Goal: Task Accomplishment & Management: Manage account settings

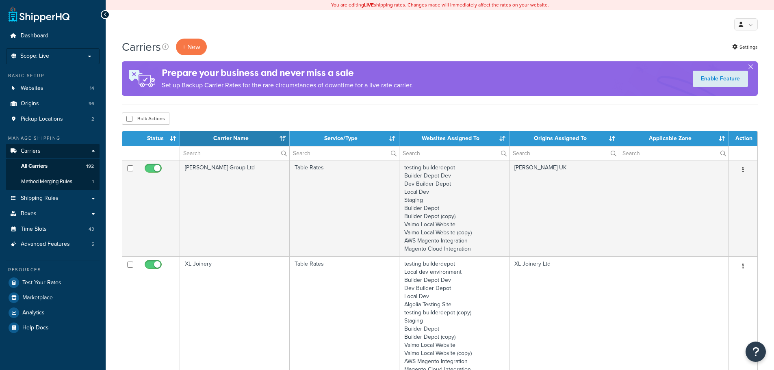
select select "15"
click at [198, 154] on input "text" at bounding box center [234, 153] width 109 height 14
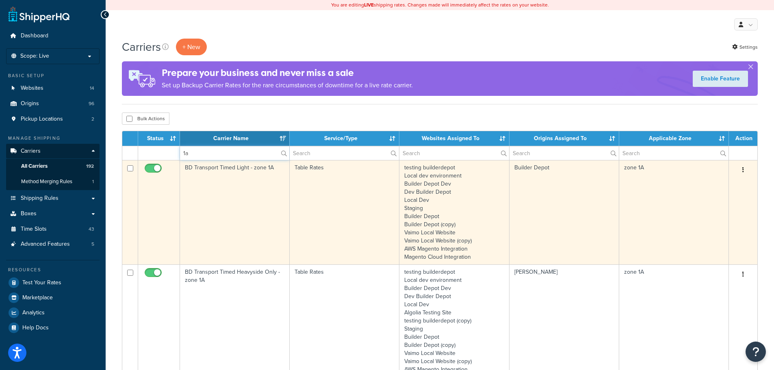
type input "1a"
click at [201, 208] on td "BD Transport Timed Light - zone 1A" at bounding box center [235, 212] width 110 height 104
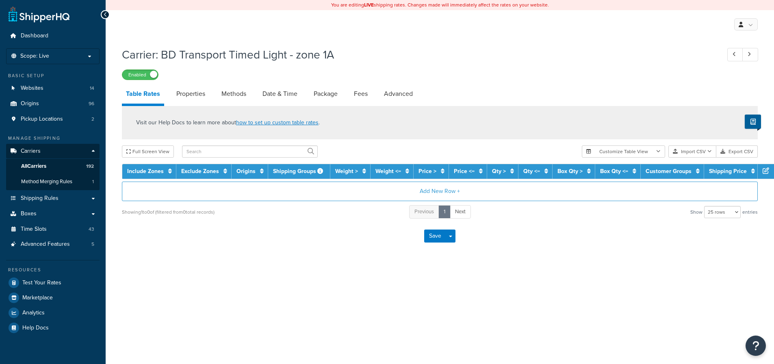
select select "25"
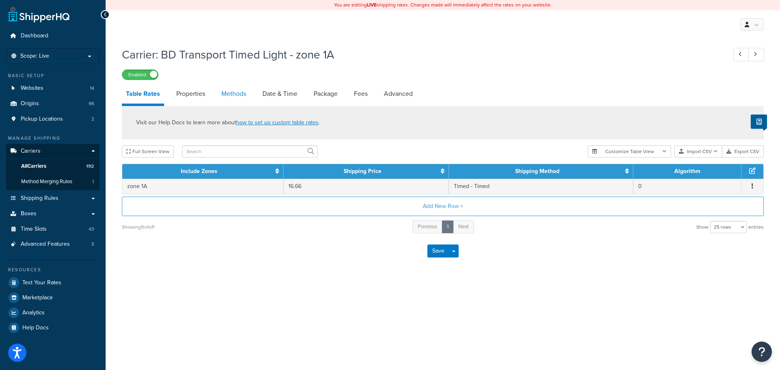
click at [229, 92] on link "Methods" at bounding box center [233, 94] width 33 height 20
select select "25"
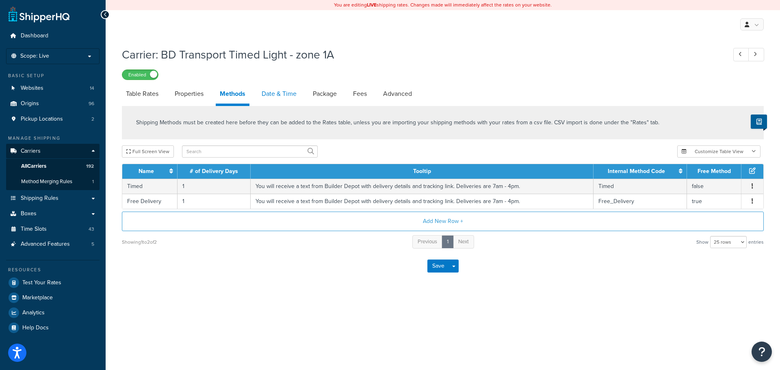
click at [271, 93] on link "Date & Time" at bounding box center [279, 94] width 43 height 20
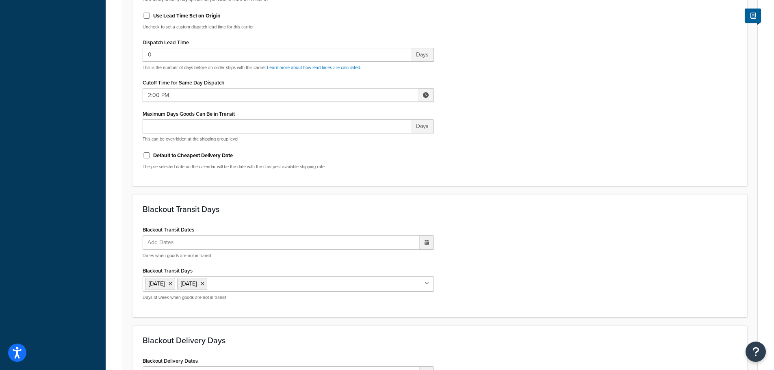
scroll to position [366, 0]
click at [155, 97] on input "2:00 PM" at bounding box center [281, 95] width 276 height 14
click at [363, 113] on span "▲" at bounding box center [366, 112] width 16 height 16
type input "3:00 PM"
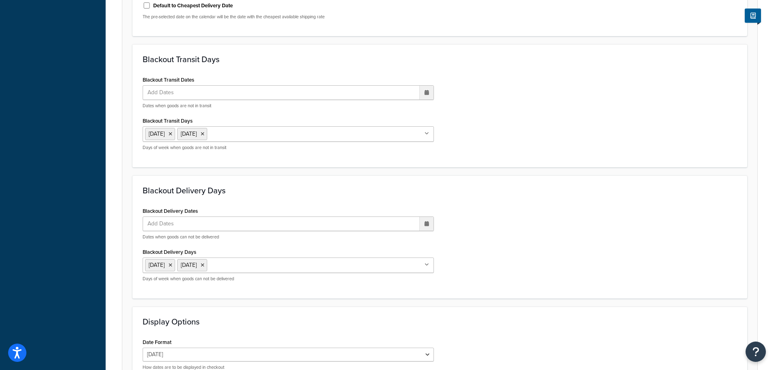
scroll to position [606, 0]
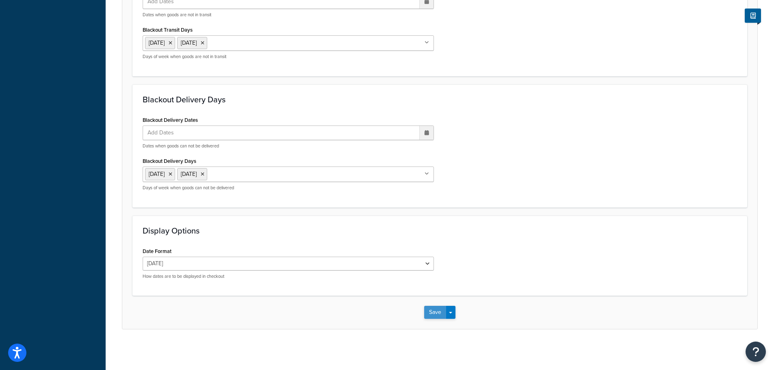
click at [434, 314] on button "Save" at bounding box center [435, 312] width 22 height 13
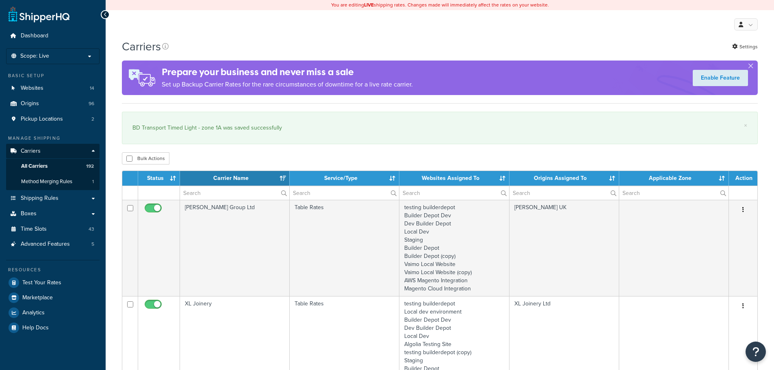
select select "15"
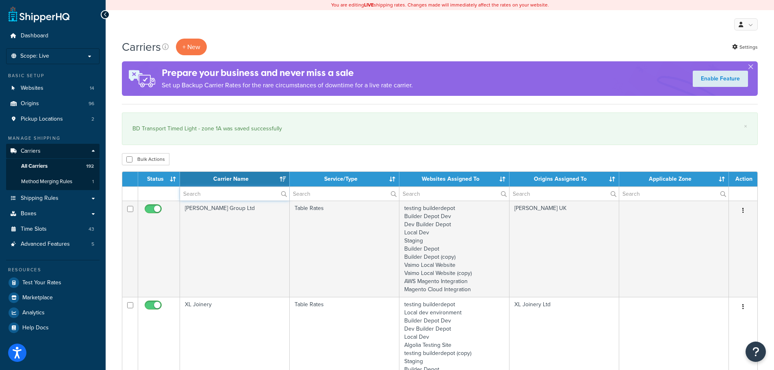
click at [200, 193] on input "text" at bounding box center [234, 194] width 109 height 14
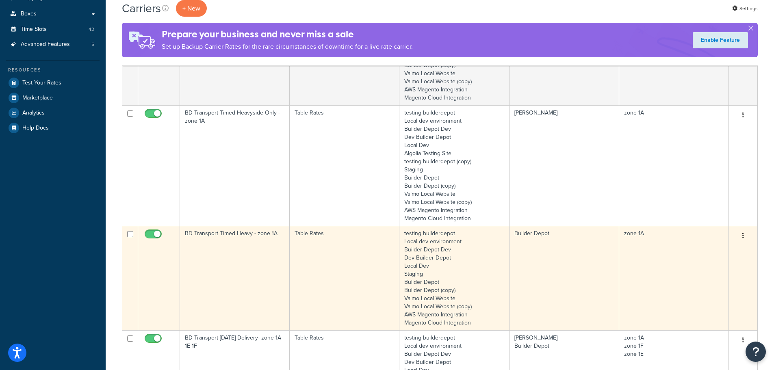
scroll to position [203, 0]
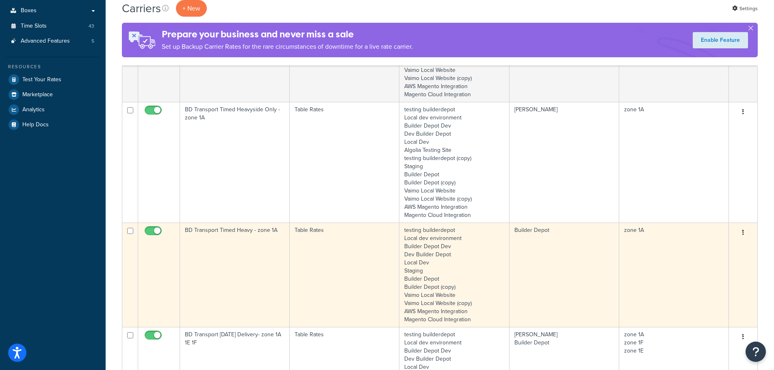
type input "1a"
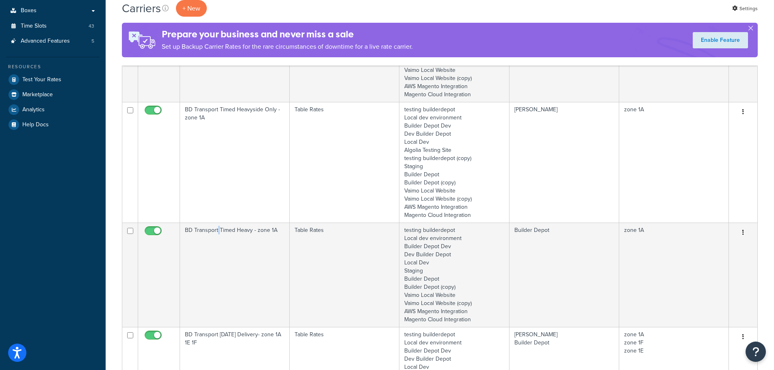
click at [217, 269] on td "BD Transport Timed Heavy - zone 1A" at bounding box center [235, 275] width 110 height 104
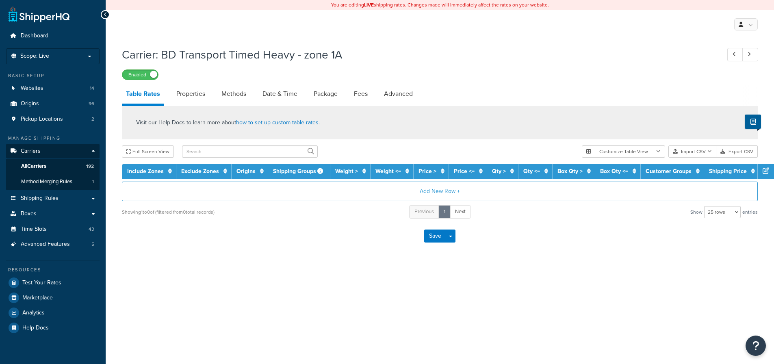
select select "25"
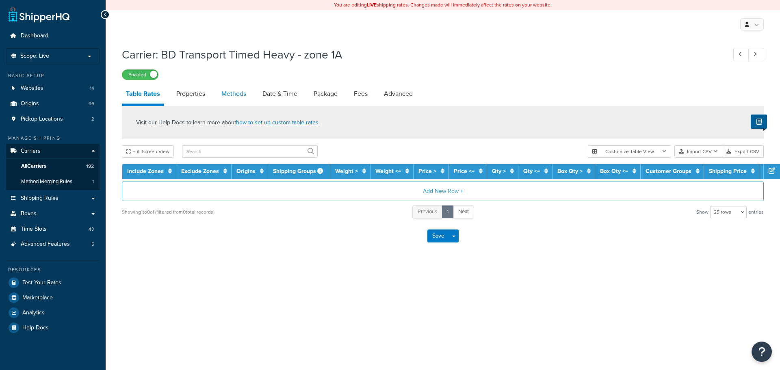
click at [227, 92] on link "Methods" at bounding box center [233, 94] width 33 height 20
select select "25"
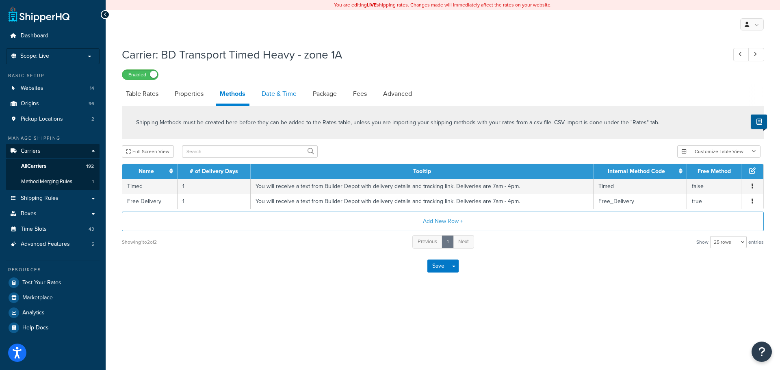
click at [267, 95] on link "Date & Time" at bounding box center [279, 94] width 43 height 20
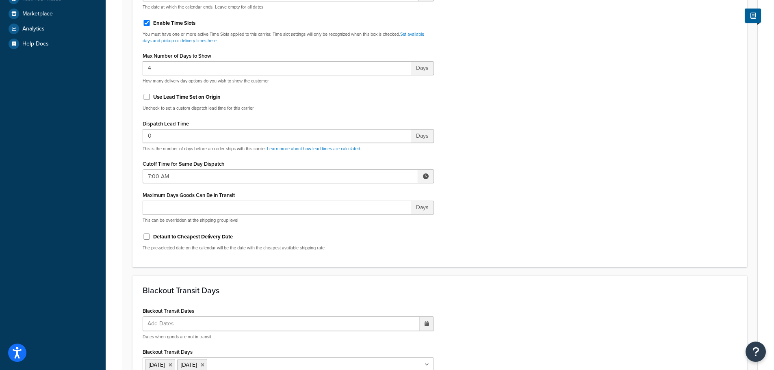
scroll to position [285, 0]
click at [167, 172] on input "7:00 AM" at bounding box center [281, 176] width 276 height 14
click at [362, 190] on span "▲" at bounding box center [366, 194] width 16 height 16
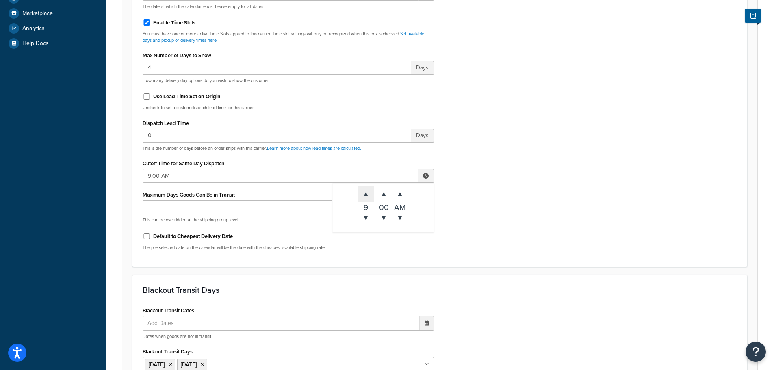
type input "10:00 AM"
click at [505, 197] on div "Include Delivery Date Information: No, just show shipping rates Show Calendar S…" at bounding box center [440, 65] width 607 height 382
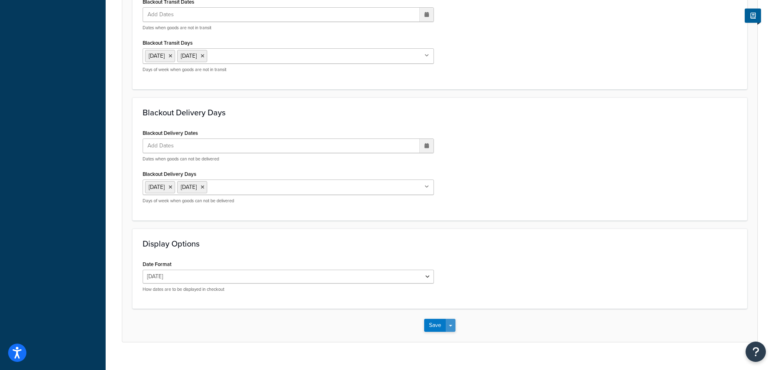
scroll to position [606, 0]
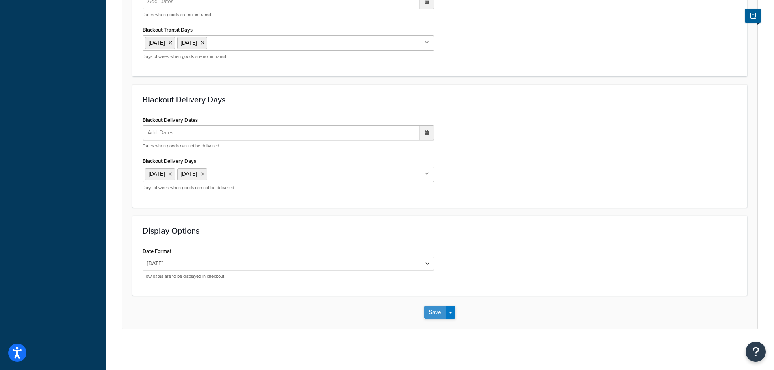
click at [437, 313] on button "Save" at bounding box center [435, 312] width 22 height 13
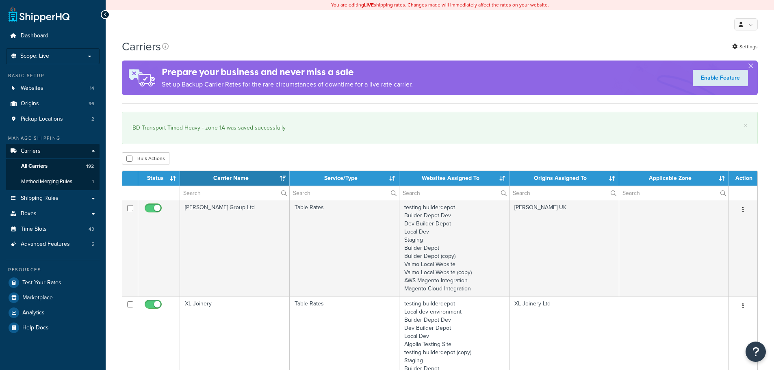
select select "15"
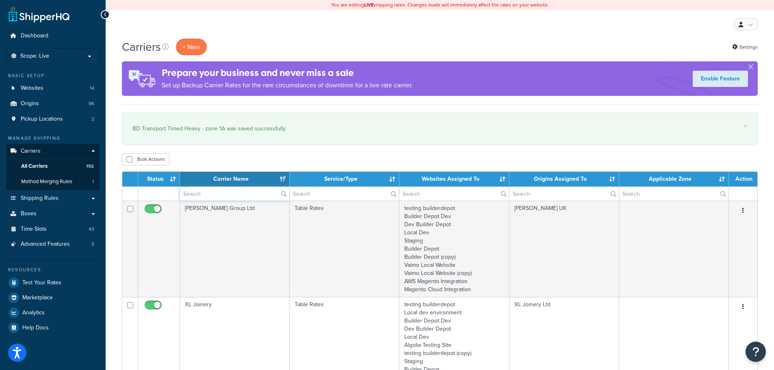
click at [198, 196] on input "text" at bounding box center [234, 194] width 109 height 14
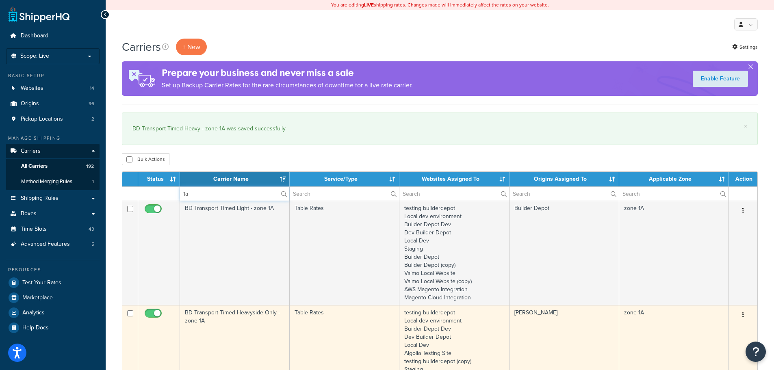
type input "1a"
click at [219, 321] on td "BD Transport Timed Heavyside Only - zone 1A" at bounding box center [235, 365] width 110 height 121
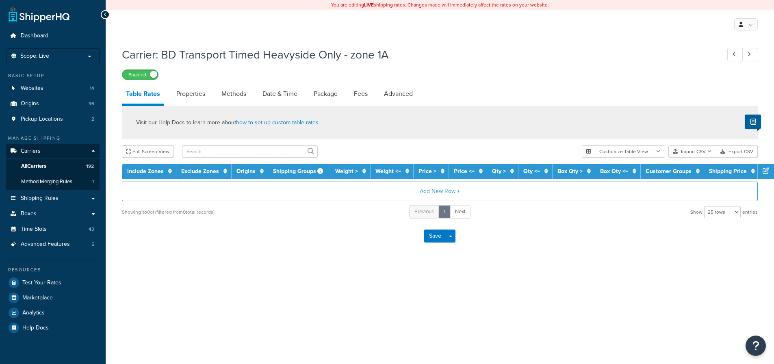
select select "25"
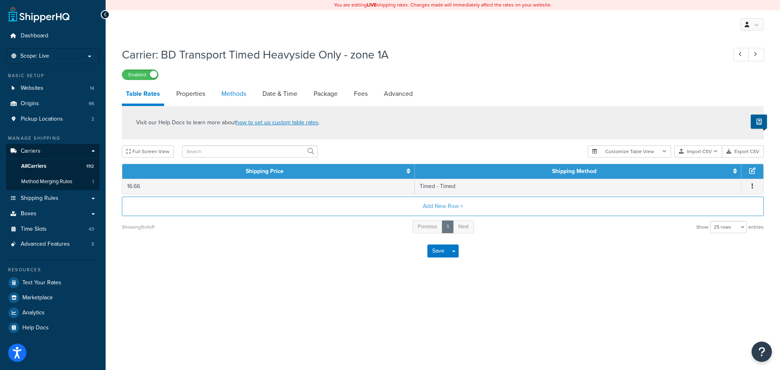
click at [243, 94] on link "Methods" at bounding box center [233, 94] width 33 height 20
select select "25"
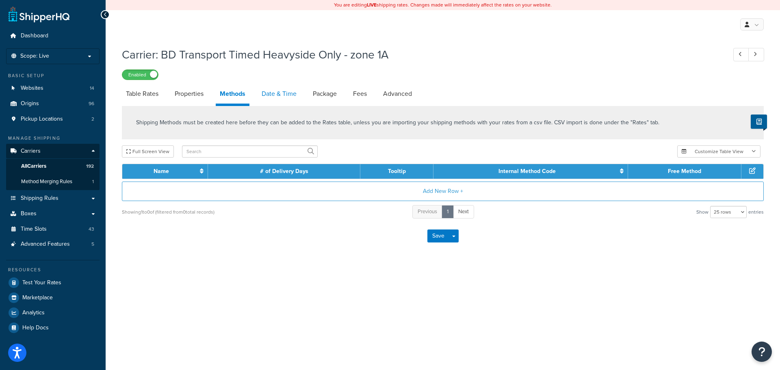
click at [269, 95] on link "Date & Time" at bounding box center [279, 94] width 43 height 20
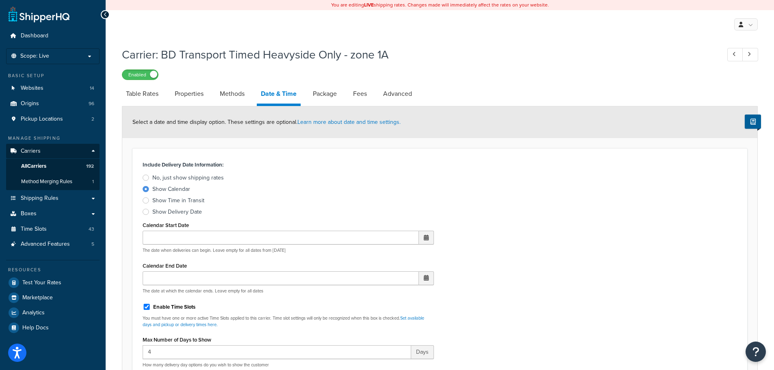
scroll to position [285, 0]
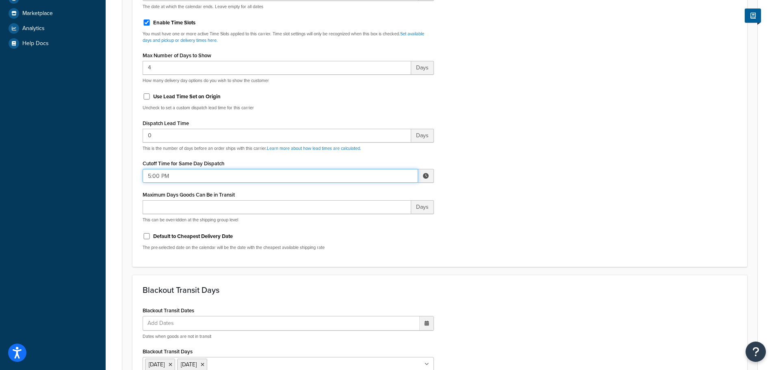
click at [171, 174] on input "5:00 PM" at bounding box center [281, 176] width 276 height 14
click at [376, 191] on span "▲" at bounding box center [384, 194] width 16 height 16
click at [383, 220] on span "▼" at bounding box center [384, 218] width 16 height 16
click at [361, 194] on span "▲" at bounding box center [366, 194] width 16 height 16
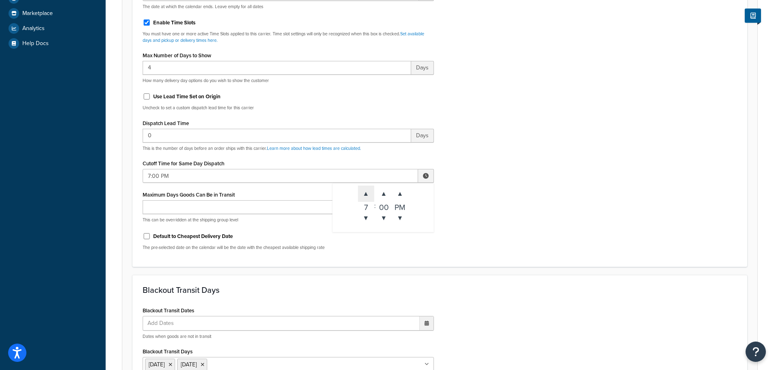
click at [361, 194] on span "▲" at bounding box center [366, 194] width 16 height 16
type input "10:00 PM"
click at [507, 206] on div "Include Delivery Date Information: No, just show shipping rates Show Calendar S…" at bounding box center [440, 65] width 607 height 382
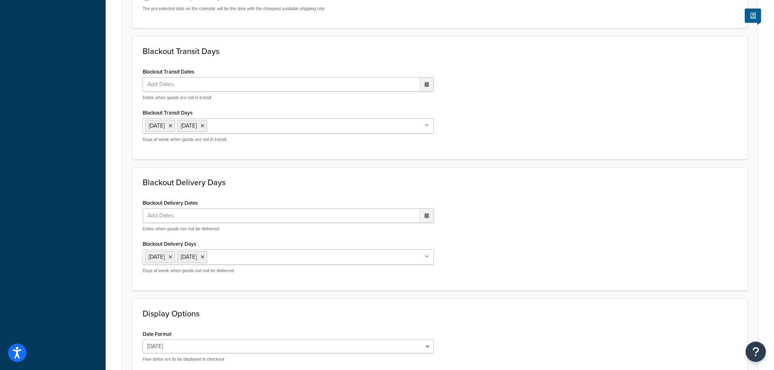
scroll to position [606, 0]
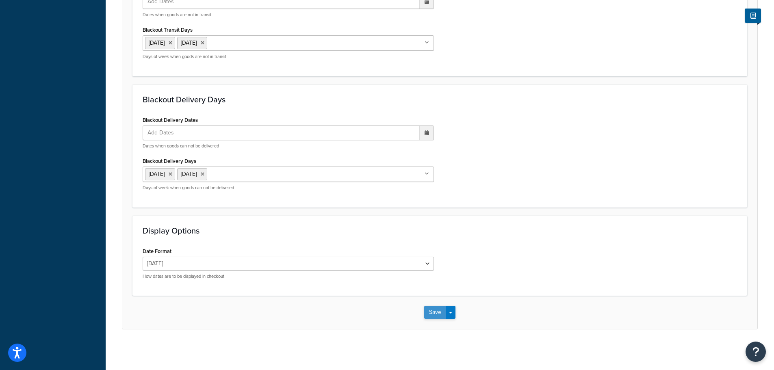
click at [433, 314] on button "Save" at bounding box center [435, 312] width 22 height 13
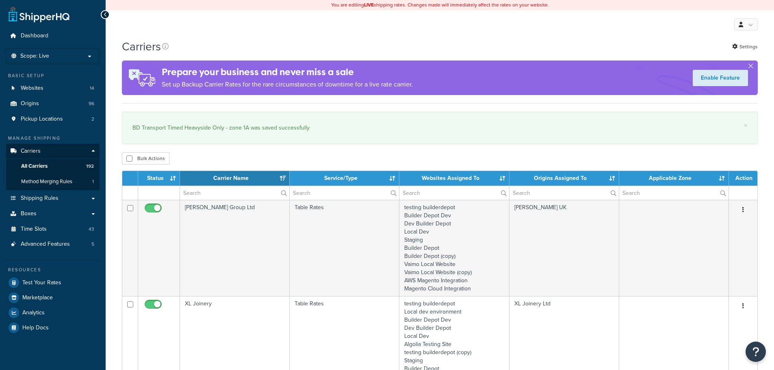
select select "15"
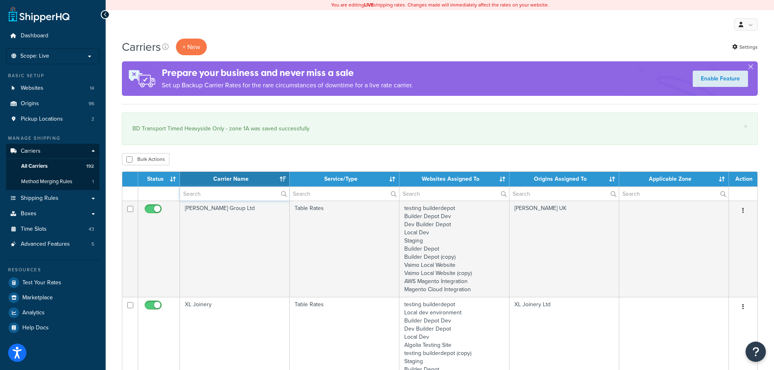
click at [202, 192] on input "text" at bounding box center [234, 194] width 109 height 14
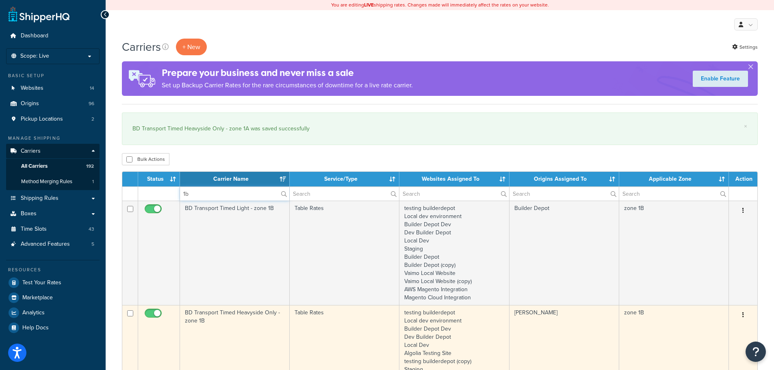
type input "1b"
click at [222, 311] on td "BD Transport Timed Heavyside Only - zone 1B" at bounding box center [235, 365] width 110 height 121
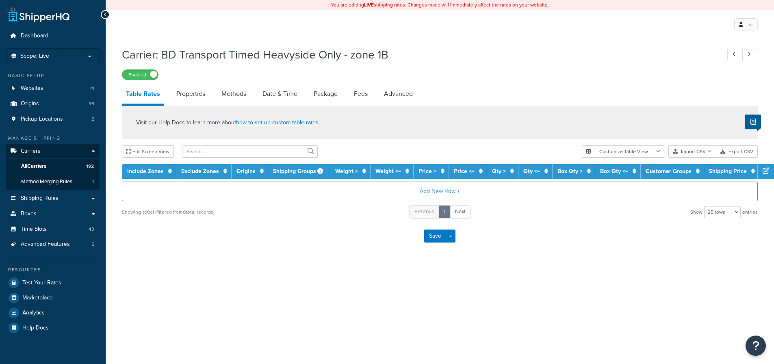
select select "25"
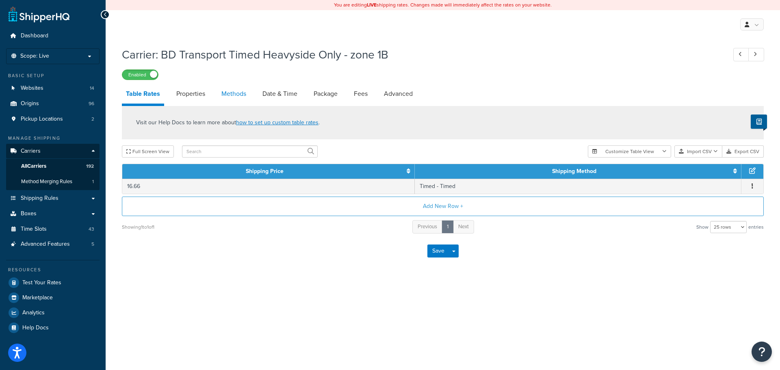
click at [233, 91] on link "Methods" at bounding box center [233, 94] width 33 height 20
select select "25"
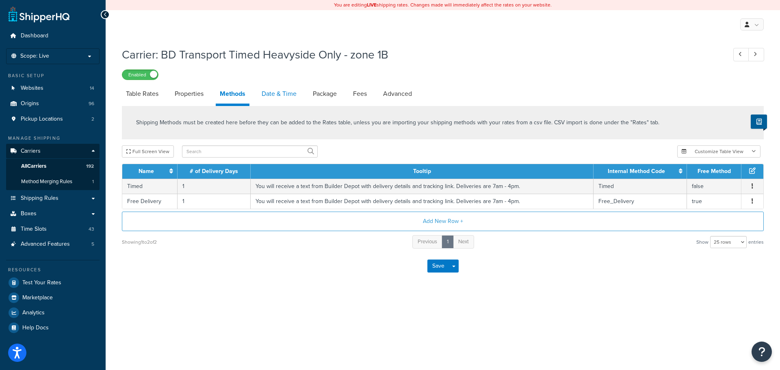
click at [285, 96] on link "Date & Time" at bounding box center [279, 94] width 43 height 20
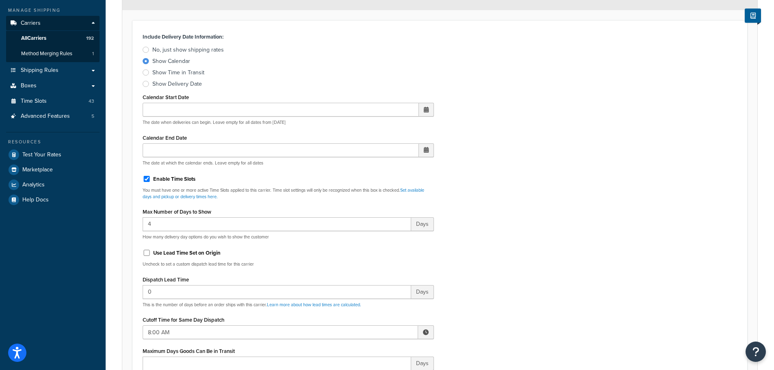
scroll to position [285, 0]
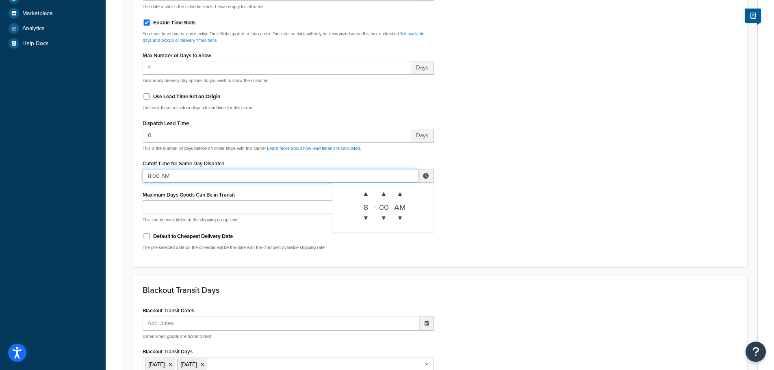
click at [167, 176] on input "8:00 AM" at bounding box center [281, 176] width 276 height 14
click at [361, 192] on span "▲" at bounding box center [366, 194] width 16 height 16
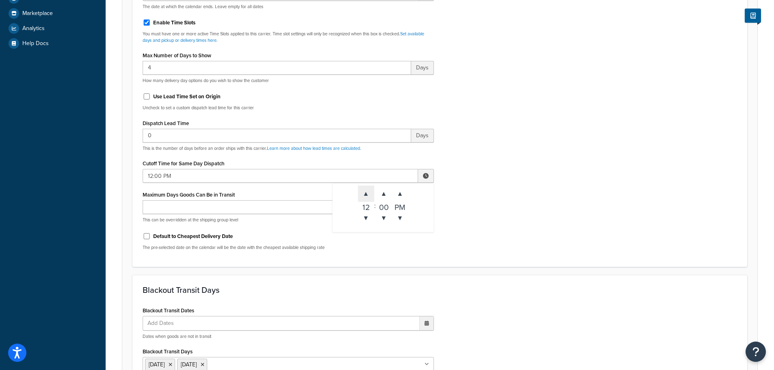
click at [361, 192] on span "▲" at bounding box center [366, 194] width 16 height 16
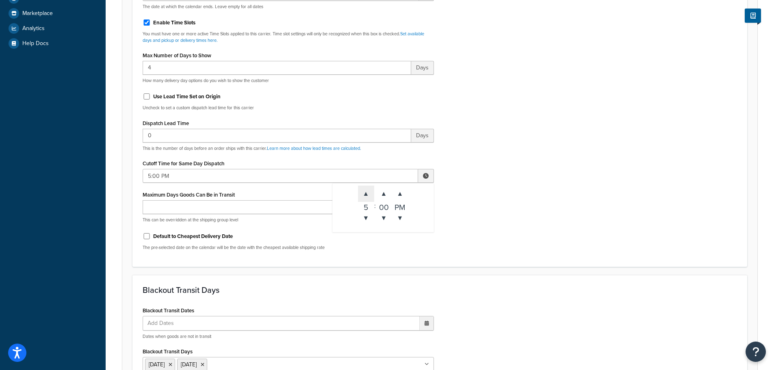
click at [361, 192] on span "▲" at bounding box center [366, 194] width 16 height 16
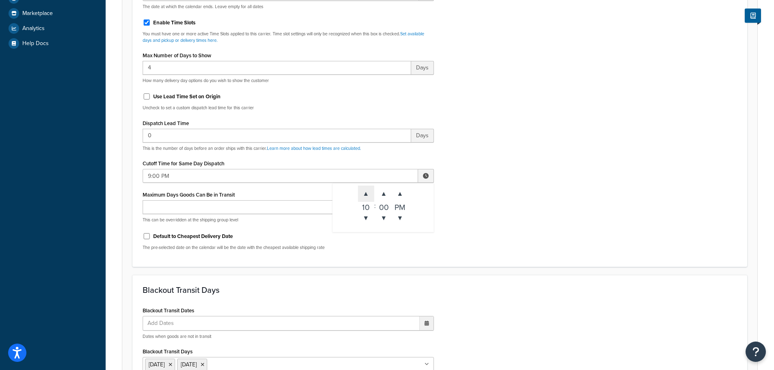
type input "10:00 PM"
click at [561, 266] on div "Include Delivery Date Information: No, just show shipping rates Show Calendar S…" at bounding box center [440, 65] width 615 height 403
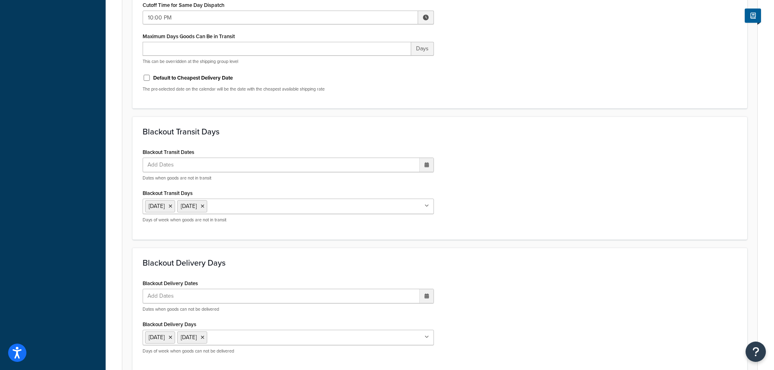
scroll to position [606, 0]
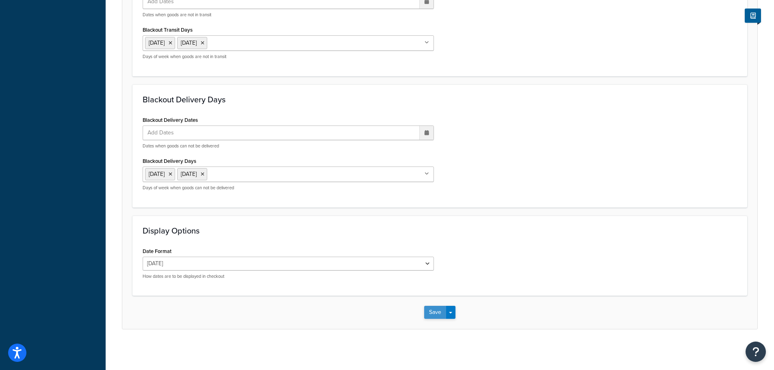
click at [438, 314] on button "Save" at bounding box center [435, 312] width 22 height 13
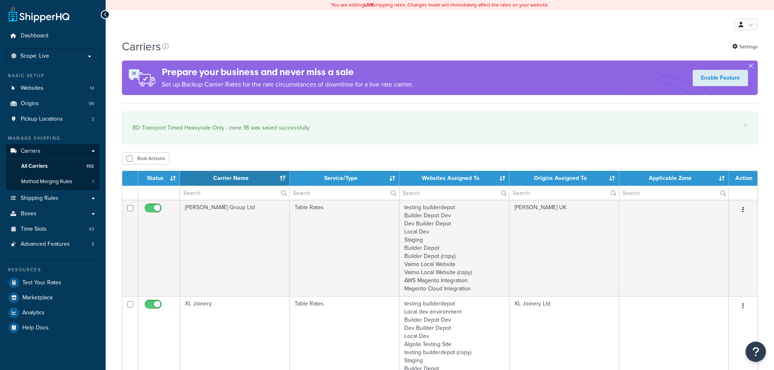
select select "15"
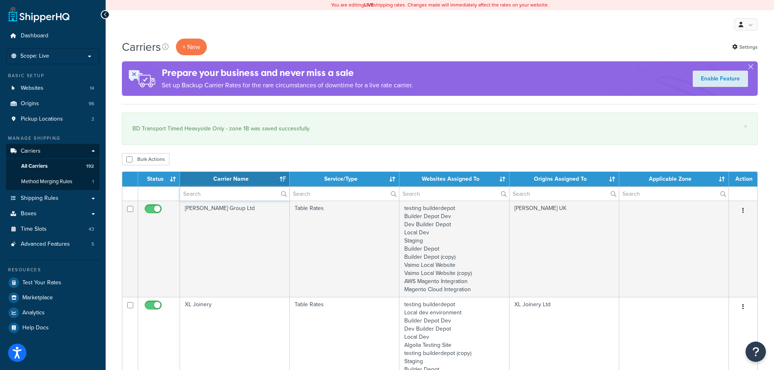
click at [202, 192] on input "text" at bounding box center [234, 194] width 109 height 14
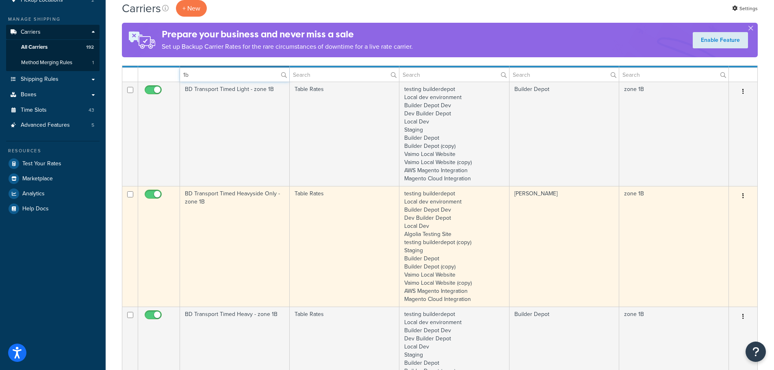
scroll to position [122, 0]
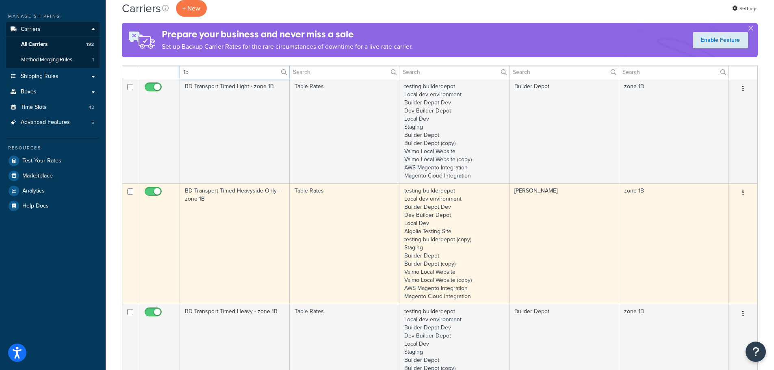
type input "1b"
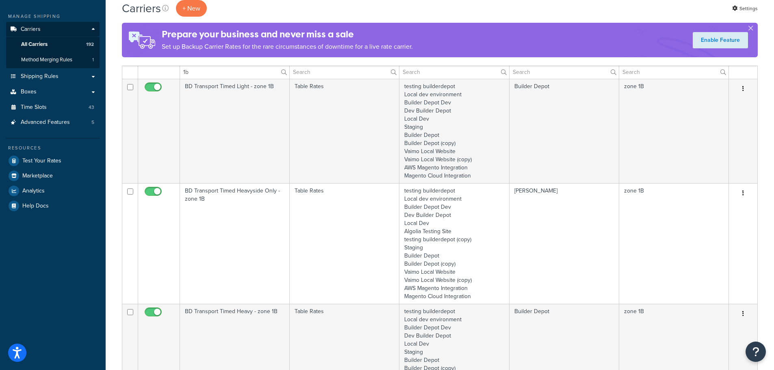
click at [217, 237] on td "BD Transport Timed Heavyside Only - zone 1B" at bounding box center [235, 243] width 110 height 121
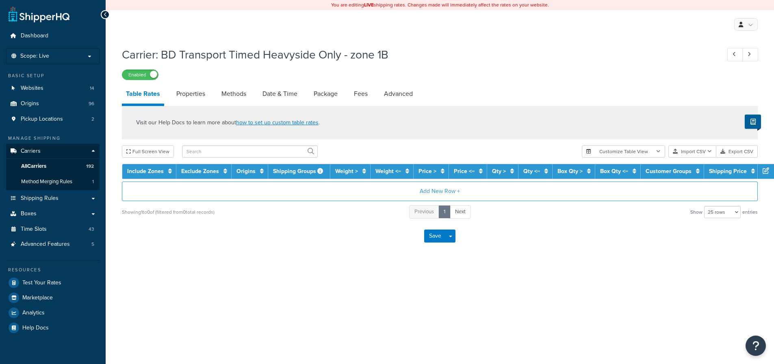
select select "25"
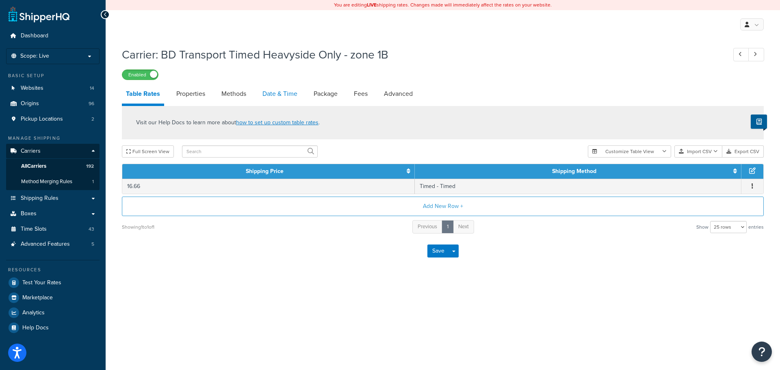
click at [264, 91] on link "Date & Time" at bounding box center [280, 94] width 43 height 20
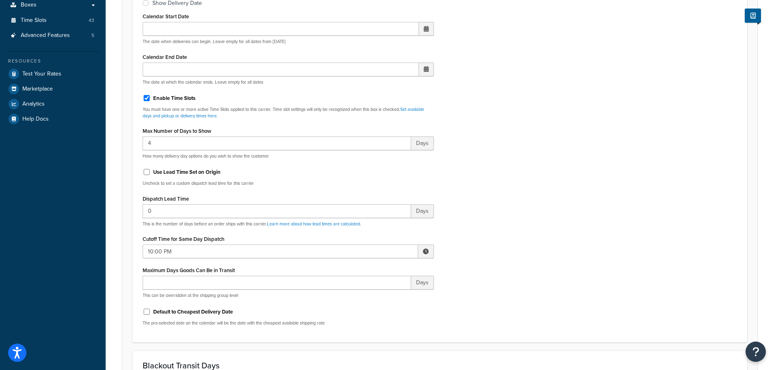
scroll to position [244, 0]
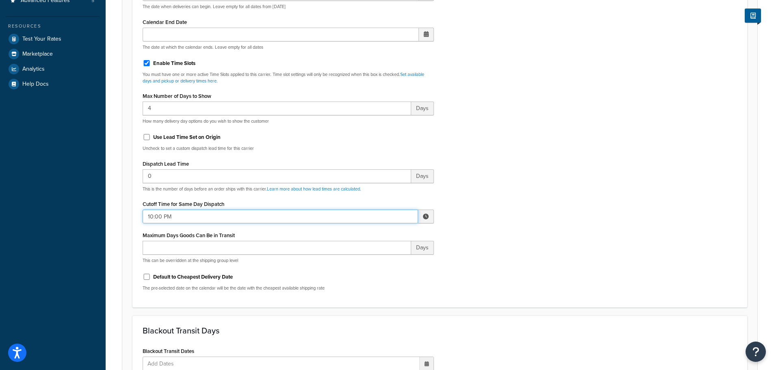
click at [163, 214] on input "10:00 PM" at bounding box center [281, 217] width 276 height 14
click at [406, 259] on span "▼" at bounding box center [400, 259] width 16 height 16
type input "10:00 AM"
click at [467, 252] on div "Include Delivery Date Information: No, just show shipping rates Show Calendar S…" at bounding box center [440, 106] width 607 height 382
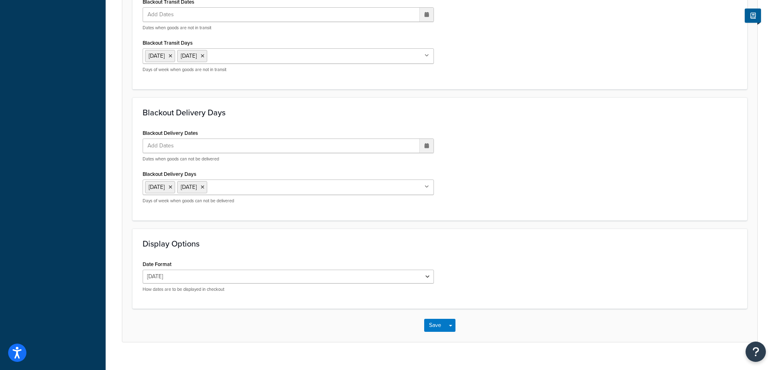
scroll to position [606, 0]
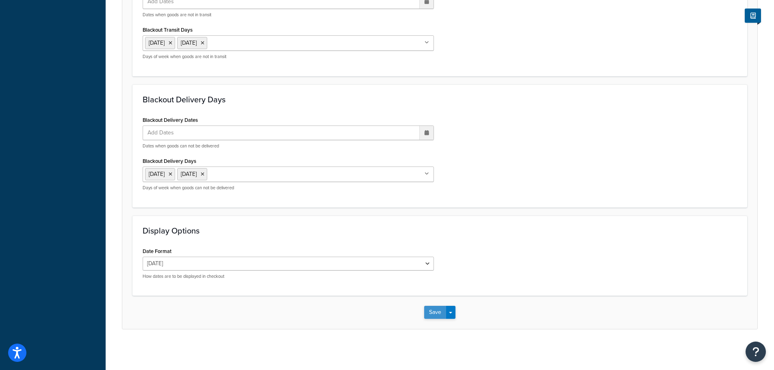
click at [430, 315] on button "Save" at bounding box center [435, 312] width 22 height 13
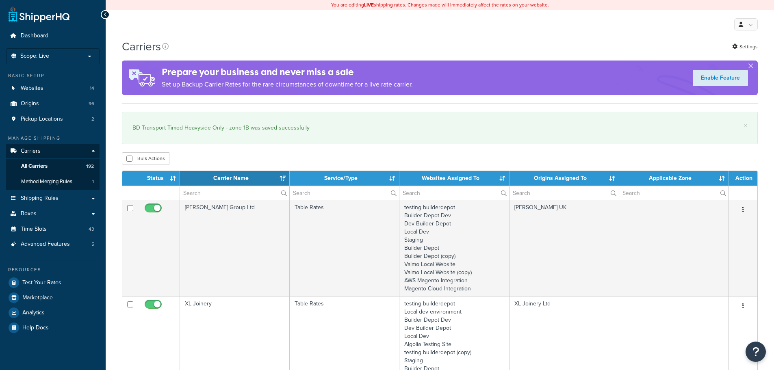
select select "15"
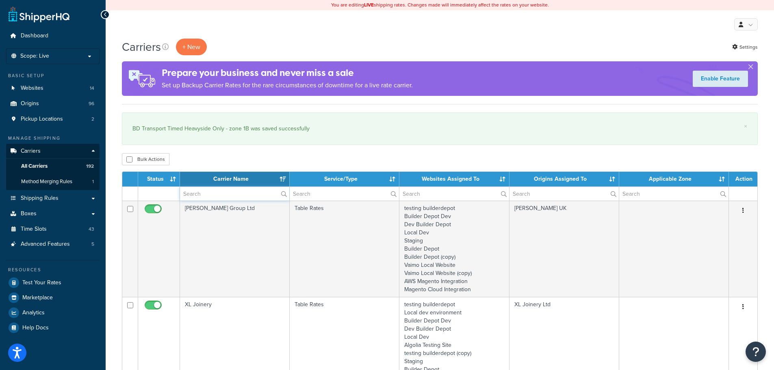
click at [186, 194] on input "text" at bounding box center [234, 194] width 109 height 14
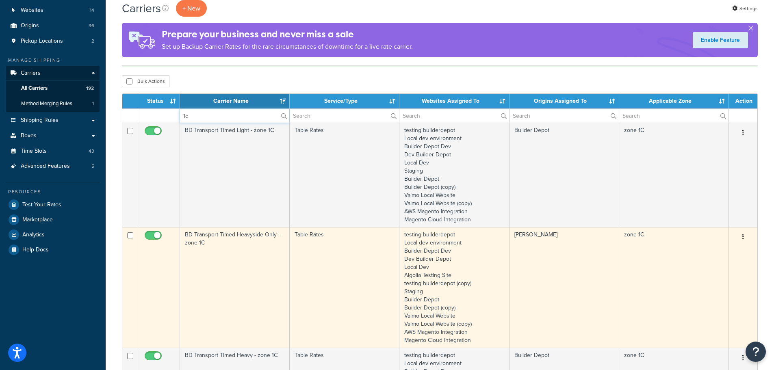
scroll to position [81, 0]
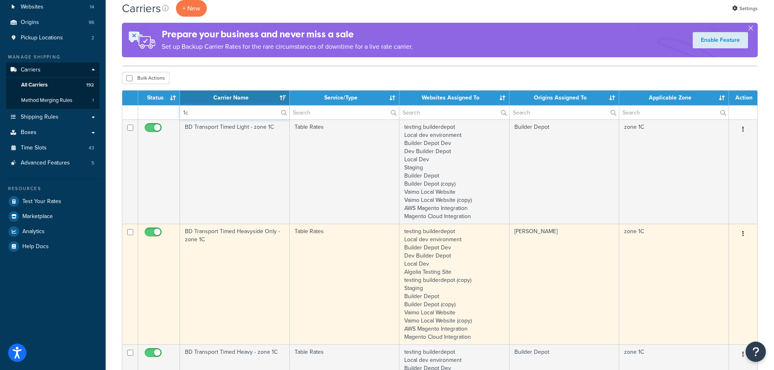
type input "1c"
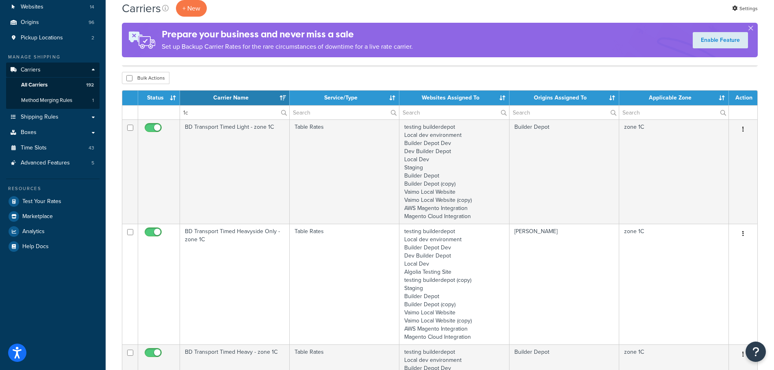
click at [217, 241] on td "BD Transport Timed Heavyside Only - zone 1C" at bounding box center [235, 284] width 110 height 121
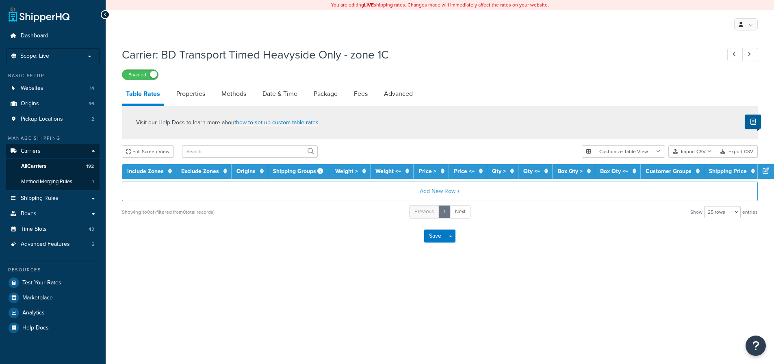
select select "25"
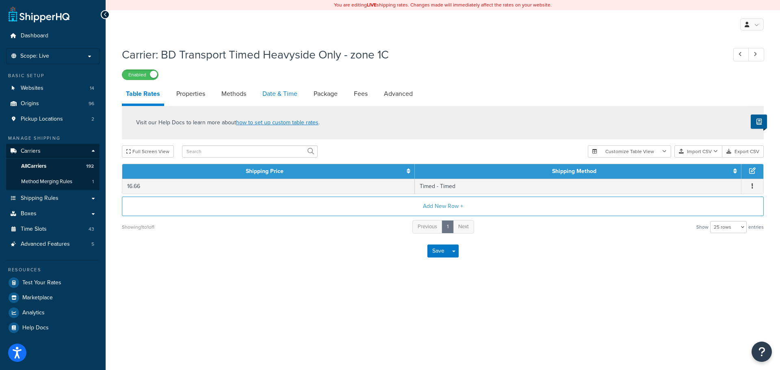
click at [282, 92] on link "Date & Time" at bounding box center [280, 94] width 43 height 20
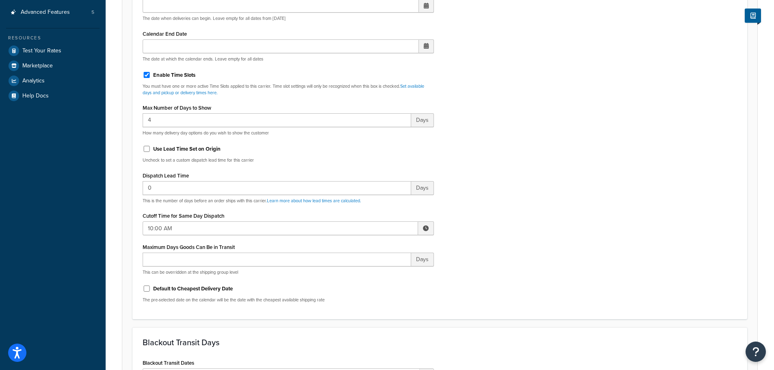
scroll to position [244, 0]
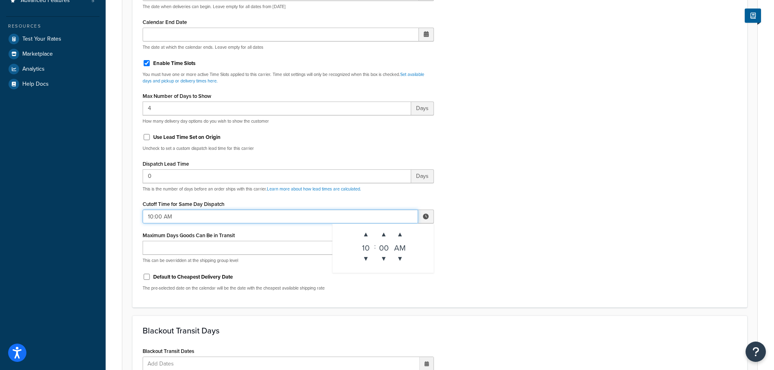
click at [183, 220] on input "10:00 AM" at bounding box center [281, 217] width 276 height 14
click at [500, 177] on div "Include Delivery Date Information: No, just show shipping rates Show Calendar S…" at bounding box center [440, 106] width 607 height 382
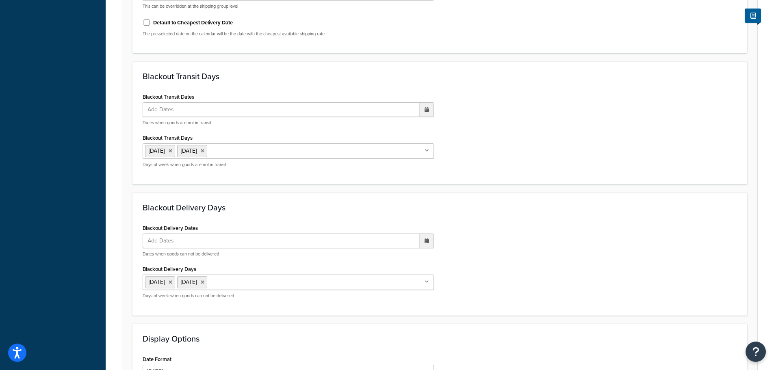
scroll to position [606, 0]
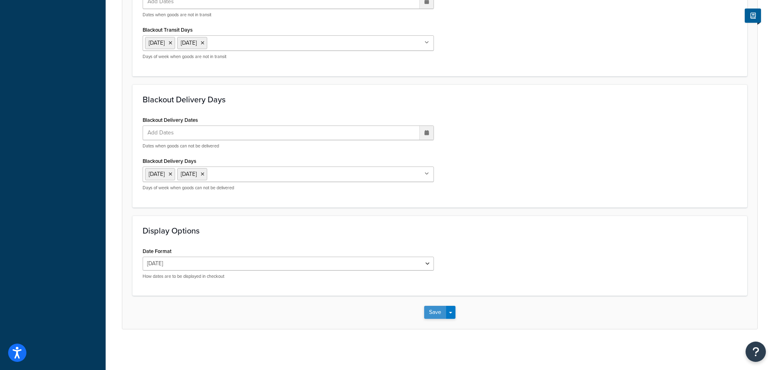
click at [432, 309] on button "Save" at bounding box center [435, 312] width 22 height 13
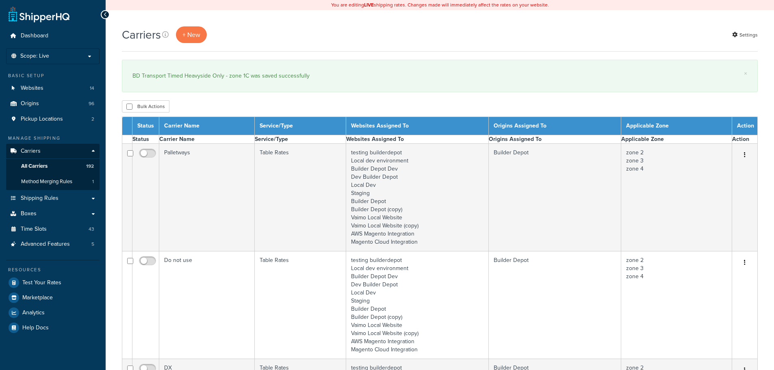
select select "15"
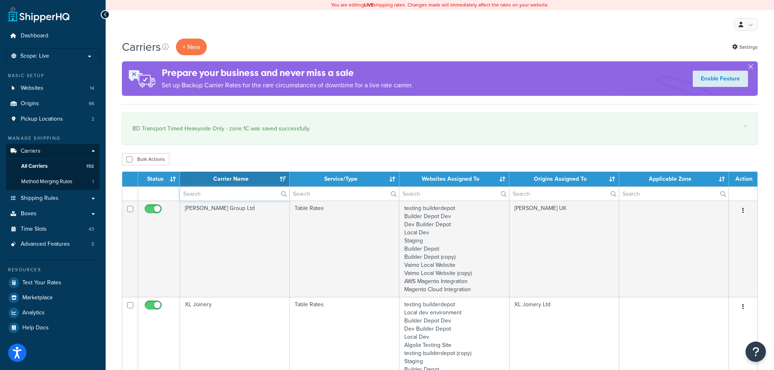
click at [193, 194] on input "text" at bounding box center [234, 194] width 109 height 14
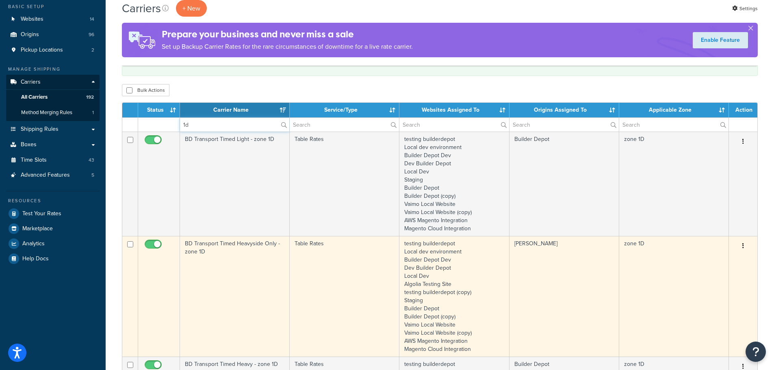
scroll to position [122, 0]
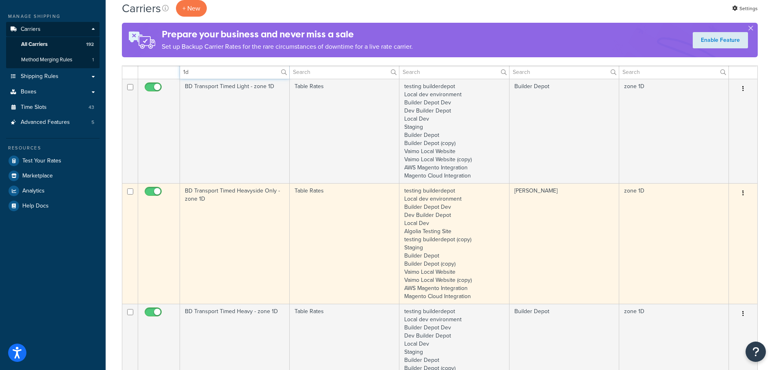
type input "1d"
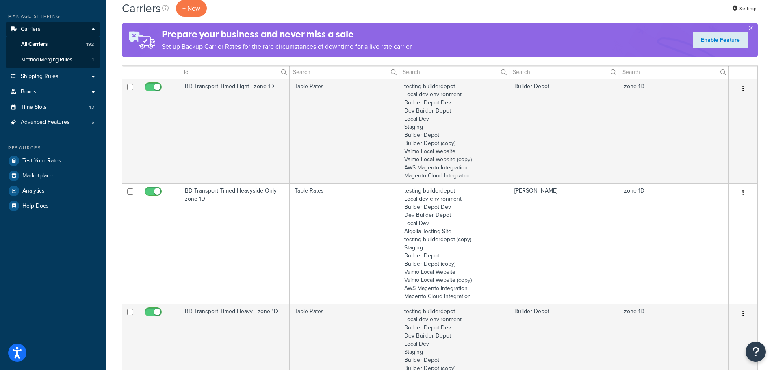
click at [228, 219] on td "BD Transport Timed Heavyside Only - zone 1D" at bounding box center [235, 243] width 110 height 121
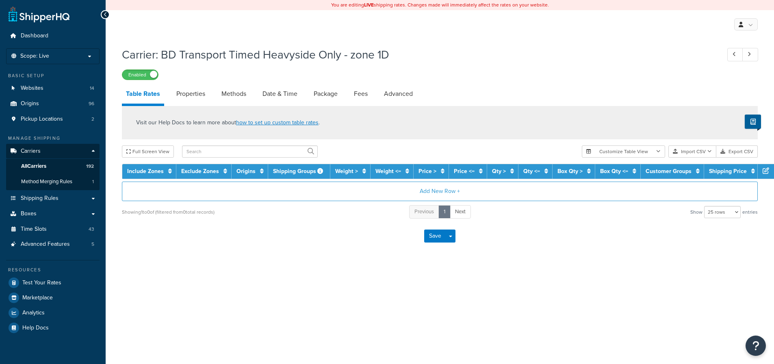
select select "25"
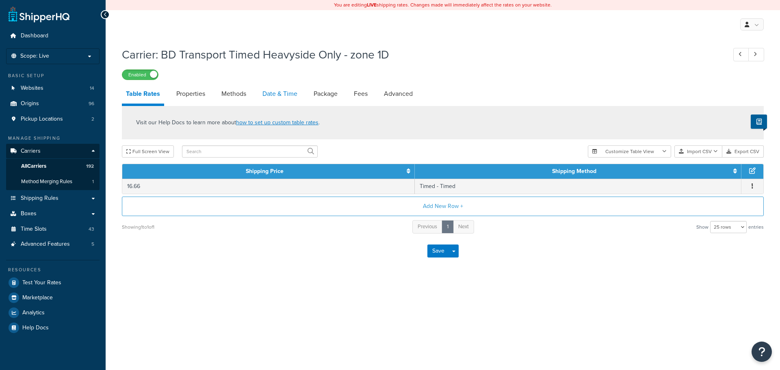
click at [268, 92] on link "Date & Time" at bounding box center [280, 94] width 43 height 20
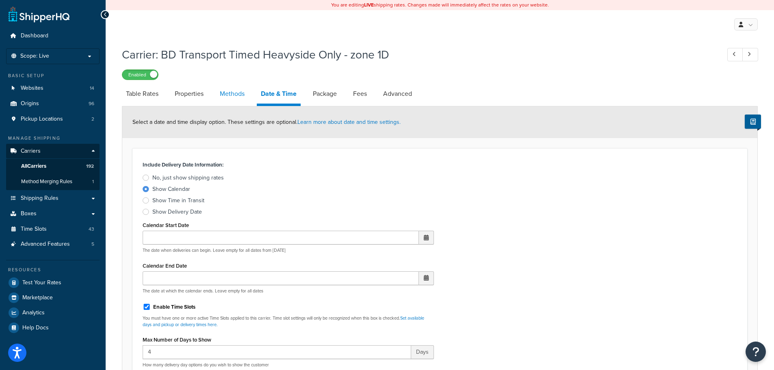
click at [234, 91] on link "Methods" at bounding box center [232, 94] width 33 height 20
select select "25"
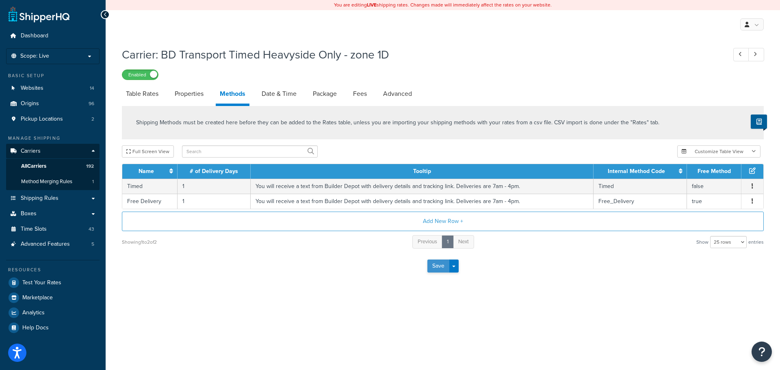
click at [435, 268] on button "Save" at bounding box center [439, 266] width 22 height 13
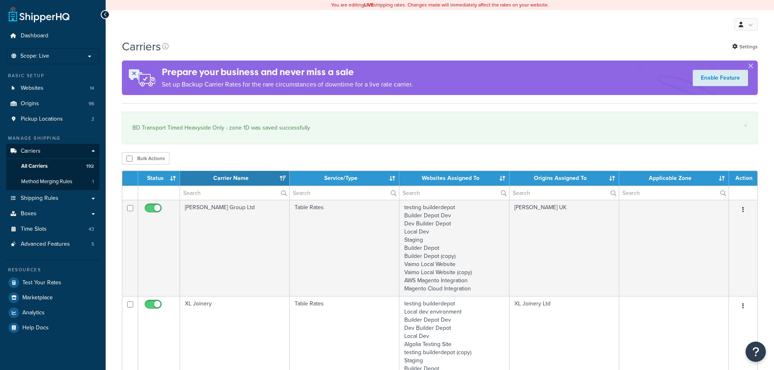
select select "15"
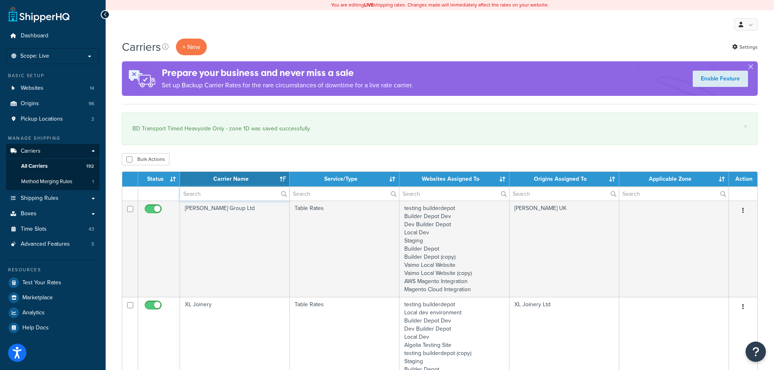
click at [222, 191] on input "text" at bounding box center [234, 194] width 109 height 14
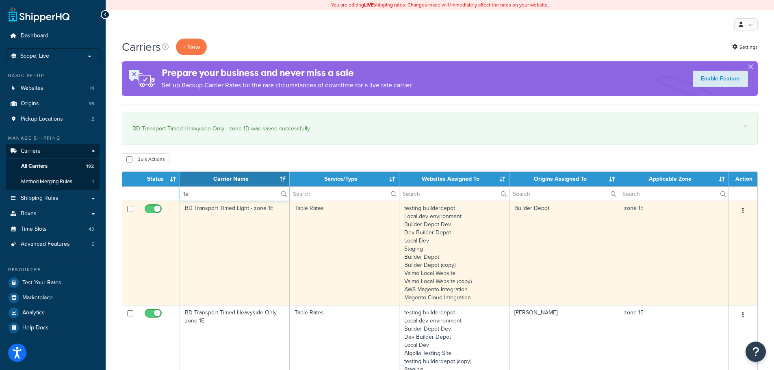
type input "1e"
click at [206, 225] on td "BD Transport Timed Light - zone 1E" at bounding box center [235, 253] width 110 height 104
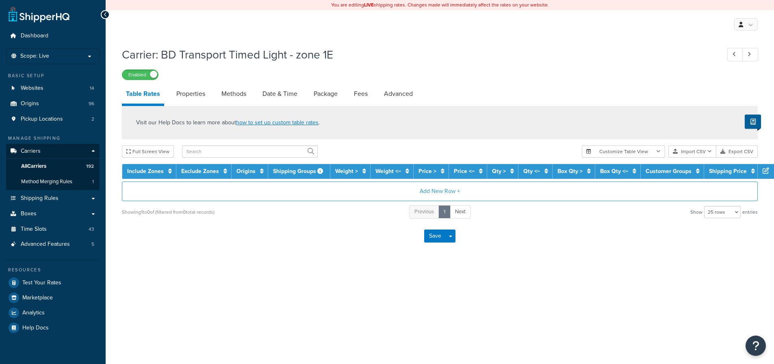
select select "25"
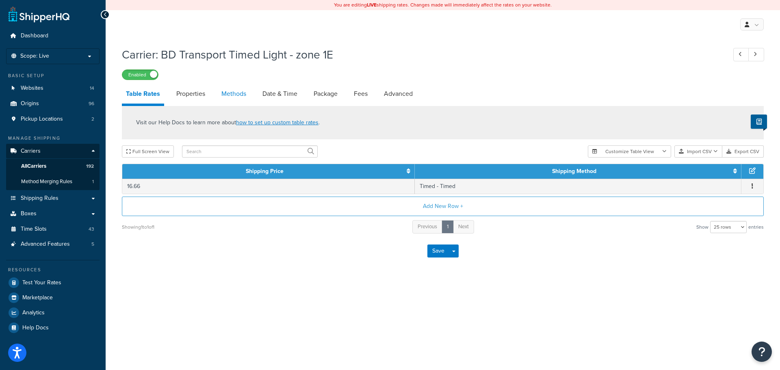
click at [239, 93] on link "Methods" at bounding box center [233, 94] width 33 height 20
select select "25"
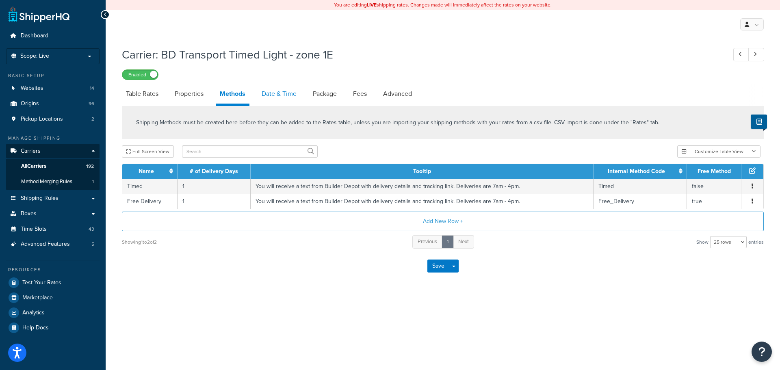
click at [275, 102] on link "Date & Time" at bounding box center [279, 94] width 43 height 20
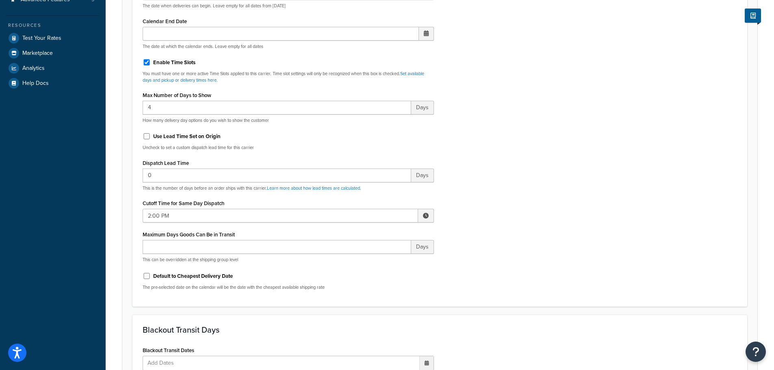
scroll to position [244, 0]
drag, startPoint x: 178, startPoint y: 210, endPoint x: 185, endPoint y: 214, distance: 7.7
click at [178, 210] on input "2:00 PM" at bounding box center [281, 217] width 276 height 14
click at [356, 235] on td "▲ 2 ▼ : ▲ 00 ▼ ▲ PM ▼" at bounding box center [384, 248] width 98 height 45
click at [361, 235] on span "▲" at bounding box center [366, 234] width 16 height 16
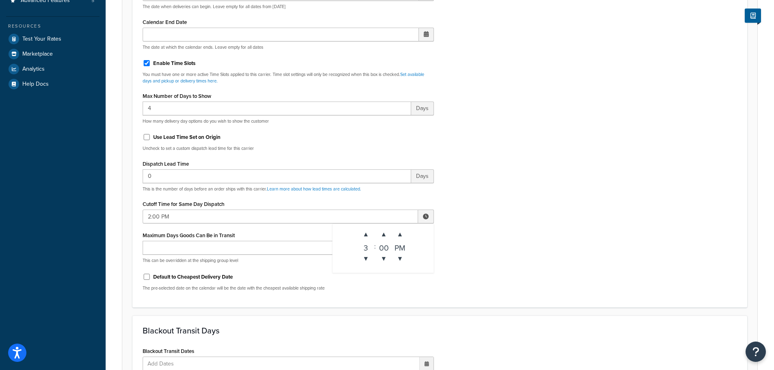
type input "3:00 PM"
click at [497, 224] on div "Include Delivery Date Information: No, just show shipping rates Show Calendar S…" at bounding box center [440, 106] width 607 height 382
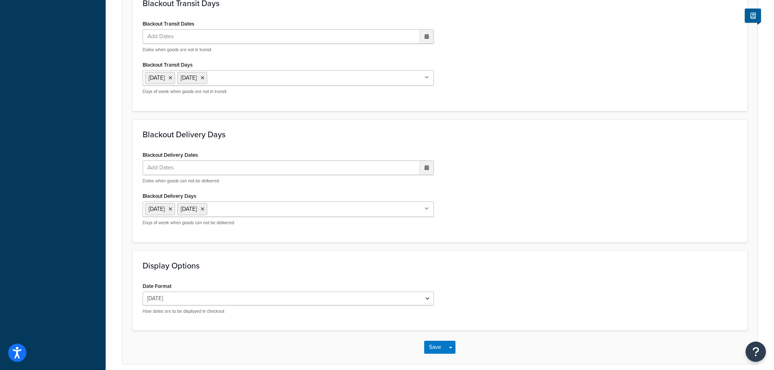
scroll to position [606, 0]
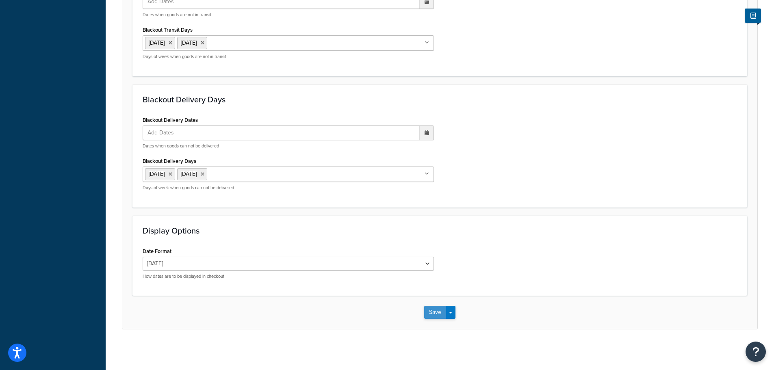
click at [439, 312] on button "Save" at bounding box center [435, 312] width 22 height 13
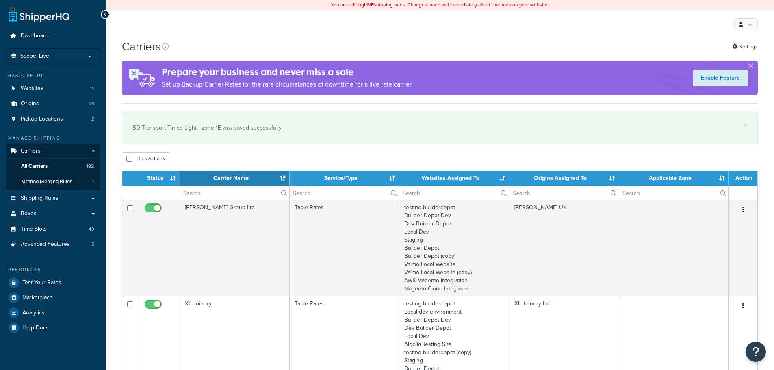
select select "15"
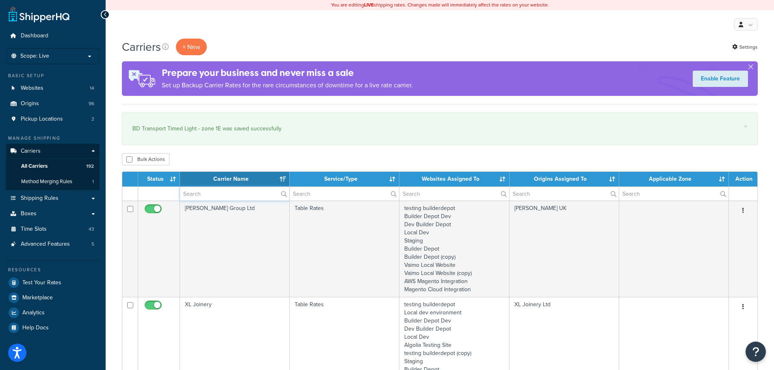
click at [200, 193] on input "text" at bounding box center [234, 194] width 109 height 14
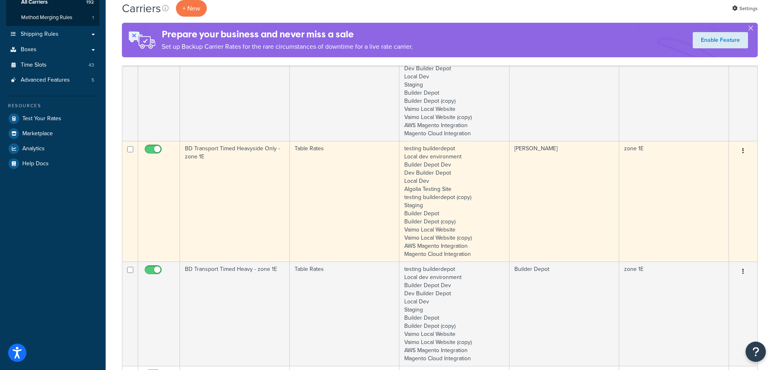
scroll to position [244, 0]
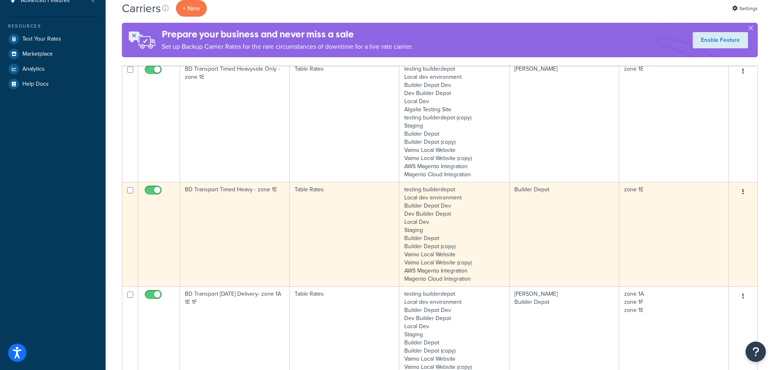
type input "1e"
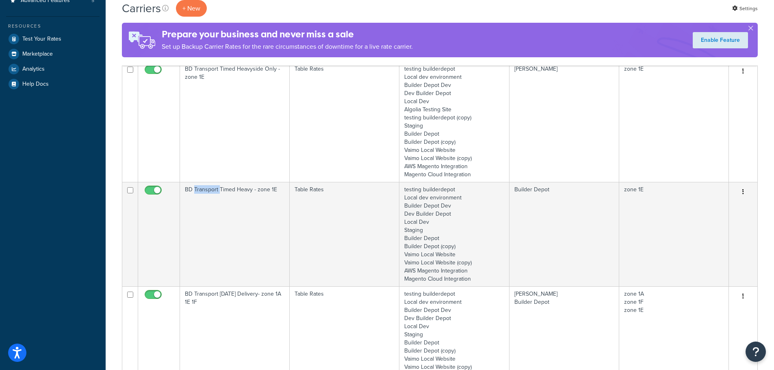
click at [213, 242] on td "BD Transport Timed Heavy - zone 1E" at bounding box center [235, 234] width 110 height 104
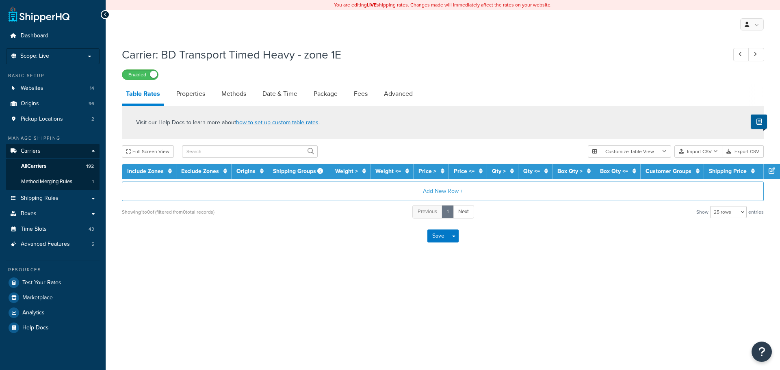
select select "25"
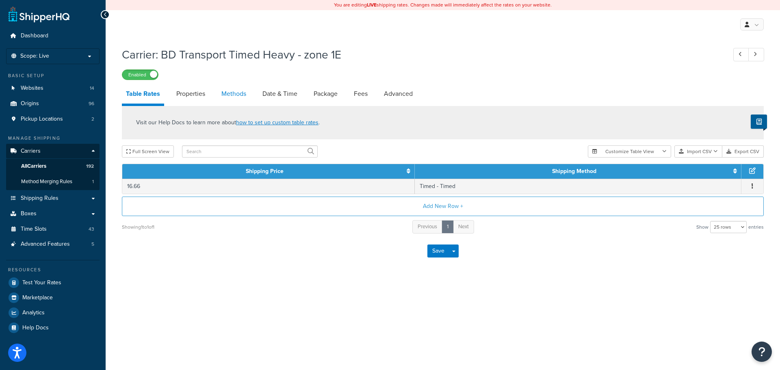
click at [240, 97] on link "Methods" at bounding box center [233, 94] width 33 height 20
select select "25"
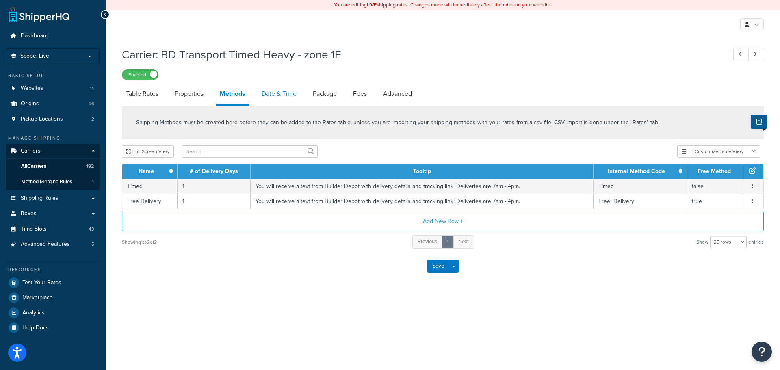
click at [269, 98] on link "Date & Time" at bounding box center [279, 94] width 43 height 20
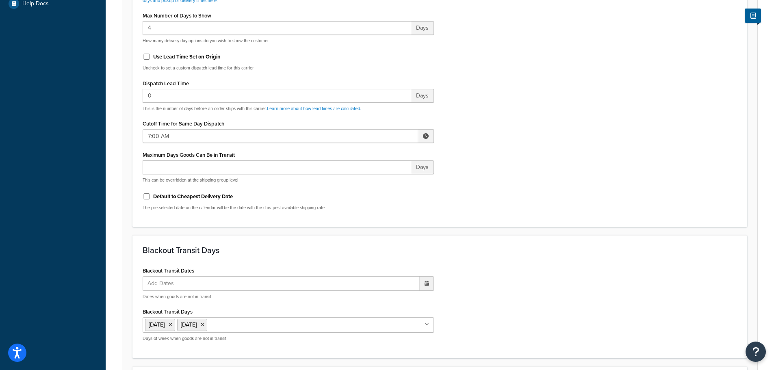
scroll to position [325, 0]
click at [169, 134] on input "7:00 AM" at bounding box center [281, 135] width 276 height 14
click at [361, 159] on span "▲" at bounding box center [366, 153] width 16 height 16
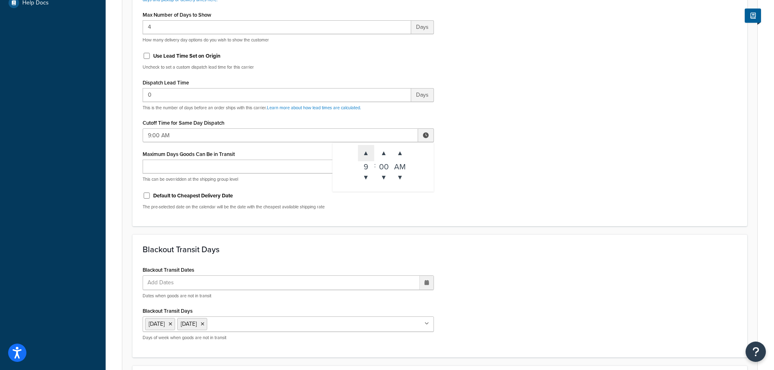
type input "10:00 AM"
click at [490, 191] on div "Include Delivery Date Information: No, just show shipping rates Show Calendar S…" at bounding box center [440, 25] width 607 height 382
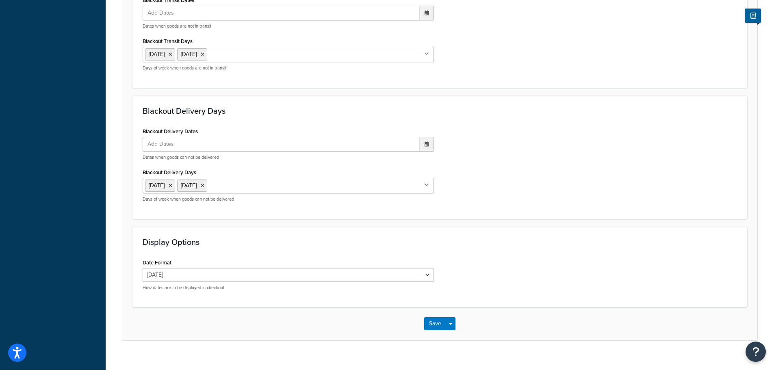
scroll to position [606, 0]
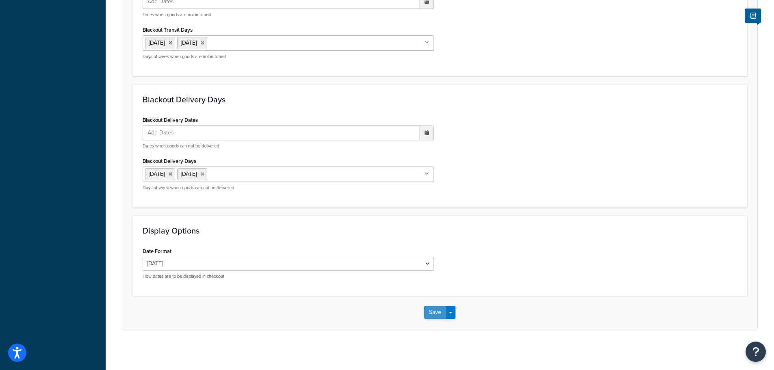
click at [434, 309] on button "Save" at bounding box center [435, 312] width 22 height 13
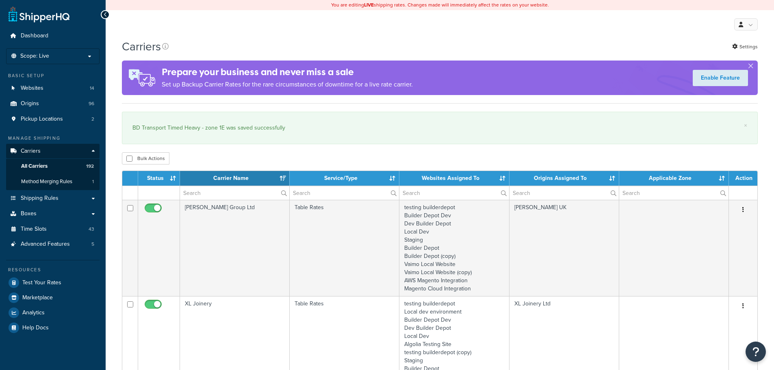
select select "15"
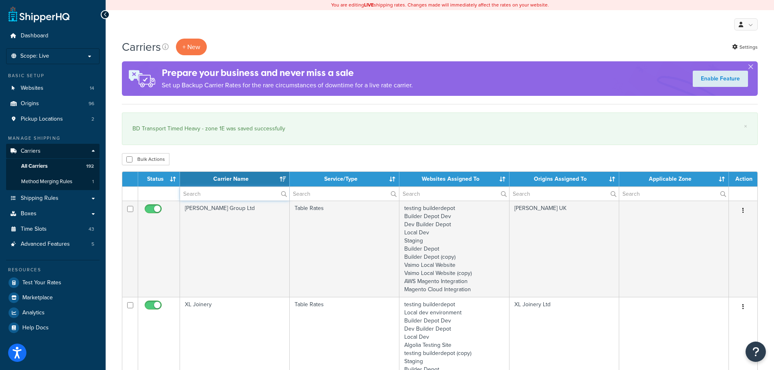
click at [212, 193] on input "text" at bounding box center [234, 194] width 109 height 14
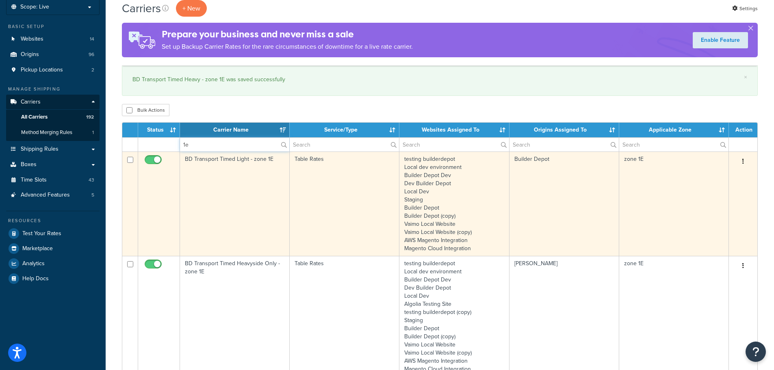
scroll to position [163, 0]
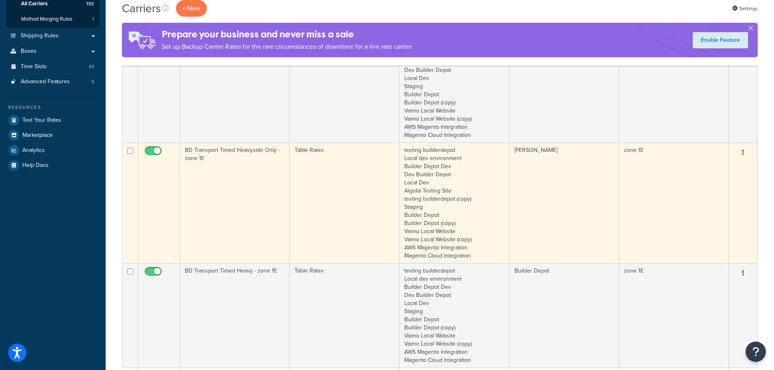
type input "1e"
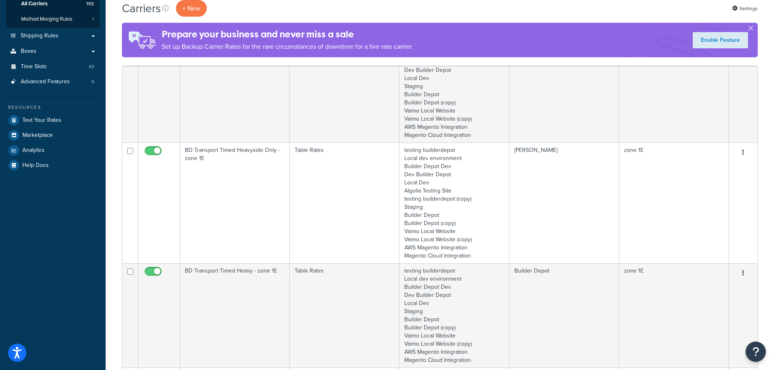
click at [225, 204] on td "BD Transport Timed Heavyside Only - zone 1E" at bounding box center [235, 203] width 110 height 121
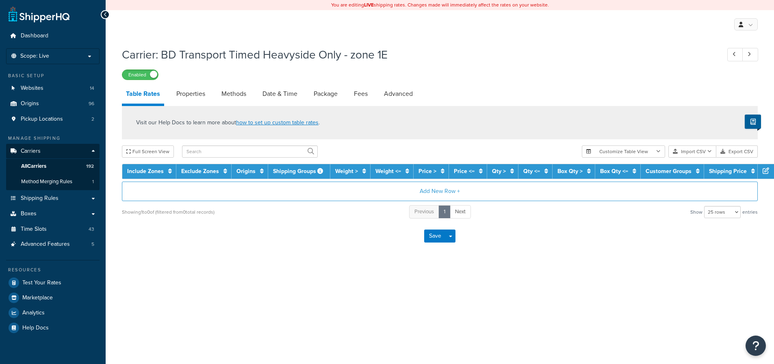
select select "25"
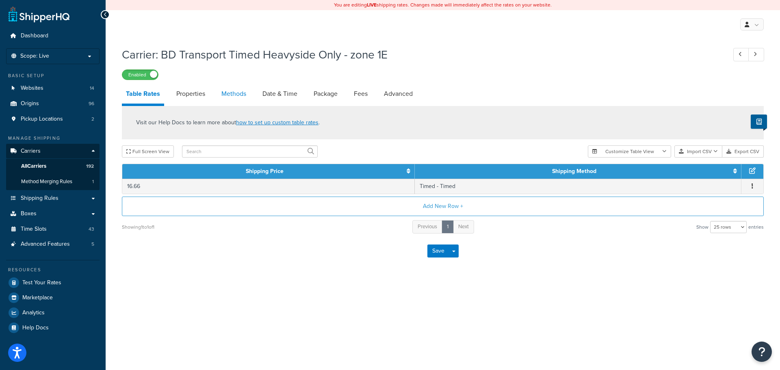
click at [235, 96] on link "Methods" at bounding box center [233, 94] width 33 height 20
select select "25"
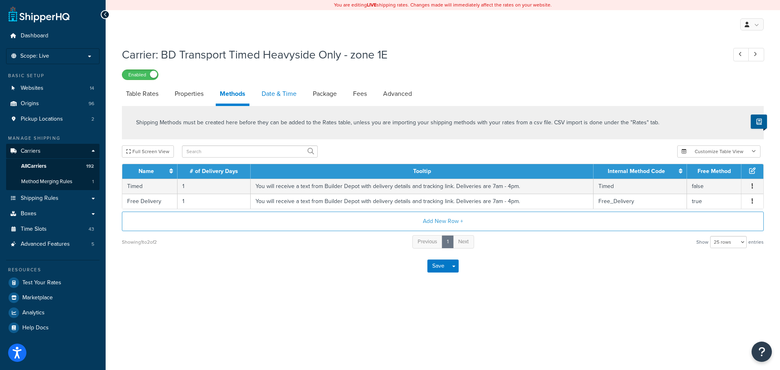
click at [297, 98] on link "Date & Time" at bounding box center [279, 94] width 43 height 20
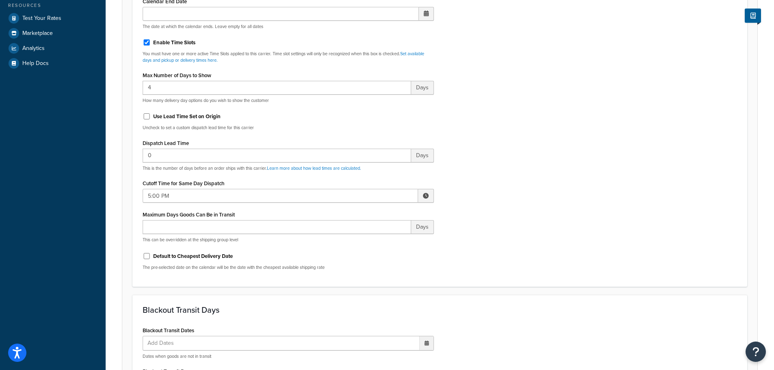
scroll to position [285, 0]
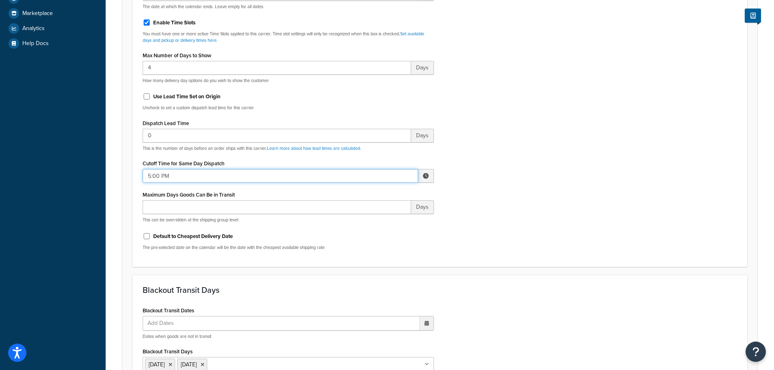
click at [178, 178] on input "5:00 PM" at bounding box center [281, 176] width 276 height 14
click at [373, 189] on span "▲" at bounding box center [366, 194] width 16 height 16
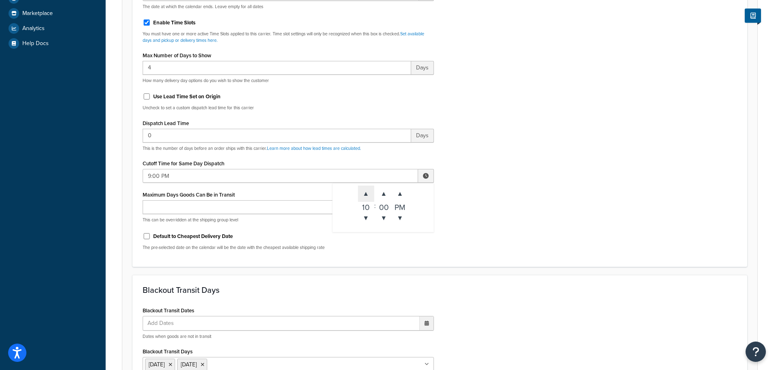
click at [373, 189] on span "▲" at bounding box center [366, 194] width 16 height 16
type input "10:00 PM"
click at [456, 207] on div "Include Delivery Date Information: No, just show shipping rates Show Calendar S…" at bounding box center [440, 65] width 607 height 382
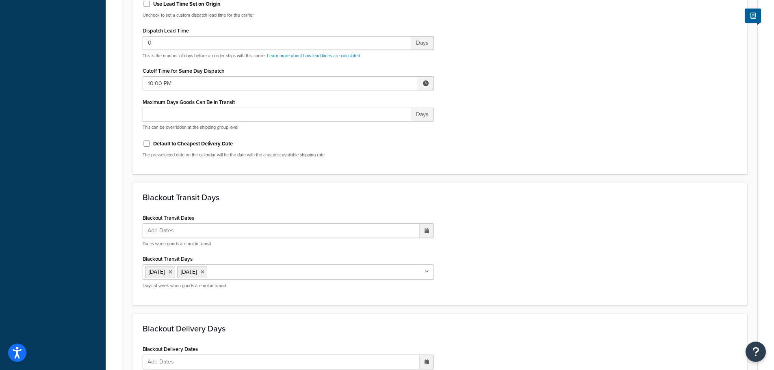
scroll to position [606, 0]
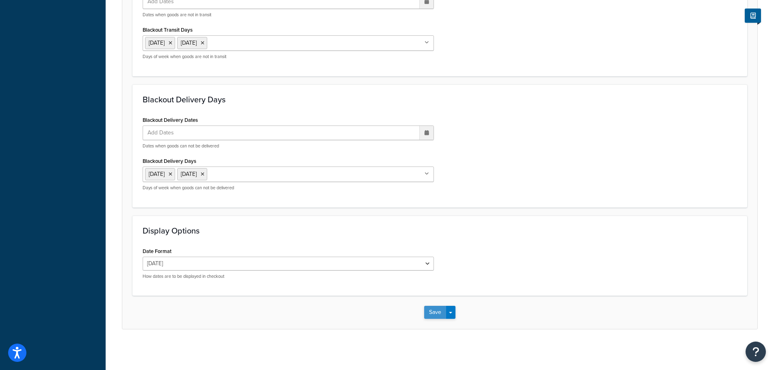
click at [435, 313] on button "Save" at bounding box center [435, 312] width 22 height 13
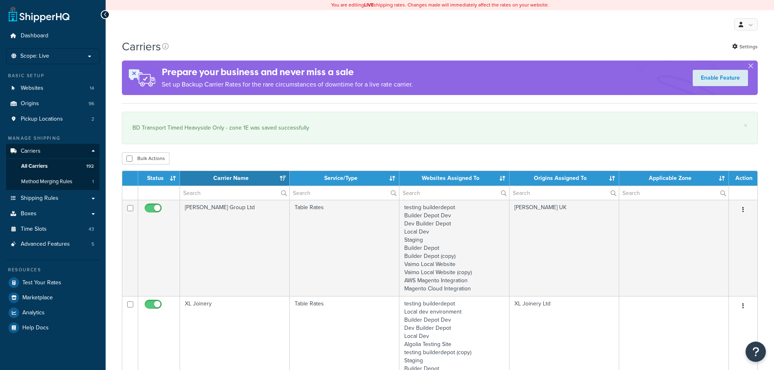
select select "15"
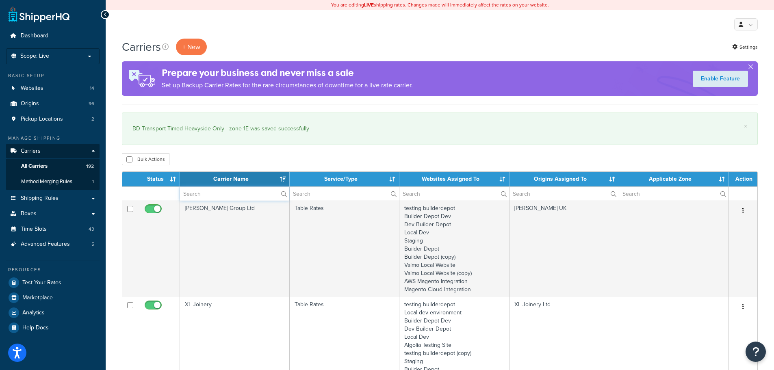
click at [203, 192] on input "text" at bounding box center [234, 194] width 109 height 14
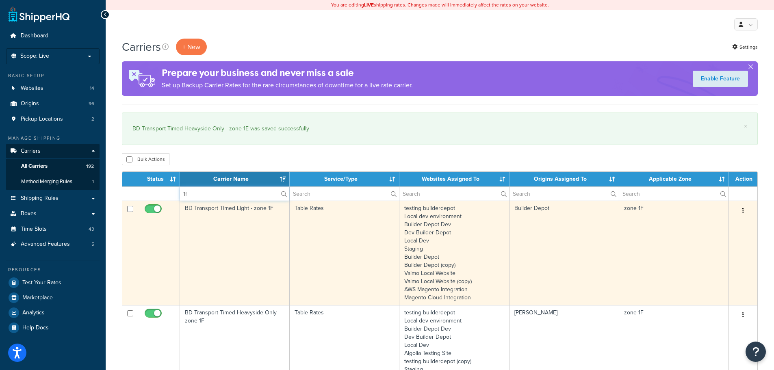
type input "1f"
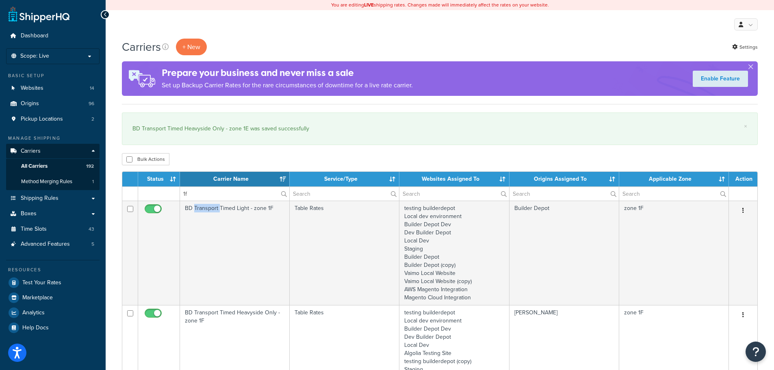
click at [198, 233] on td "BD Transport Timed Light - zone 1F" at bounding box center [235, 253] width 110 height 104
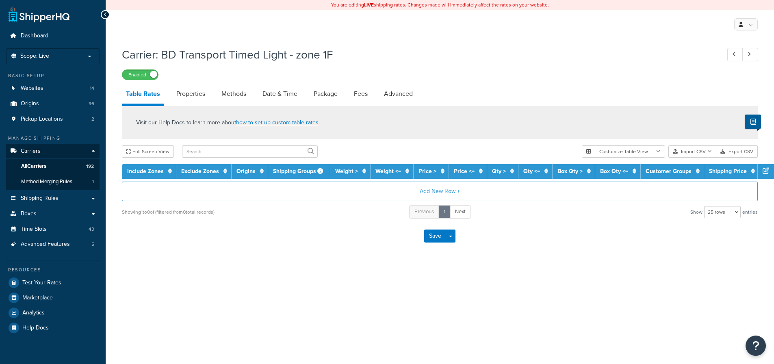
select select "25"
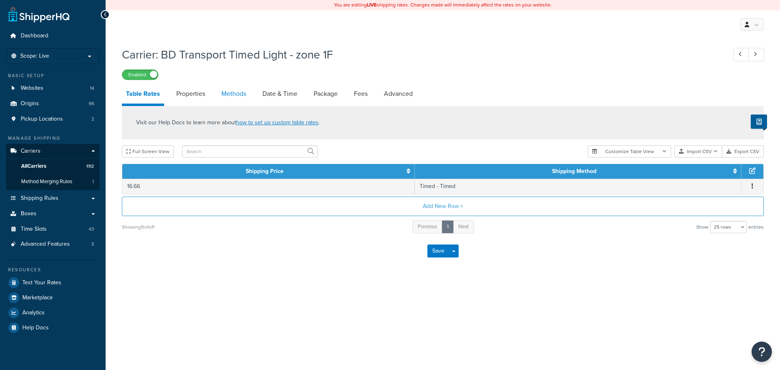
click at [231, 95] on link "Methods" at bounding box center [233, 94] width 33 height 20
select select "25"
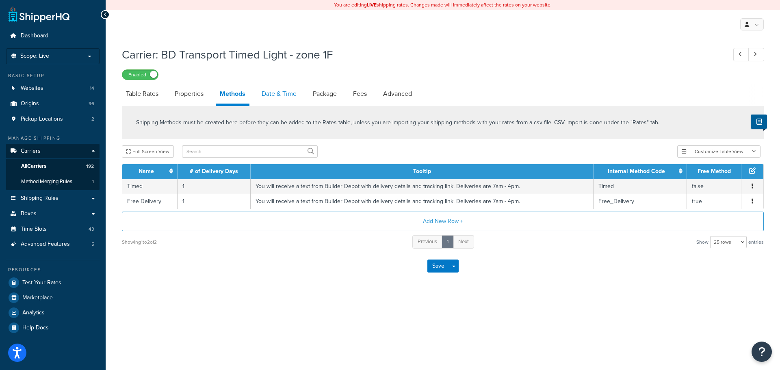
click at [274, 96] on link "Date & Time" at bounding box center [279, 94] width 43 height 20
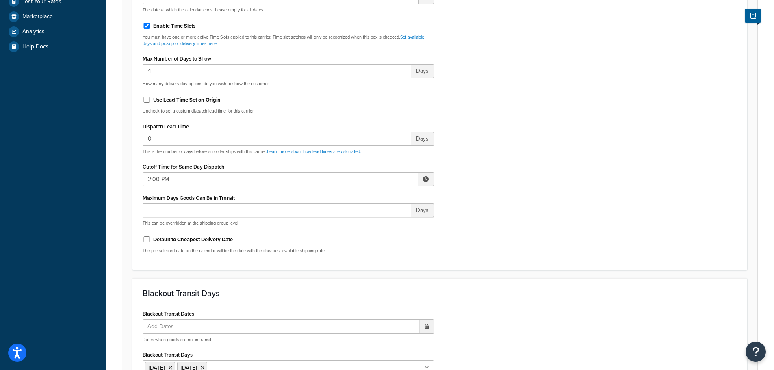
scroll to position [285, 0]
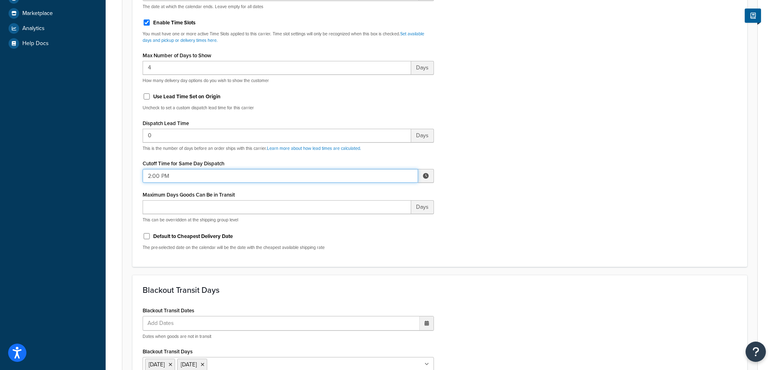
click at [175, 171] on input "2:00 PM" at bounding box center [281, 176] width 276 height 14
click at [361, 195] on span "▲" at bounding box center [366, 194] width 16 height 16
type input "3:00 PM"
click at [493, 200] on div "Include Delivery Date Information: No, just show shipping rates Show Calendar S…" at bounding box center [440, 65] width 607 height 382
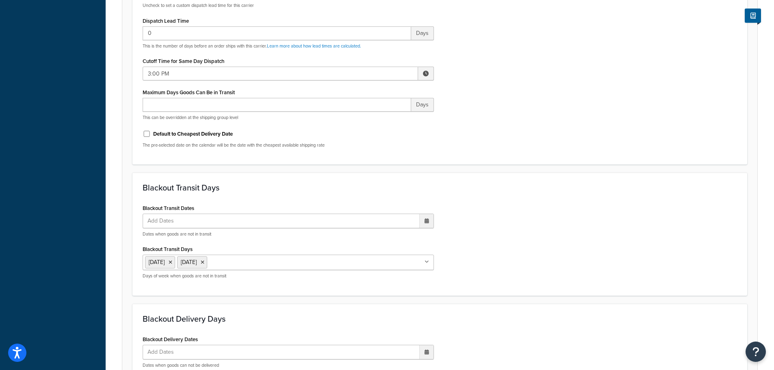
scroll to position [606, 0]
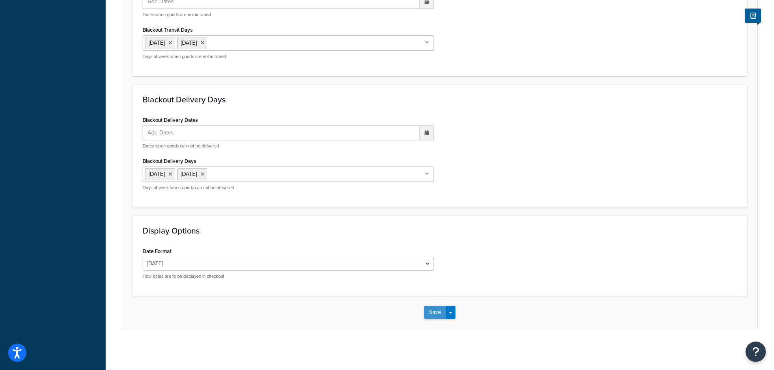
click at [439, 306] on button "Save" at bounding box center [435, 312] width 22 height 13
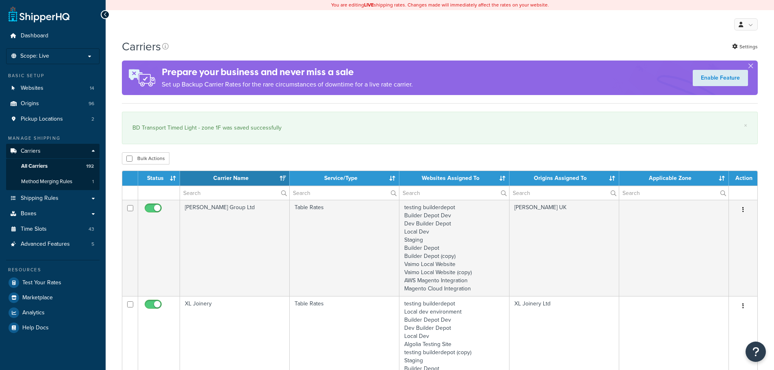
select select "15"
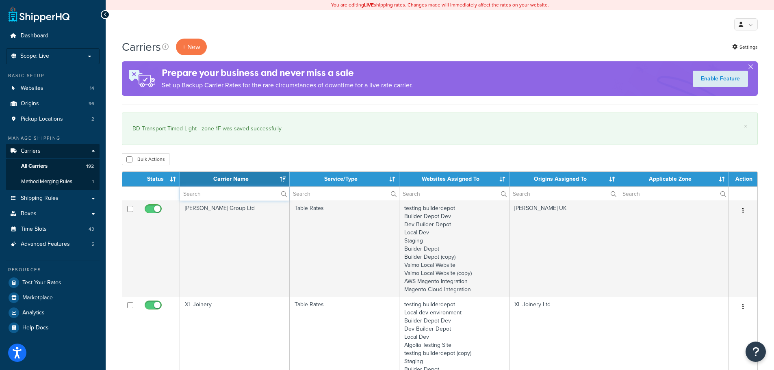
click at [202, 195] on input "text" at bounding box center [234, 194] width 109 height 14
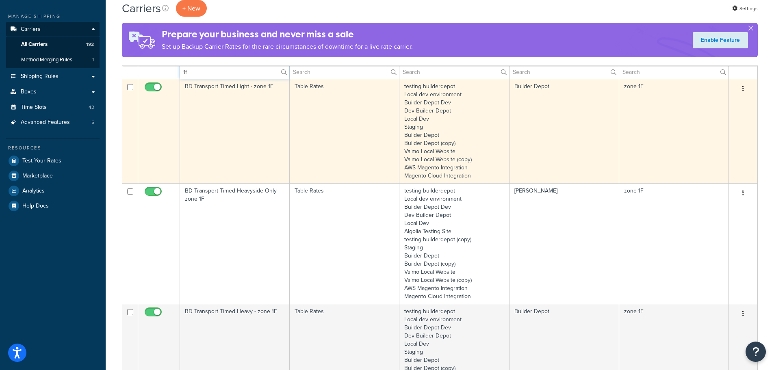
scroll to position [244, 0]
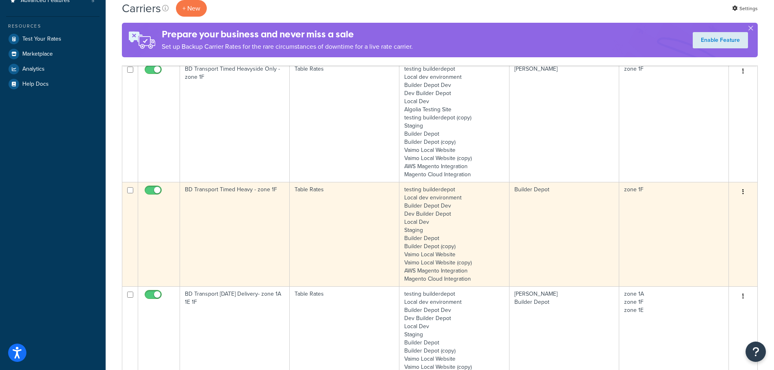
type input "1f"
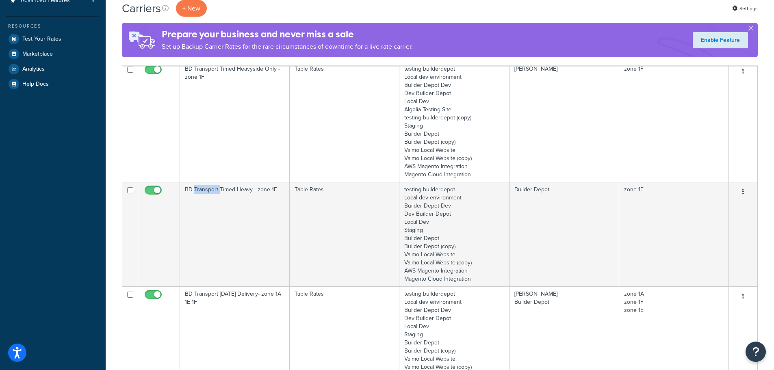
click at [211, 210] on td "BD Transport Timed Heavy - zone 1F" at bounding box center [235, 234] width 110 height 104
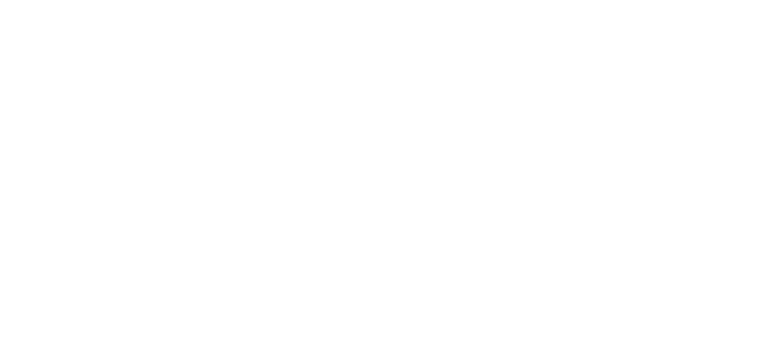
select select "25"
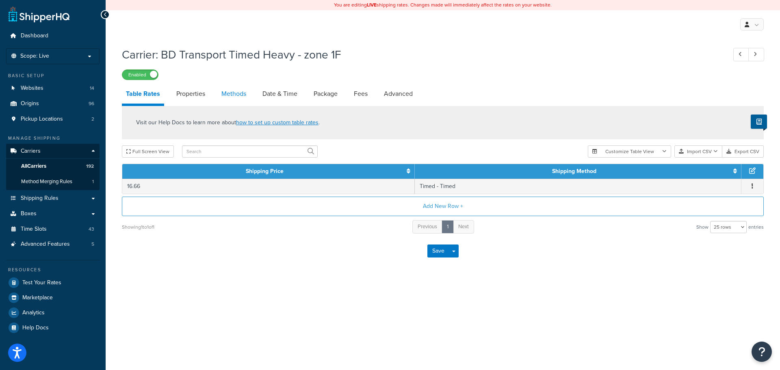
click at [235, 95] on link "Methods" at bounding box center [233, 94] width 33 height 20
select select "25"
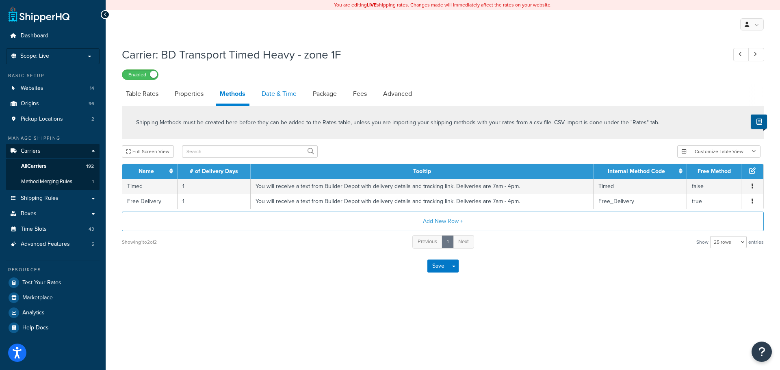
click at [294, 98] on link "Date & Time" at bounding box center [279, 94] width 43 height 20
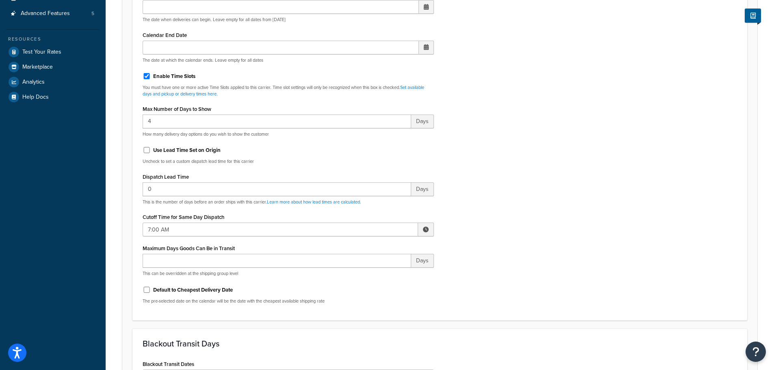
scroll to position [244, 0]
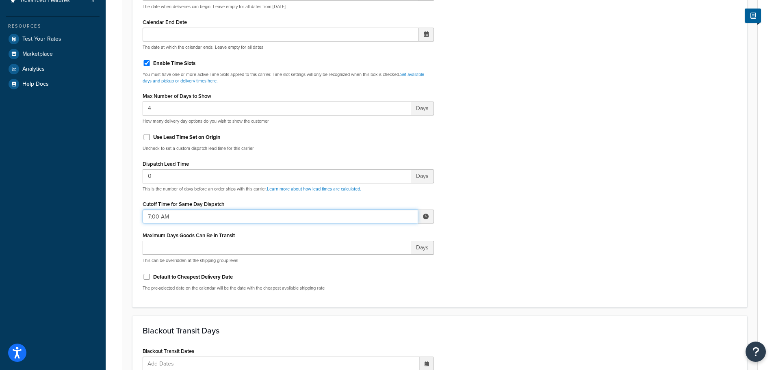
click at [158, 224] on input "7:00 AM" at bounding box center [281, 217] width 276 height 14
click at [357, 234] on td "▲ 7 ▼ : ▲ 00 ▼ ▲ AM ▼" at bounding box center [384, 248] width 98 height 45
click at [360, 235] on span "▲" at bounding box center [366, 234] width 16 height 16
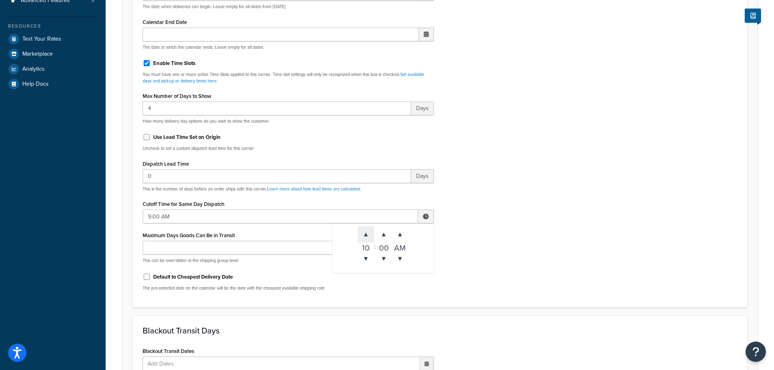
type input "10:00 AM"
click at [556, 230] on div "Include Delivery Date Information: No, just show shipping rates Show Calendar S…" at bounding box center [440, 106] width 607 height 382
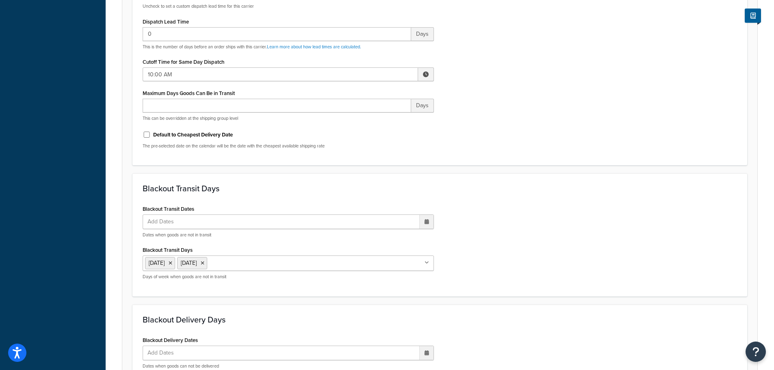
scroll to position [606, 0]
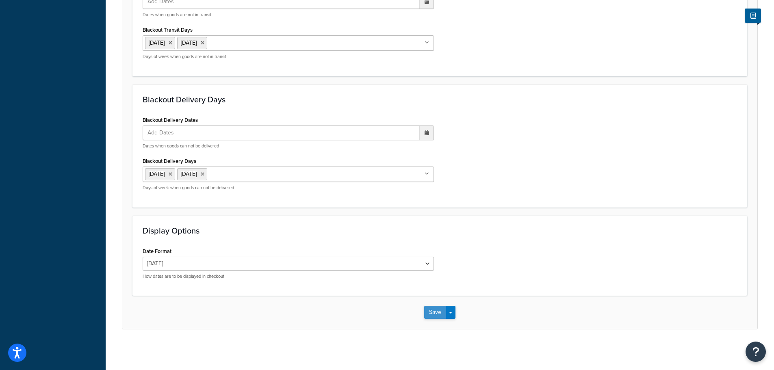
click at [443, 310] on button "Save" at bounding box center [435, 312] width 22 height 13
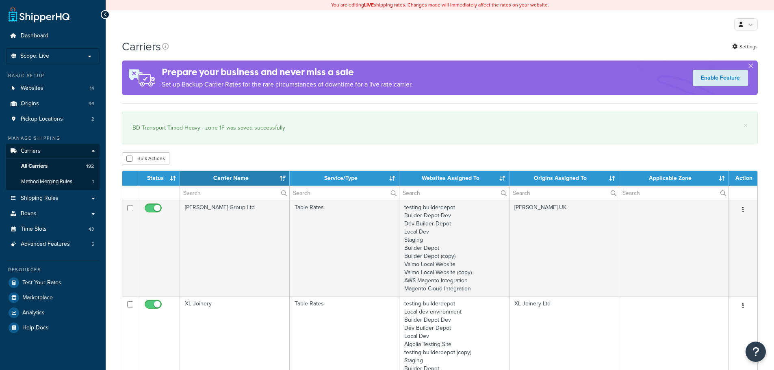
select select "15"
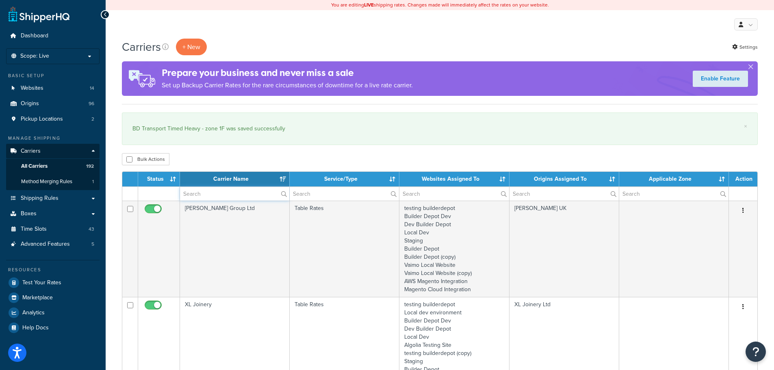
click at [192, 196] on input "text" at bounding box center [234, 194] width 109 height 14
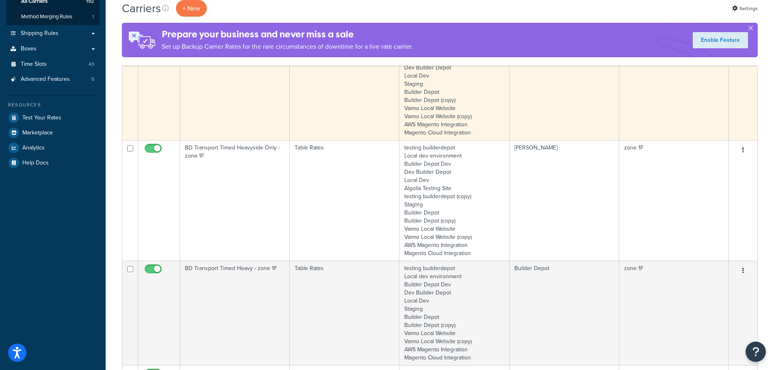
scroll to position [203, 0]
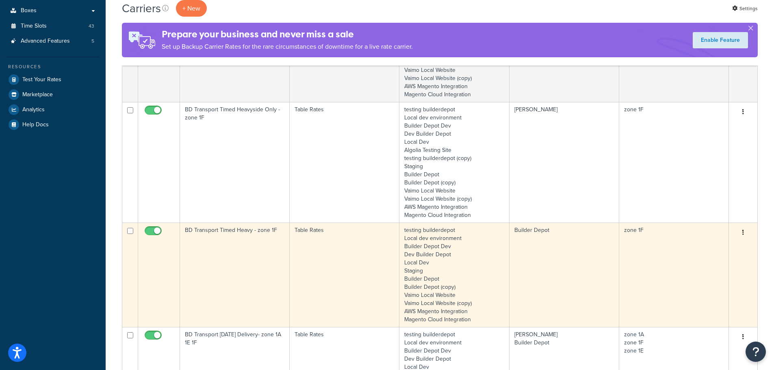
type input "1f"
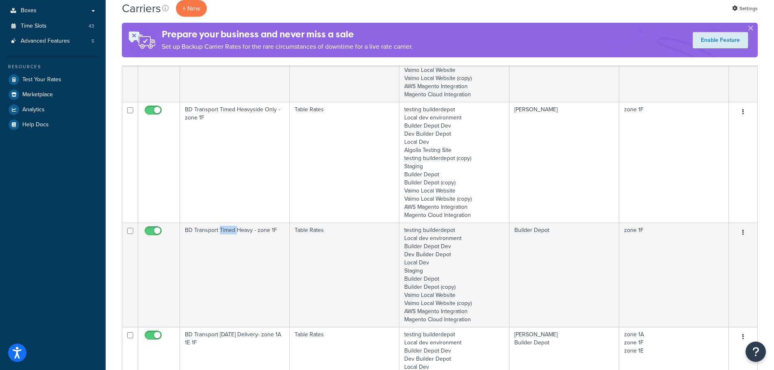
click at [221, 269] on td "BD Transport Timed Heavy - zone 1F" at bounding box center [235, 275] width 110 height 104
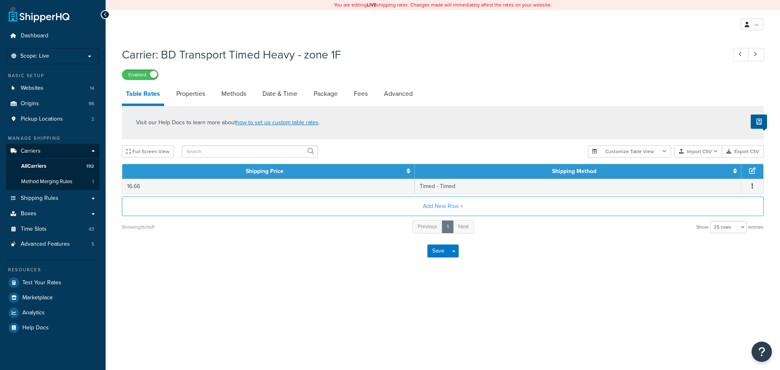
select select "25"
click at [442, 250] on button "Save" at bounding box center [439, 251] width 22 height 13
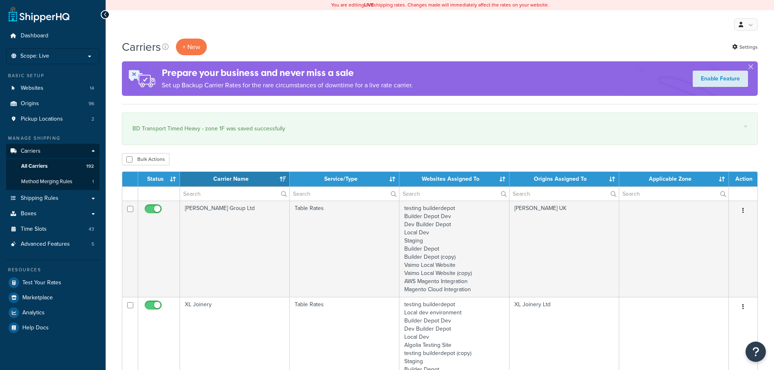
select select "15"
click at [199, 200] on input "text" at bounding box center [234, 194] width 109 height 14
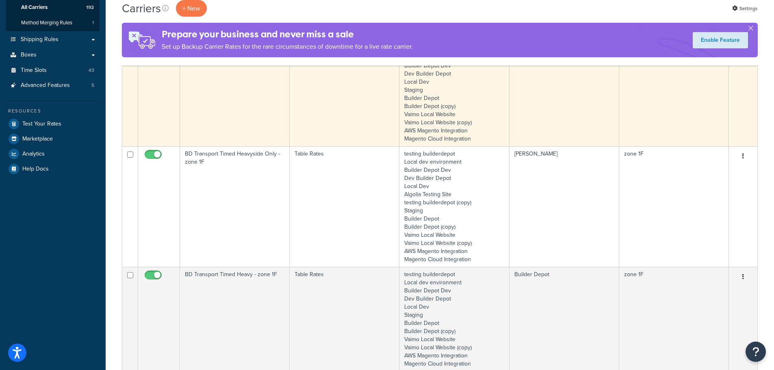
scroll to position [163, 0]
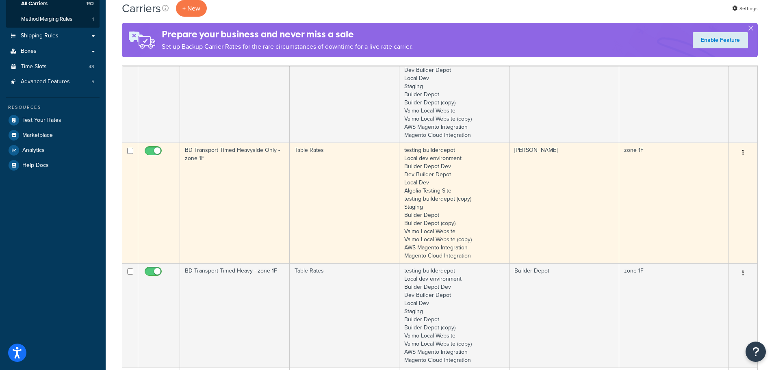
type input "1f"
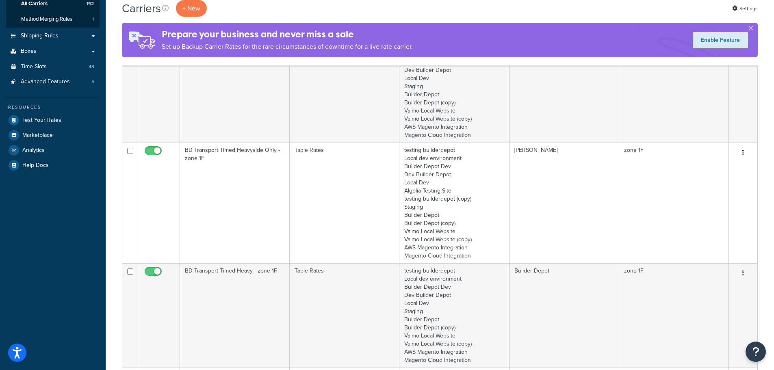
click at [232, 219] on td "BD Transport Timed Heavyside Only - zone 1F" at bounding box center [235, 203] width 110 height 121
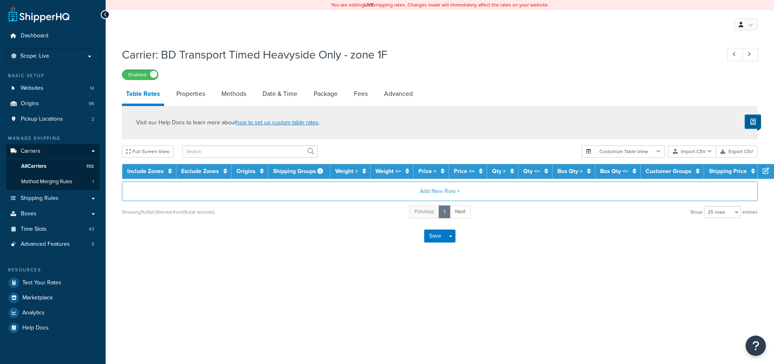
select select "25"
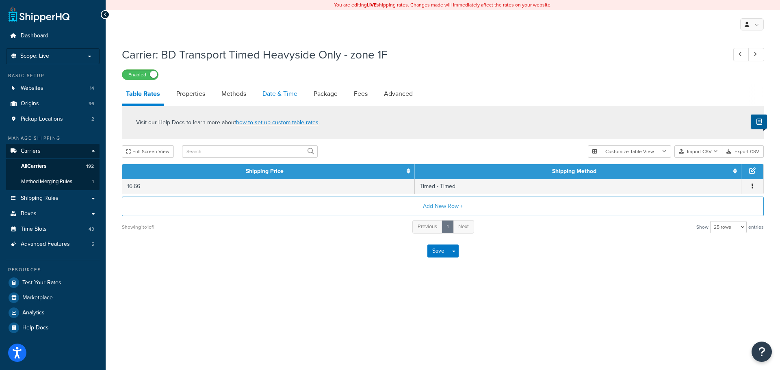
click at [273, 96] on link "Date & Time" at bounding box center [280, 94] width 43 height 20
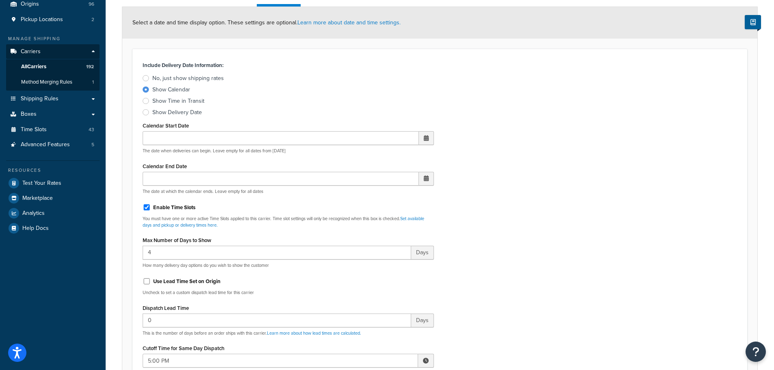
scroll to position [244, 0]
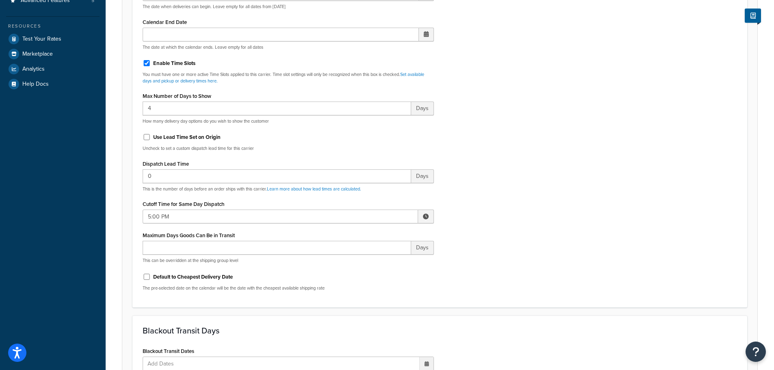
click at [153, 224] on div "Include Delivery Date Information: No, just show shipping rates Show Calendar S…" at bounding box center [289, 106] width 304 height 382
click at [152, 218] on input "5:00 PM" at bounding box center [281, 217] width 276 height 14
click at [372, 229] on span "▲" at bounding box center [366, 234] width 16 height 16
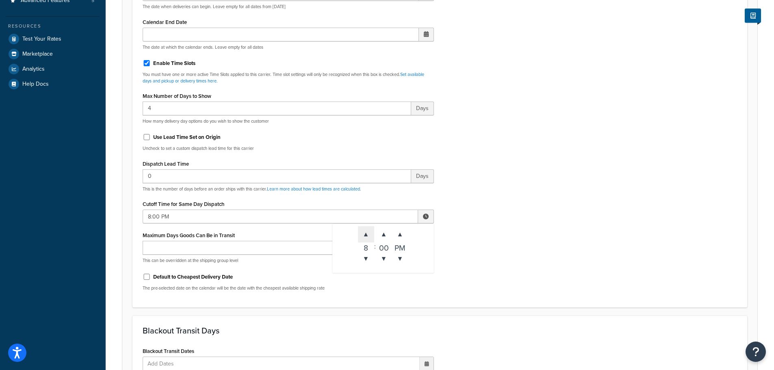
click at [372, 229] on span "▲" at bounding box center [366, 234] width 16 height 16
type input "10:00 PM"
click at [485, 239] on div "Include Delivery Date Information: No, just show shipping rates Show Calendar S…" at bounding box center [440, 106] width 607 height 382
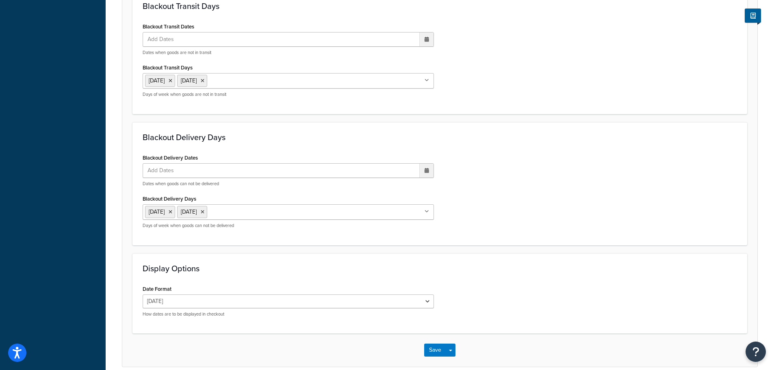
scroll to position [606, 0]
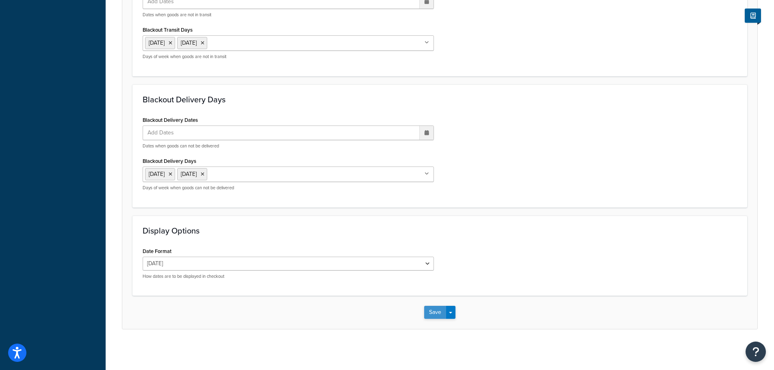
click at [439, 317] on button "Save" at bounding box center [435, 312] width 22 height 13
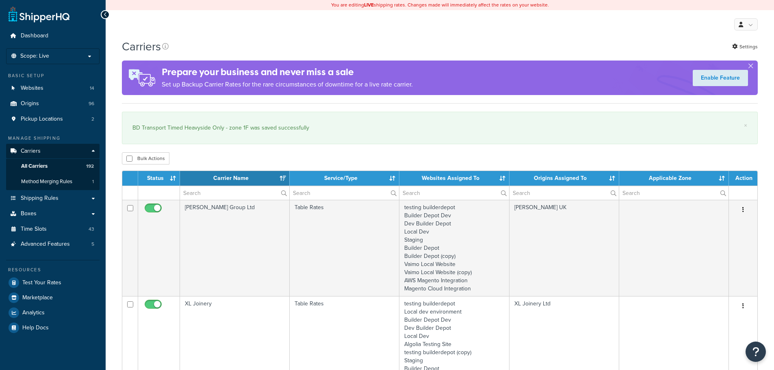
select select "15"
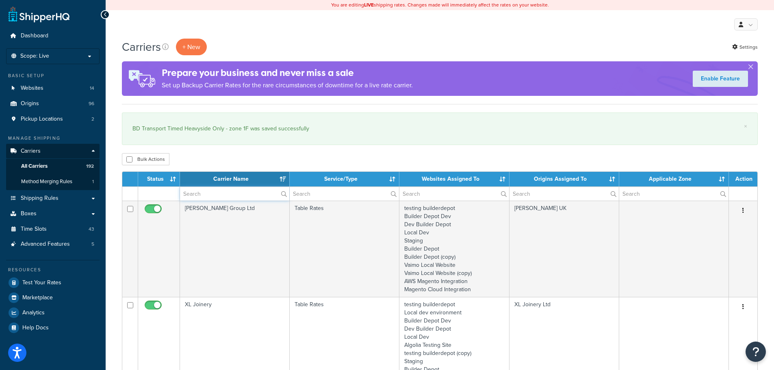
click at [207, 194] on input "text" at bounding box center [234, 194] width 109 height 14
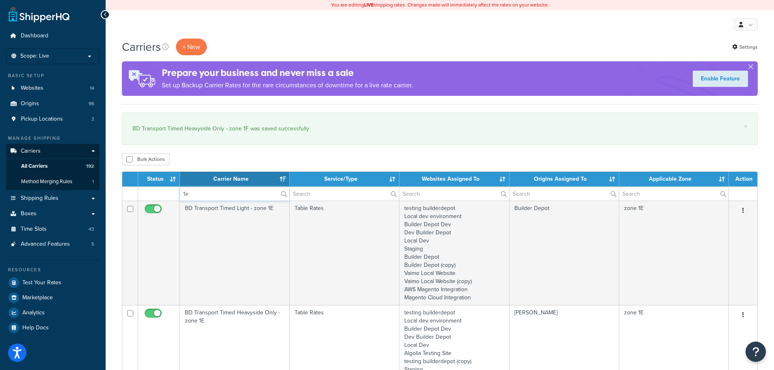
type input "1e"
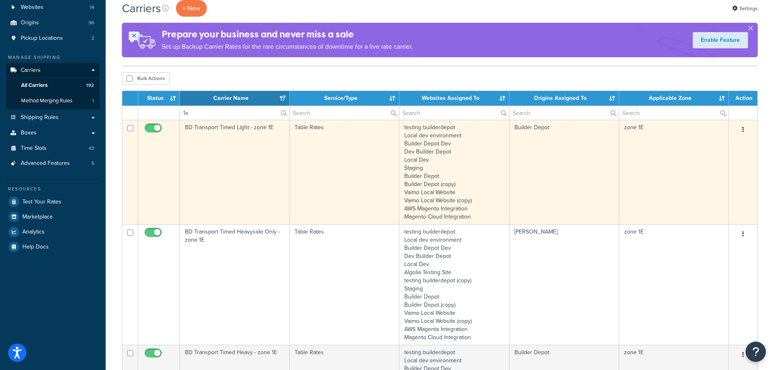
scroll to position [81, 0]
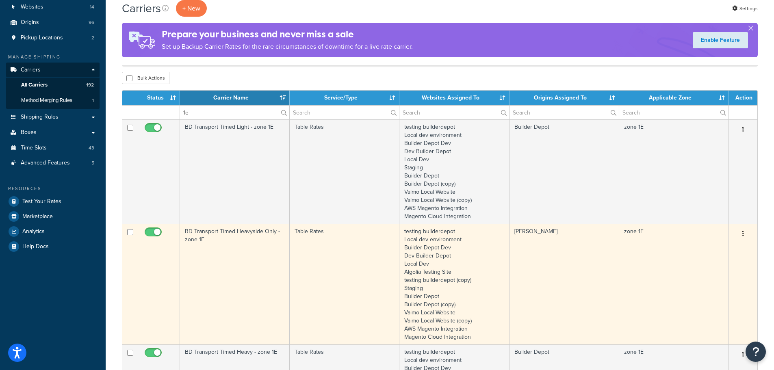
click at [251, 258] on td "BD Transport Timed Heavyside Only - zone 1E" at bounding box center [235, 284] width 110 height 121
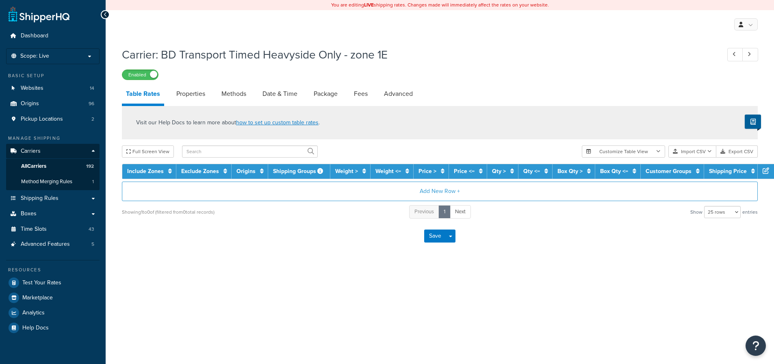
select select "25"
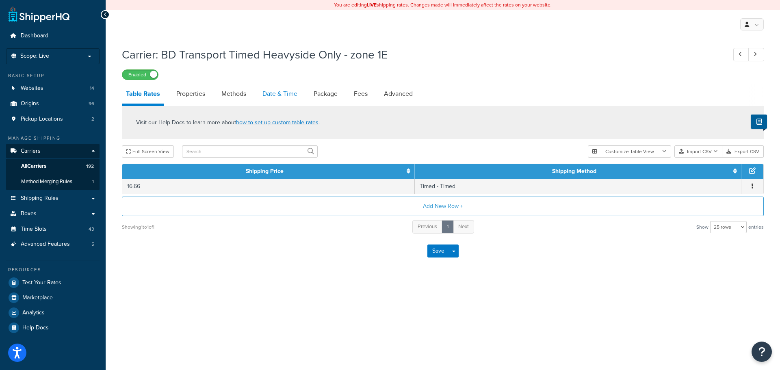
click at [285, 89] on link "Date & Time" at bounding box center [280, 94] width 43 height 20
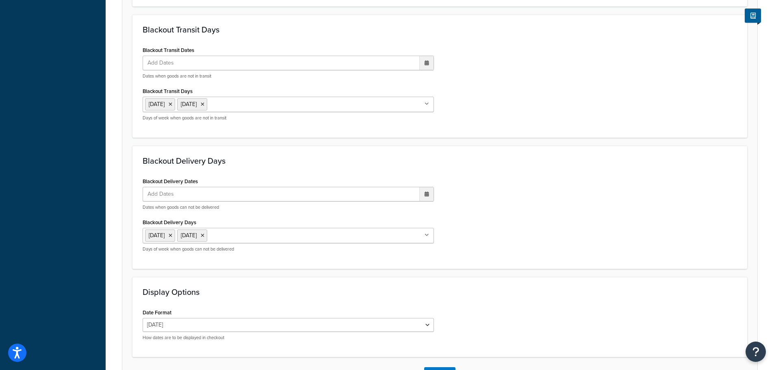
scroll to position [606, 0]
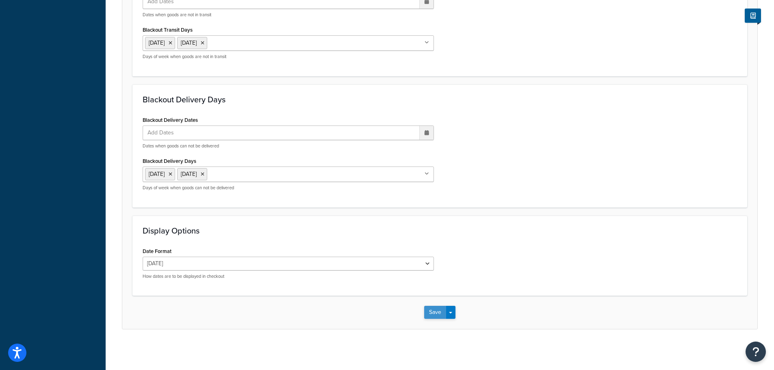
click at [435, 315] on button "Save" at bounding box center [435, 312] width 22 height 13
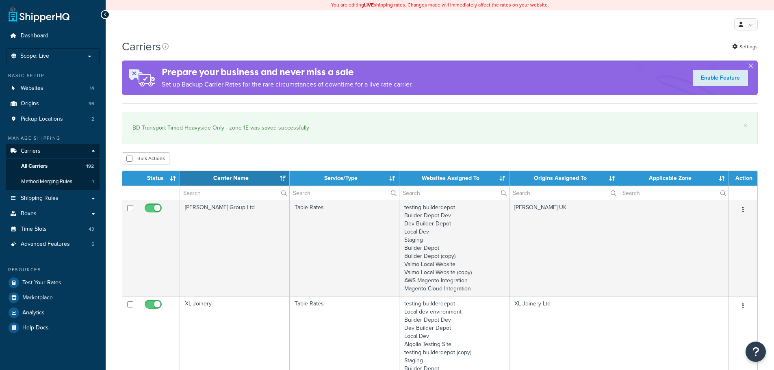
select select "15"
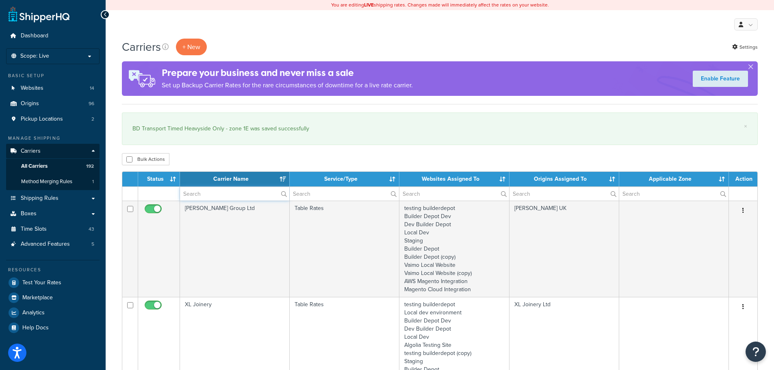
click at [200, 198] on input "text" at bounding box center [234, 194] width 109 height 14
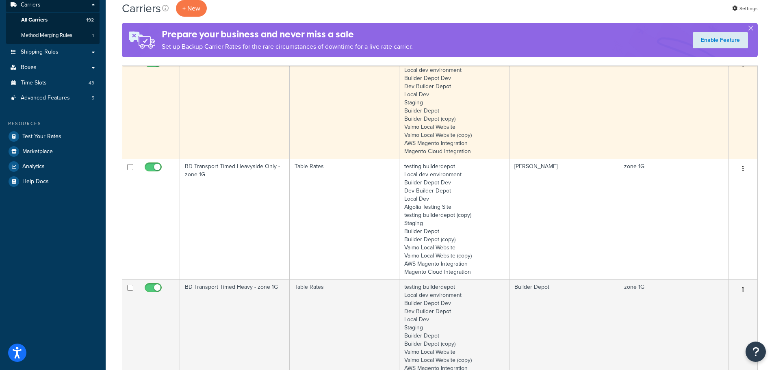
scroll to position [163, 0]
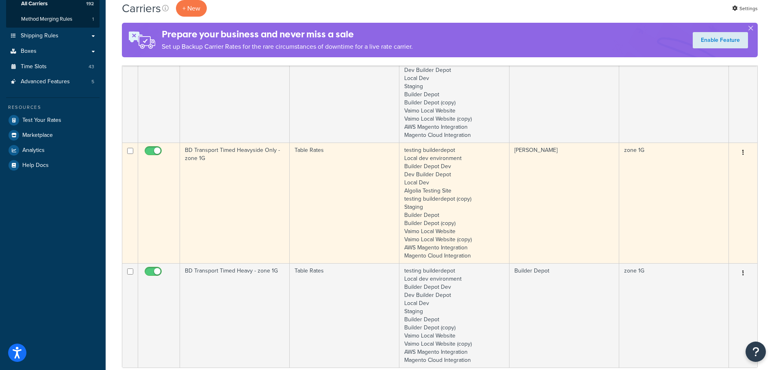
type input "1g"
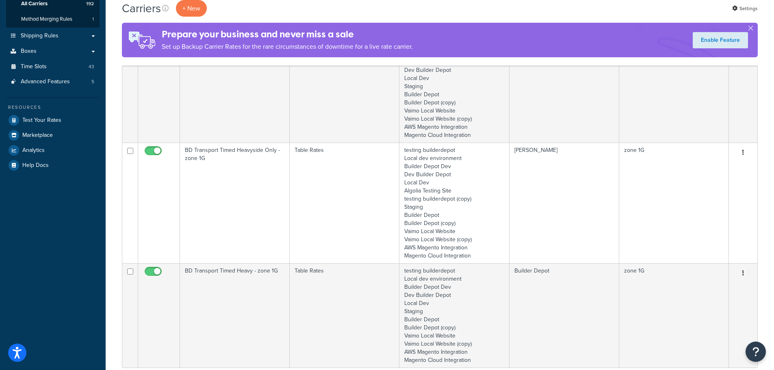
click at [217, 199] on td "BD Transport Timed Heavyside Only - zone 1G" at bounding box center [235, 203] width 110 height 121
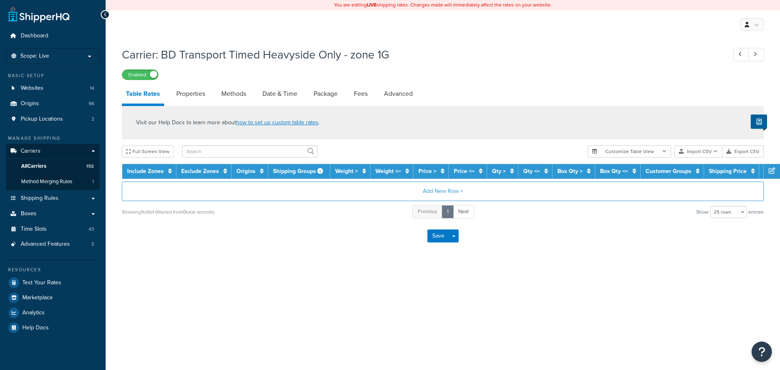
select select "25"
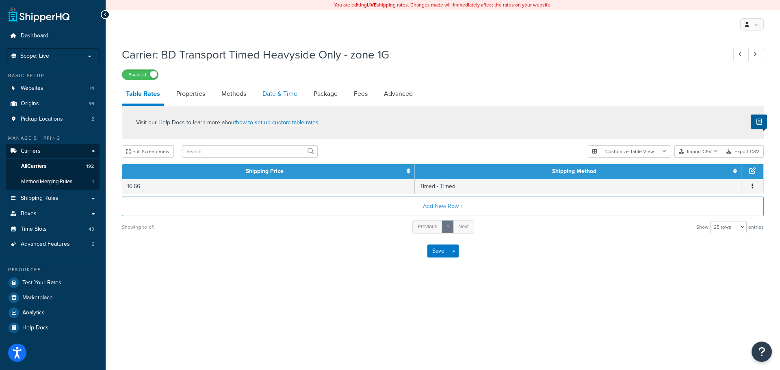
click at [272, 91] on link "Date & Time" at bounding box center [280, 94] width 43 height 20
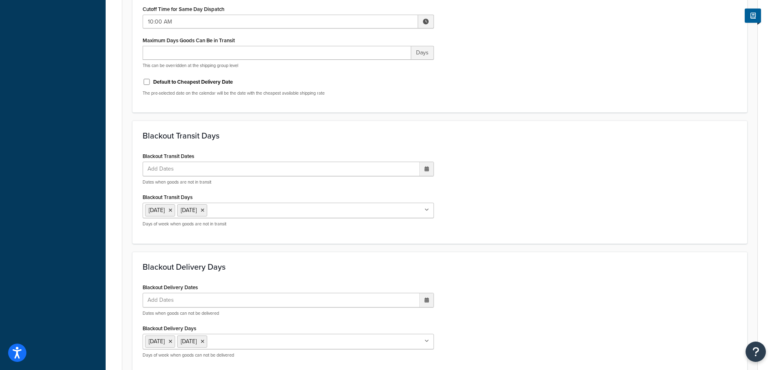
scroll to position [606, 0]
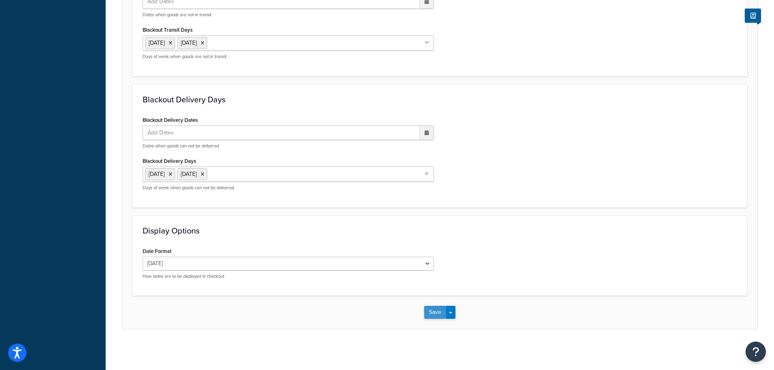
click at [435, 309] on button "Save" at bounding box center [435, 312] width 22 height 13
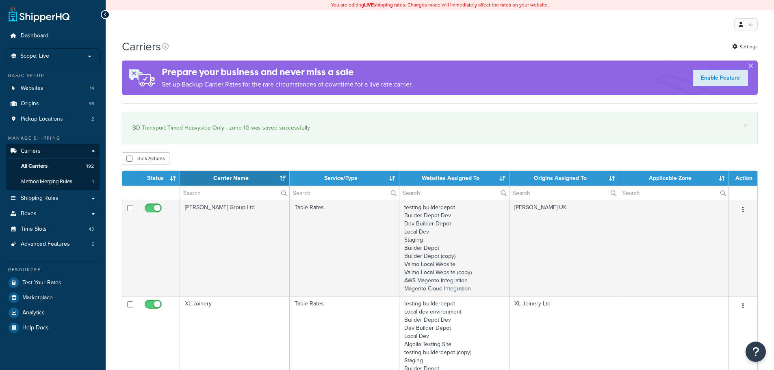
select select "15"
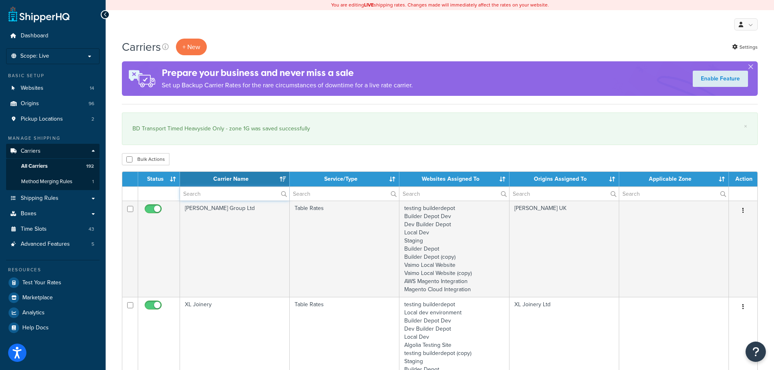
click at [208, 191] on input "text" at bounding box center [234, 194] width 109 height 14
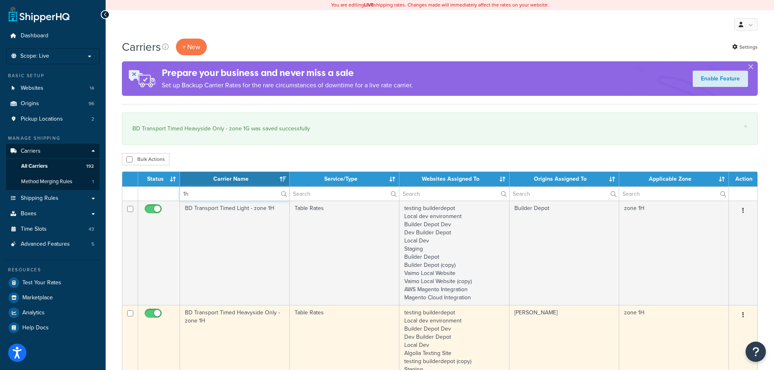
type input "1h"
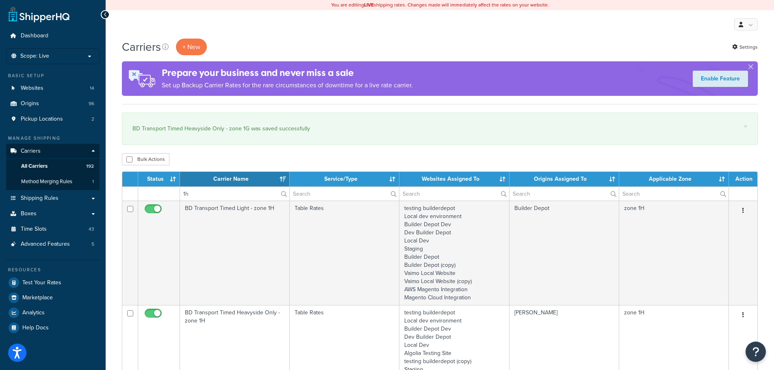
click at [227, 323] on td "BD Transport Timed Heavyside Only - zone 1H" at bounding box center [235, 365] width 110 height 121
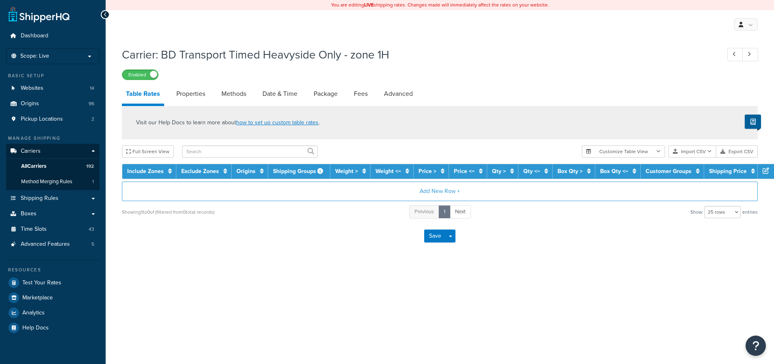
select select "25"
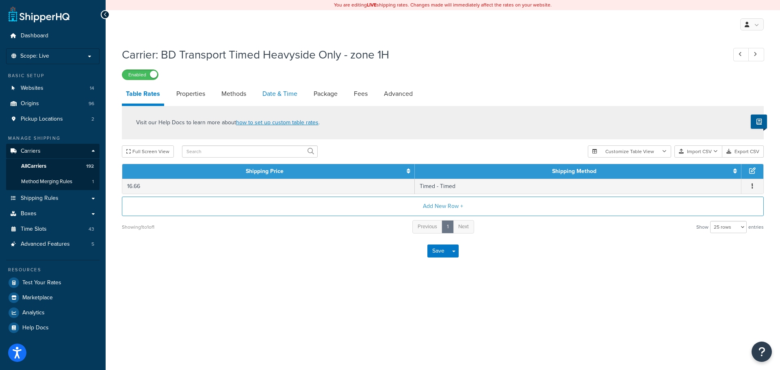
click at [276, 96] on link "Date & Time" at bounding box center [280, 94] width 43 height 20
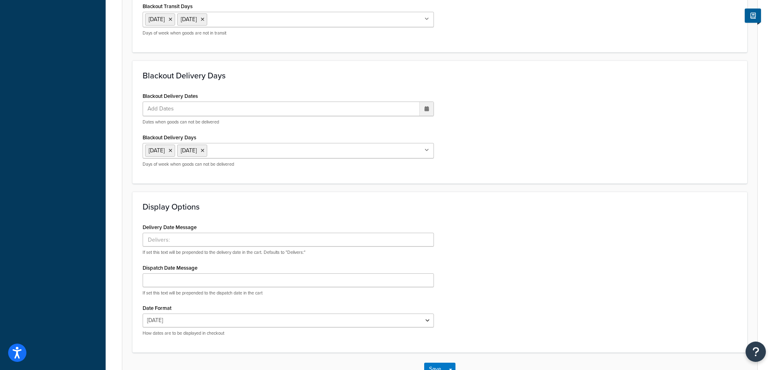
scroll to position [505, 0]
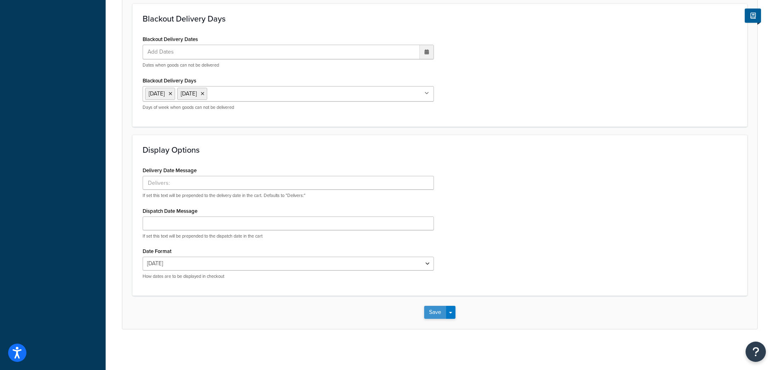
click at [431, 315] on button "Save" at bounding box center [435, 312] width 22 height 13
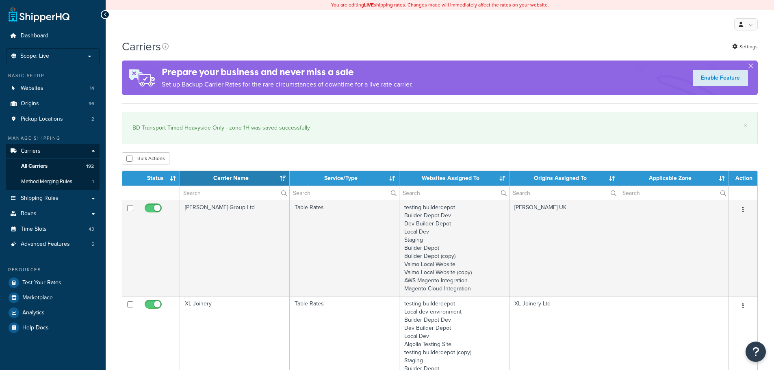
select select "15"
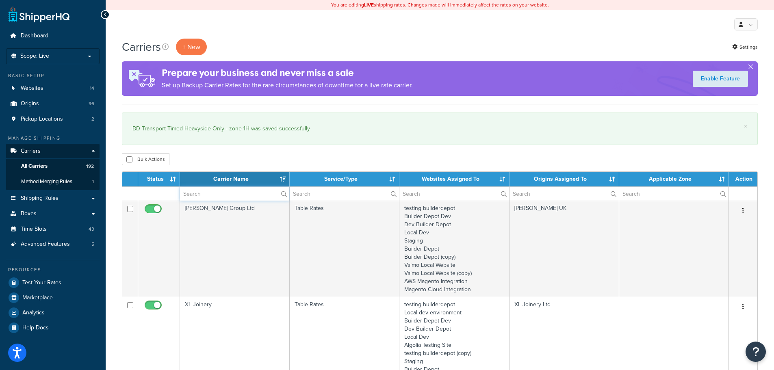
click at [189, 193] on input "text" at bounding box center [234, 194] width 109 height 14
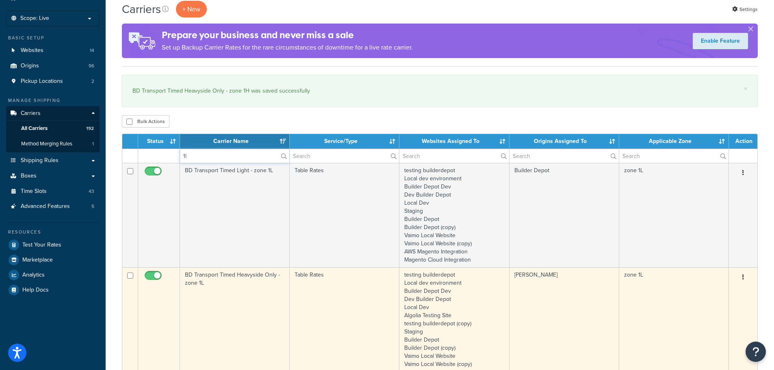
scroll to position [122, 0]
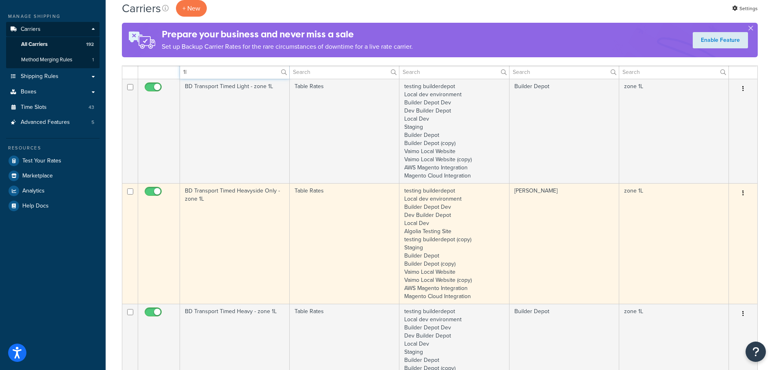
type input "1l"
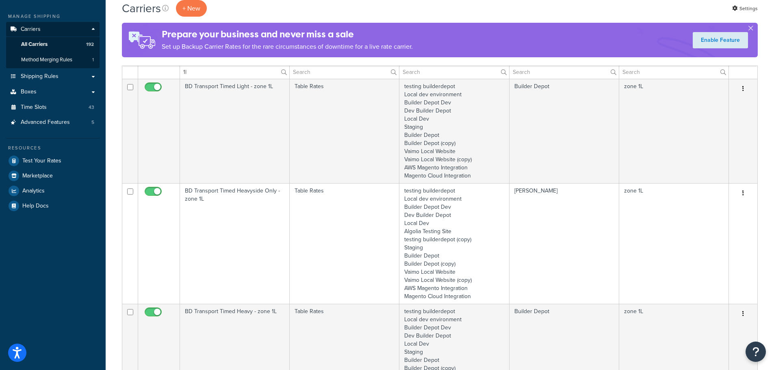
click at [204, 232] on td "BD Transport Timed Heavyside Only - zone 1L" at bounding box center [235, 243] width 110 height 121
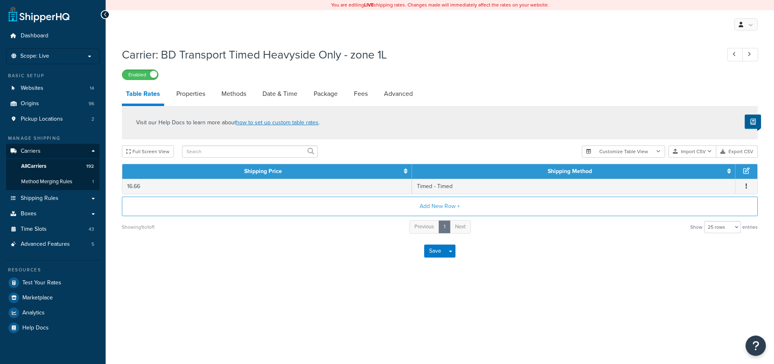
select select "25"
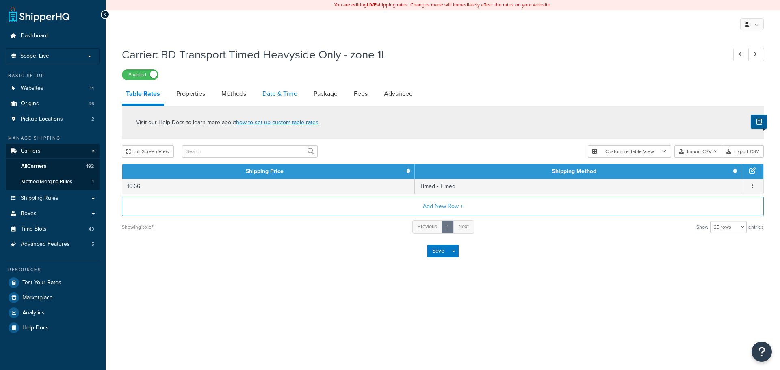
click at [274, 90] on link "Date & Time" at bounding box center [280, 94] width 43 height 20
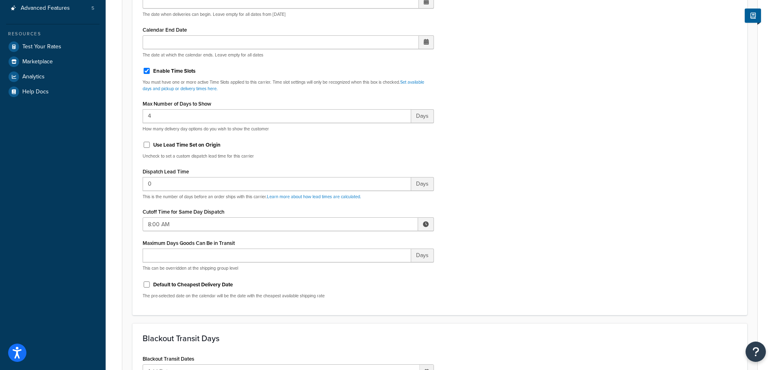
scroll to position [325, 0]
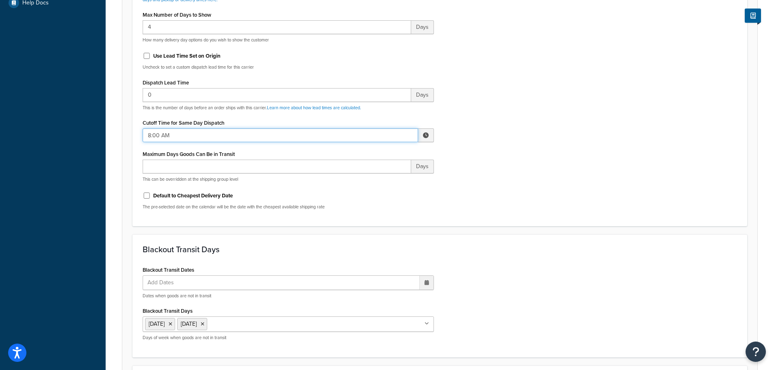
click at [165, 134] on input "8:00 AM" at bounding box center [281, 135] width 276 height 14
click at [362, 150] on span "▲" at bounding box center [366, 153] width 16 height 16
type input "10:00 AM"
click at [535, 213] on div "Include Delivery Date Information: No, just show shipping rates Show Calendar S…" at bounding box center [440, 25] width 607 height 382
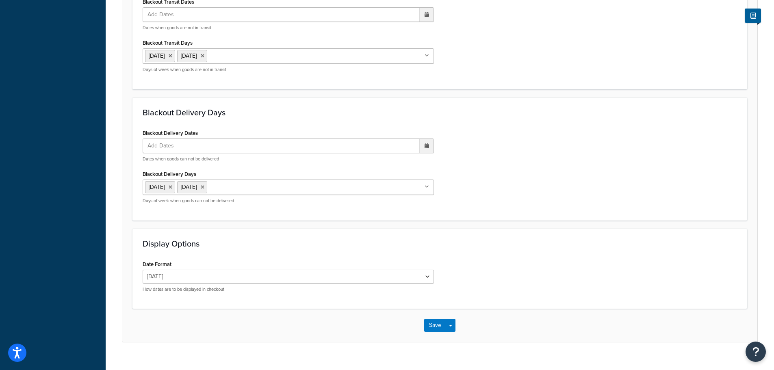
scroll to position [606, 0]
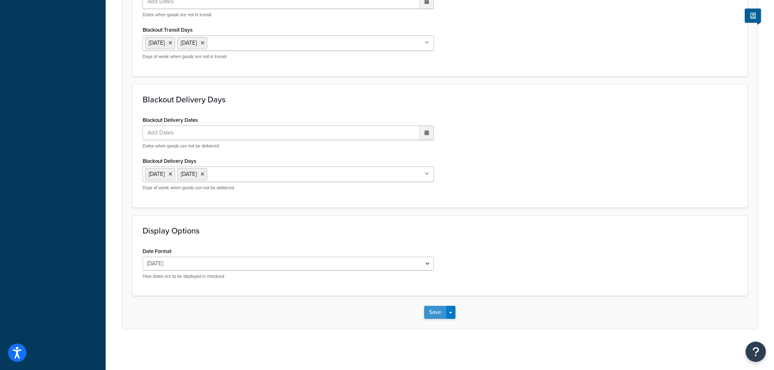
click at [437, 308] on button "Save" at bounding box center [435, 312] width 22 height 13
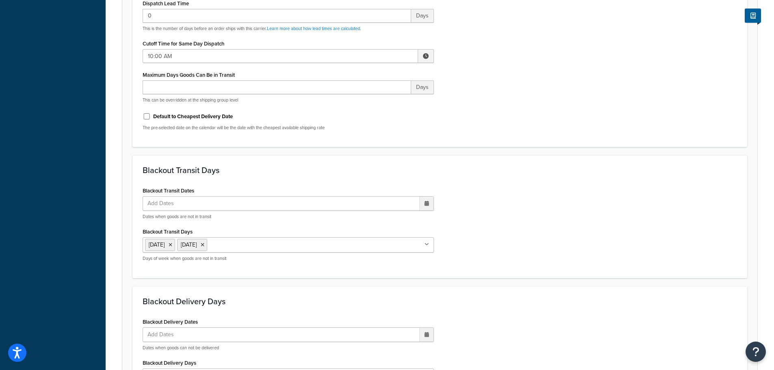
scroll to position [0, 0]
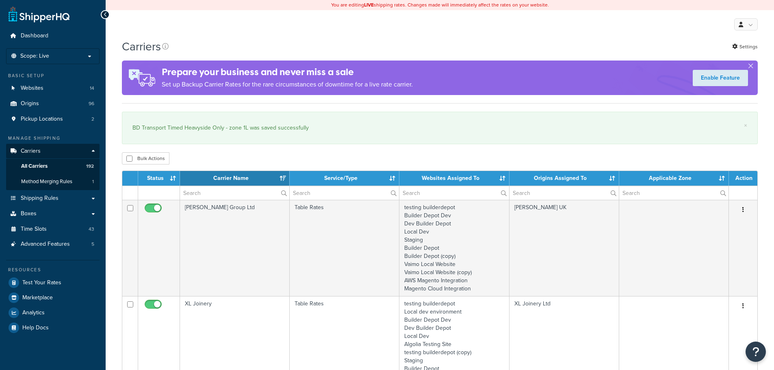
select select "15"
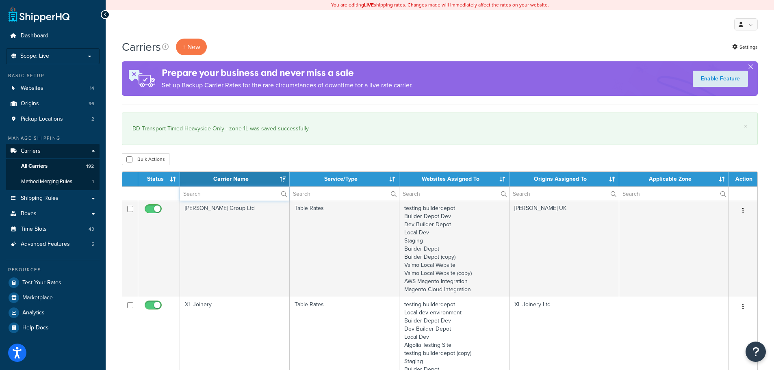
click at [181, 196] on input "text" at bounding box center [234, 194] width 109 height 14
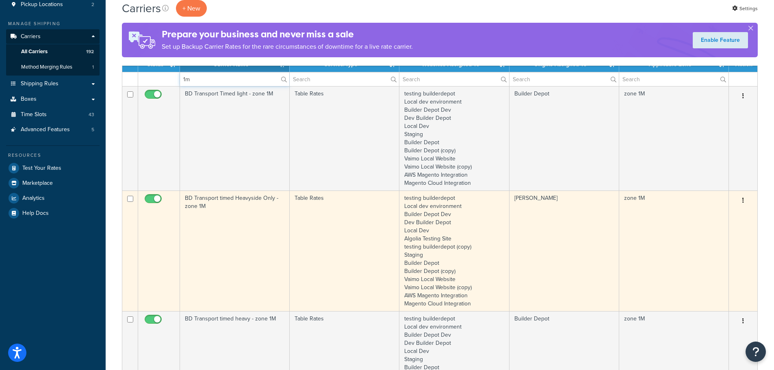
scroll to position [122, 0]
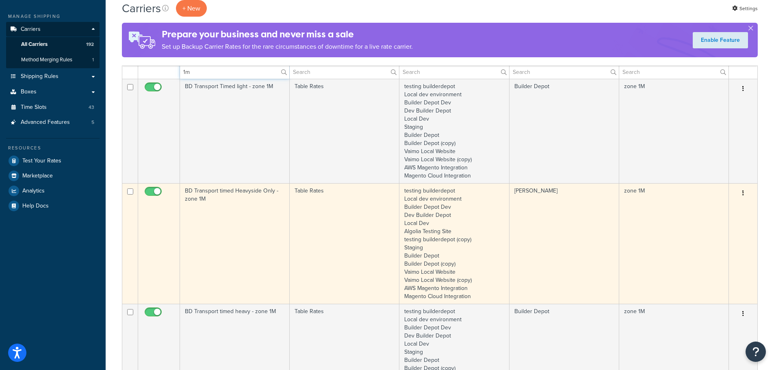
type input "1m"
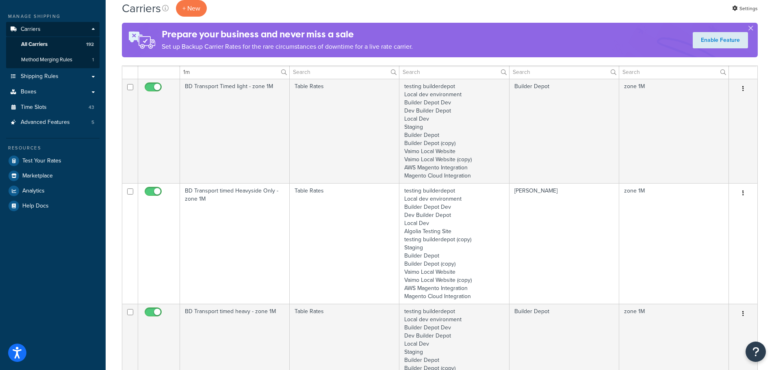
click at [207, 261] on td "BD Transport timed Heavyside Only - zone 1M" at bounding box center [235, 243] width 110 height 121
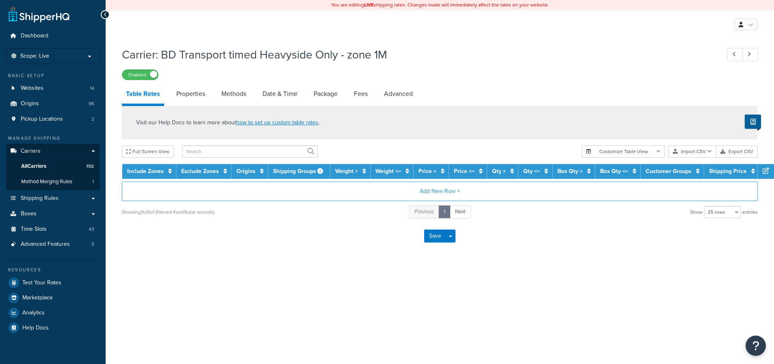
select select "25"
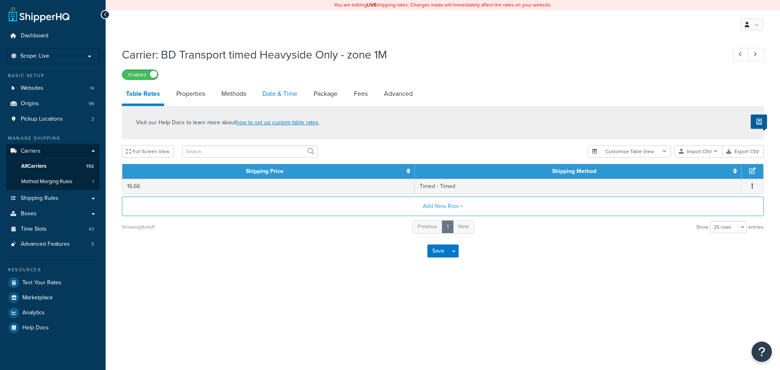
click at [275, 96] on link "Date & Time" at bounding box center [280, 94] width 43 height 20
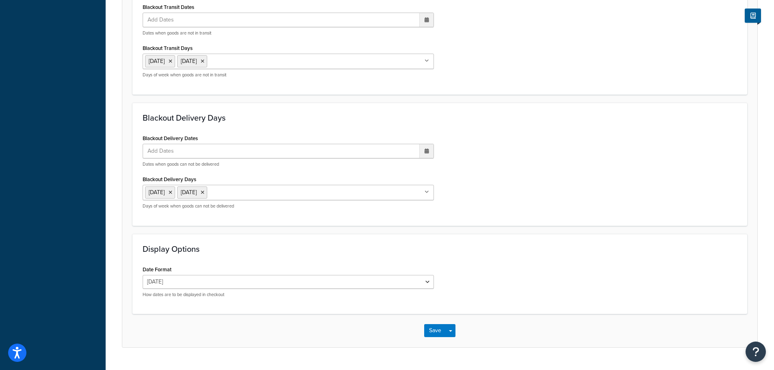
scroll to position [606, 0]
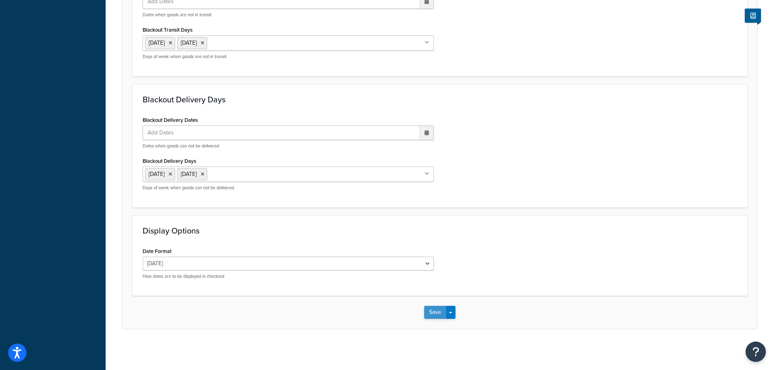
click at [431, 313] on button "Save" at bounding box center [435, 312] width 22 height 13
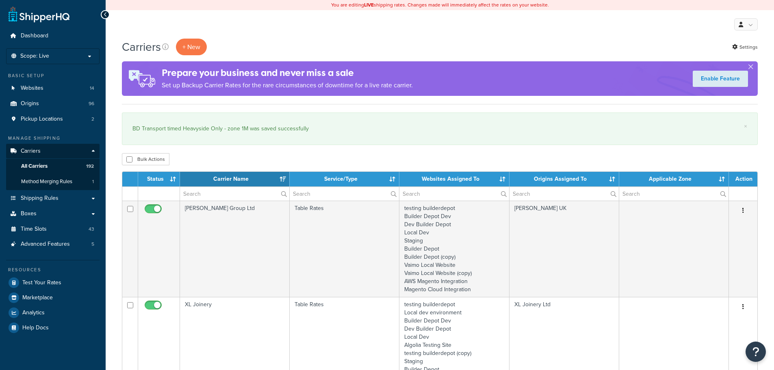
select select "15"
click at [215, 192] on input "text" at bounding box center [234, 194] width 109 height 14
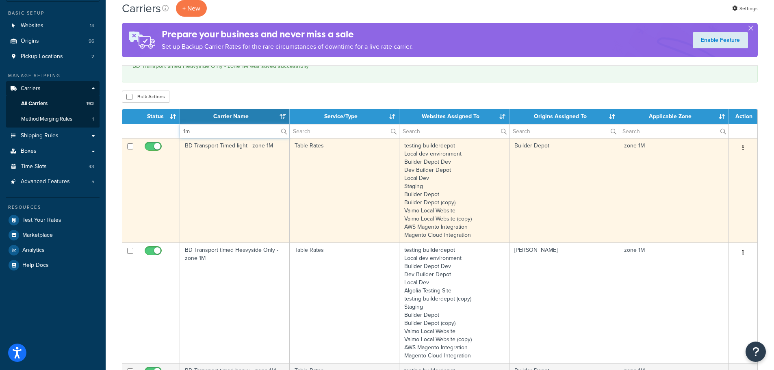
scroll to position [122, 0]
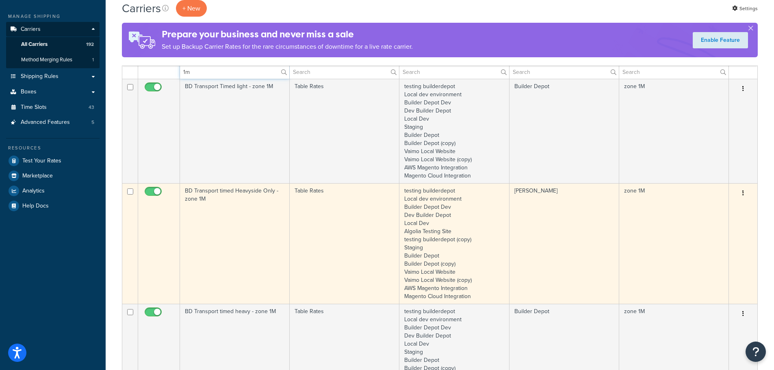
type input "1m"
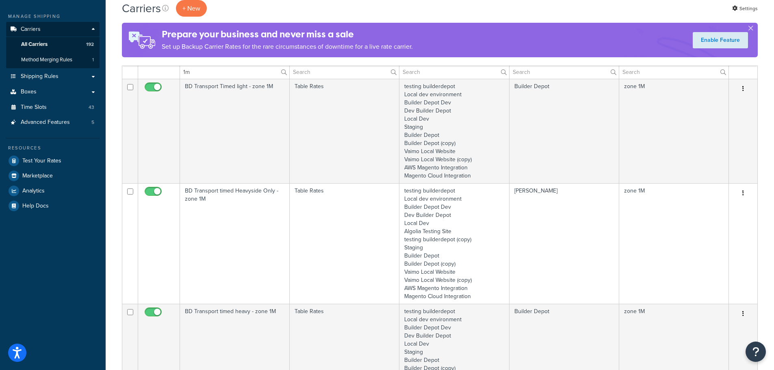
click at [215, 240] on td "BD Transport timed Heavyside Only - zone 1M" at bounding box center [235, 243] width 110 height 121
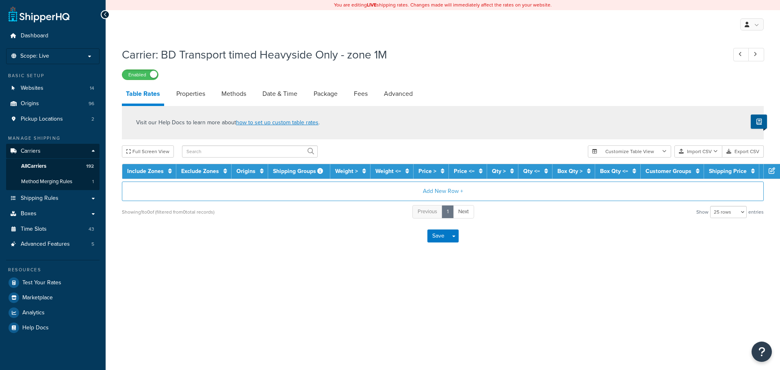
select select "25"
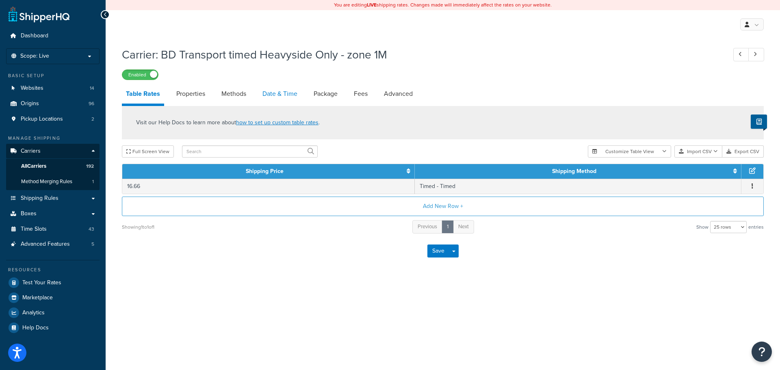
click at [268, 96] on link "Date & Time" at bounding box center [280, 94] width 43 height 20
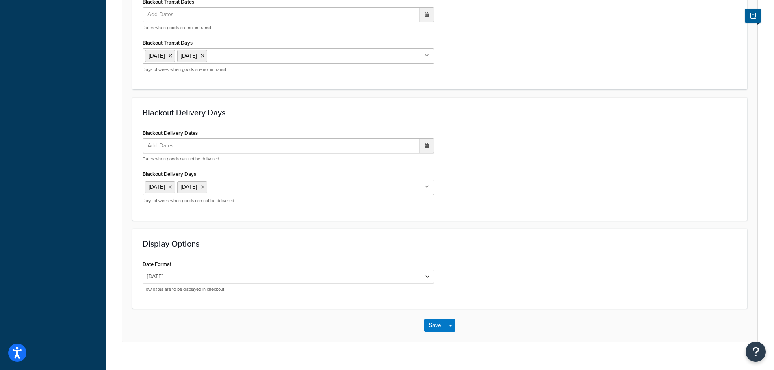
scroll to position [606, 0]
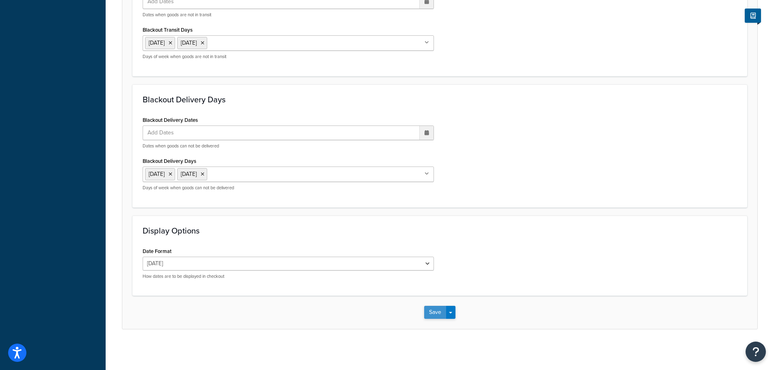
click at [431, 313] on button "Save" at bounding box center [435, 312] width 22 height 13
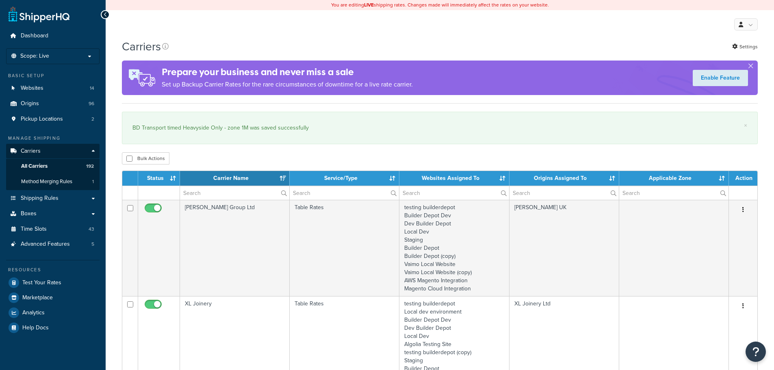
select select "15"
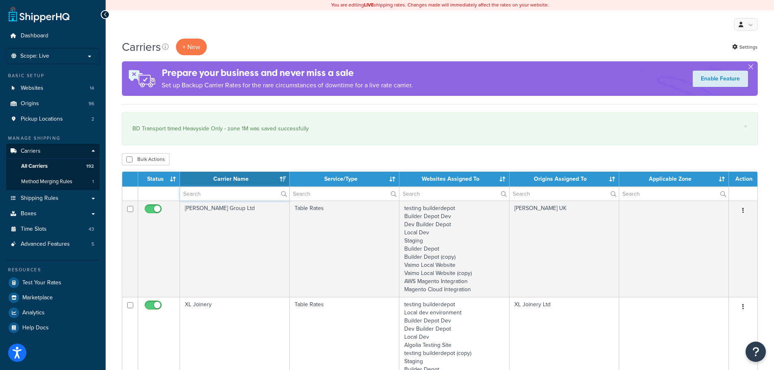
click at [194, 197] on input "text" at bounding box center [234, 194] width 109 height 14
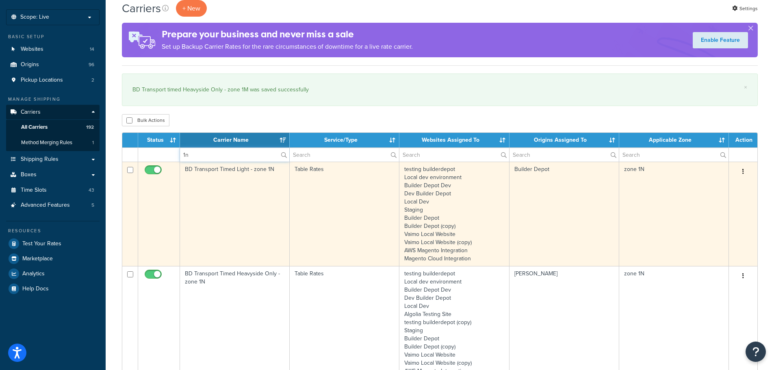
scroll to position [122, 0]
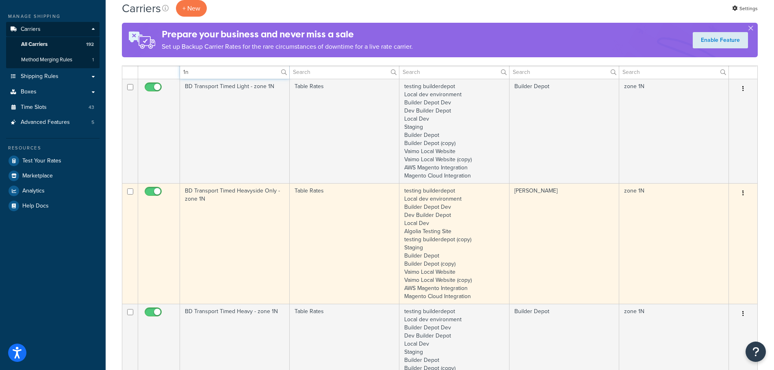
type input "1n"
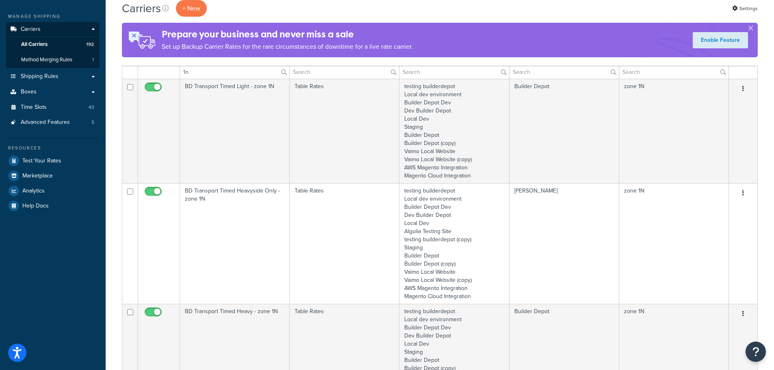
click at [219, 240] on td "BD Transport Timed Heavyside Only - zone 1N" at bounding box center [235, 243] width 110 height 121
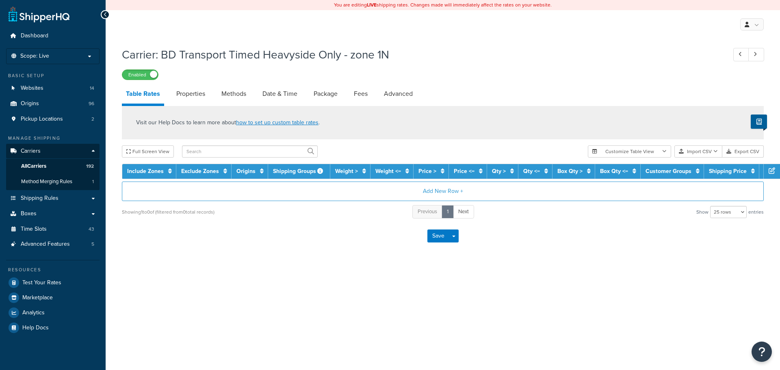
select select "25"
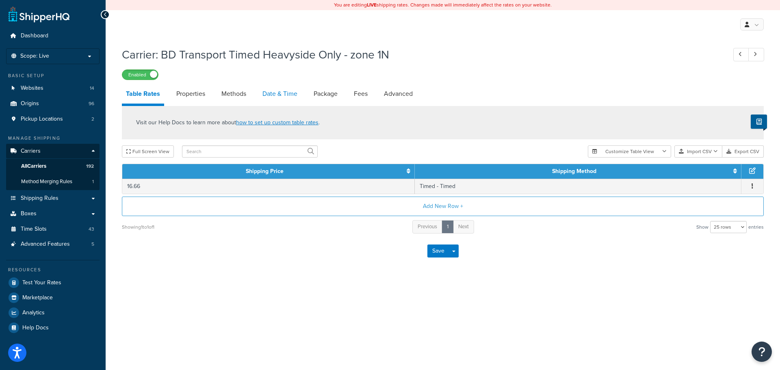
click at [263, 96] on link "Date & Time" at bounding box center [280, 94] width 43 height 20
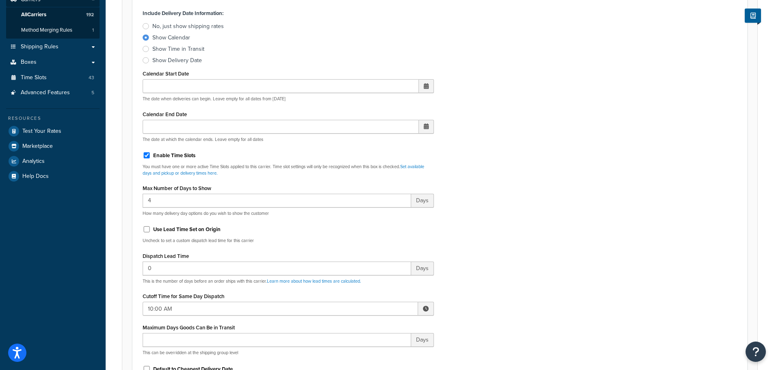
scroll to position [285, 0]
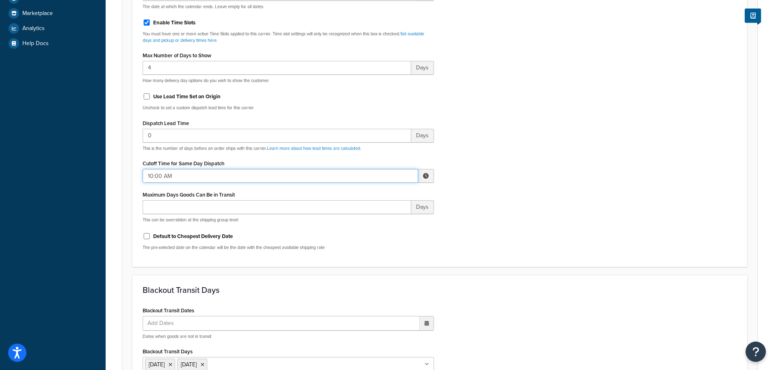
click at [196, 175] on input "10:00 AM" at bounding box center [281, 176] width 276 height 14
click at [536, 256] on div "Include Delivery Date Information: No, just show shipping rates Show Calendar S…" at bounding box center [440, 65] width 607 height 382
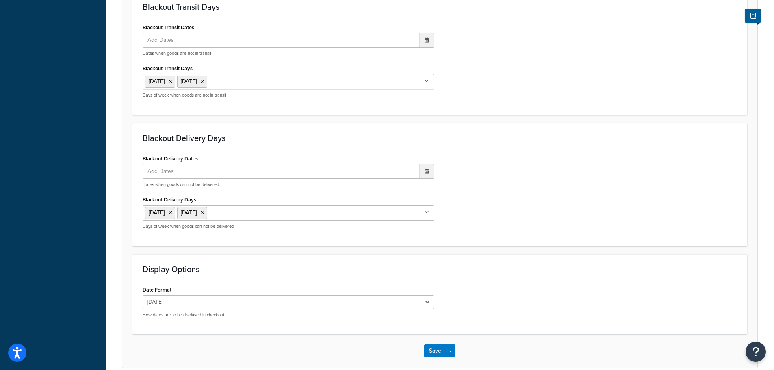
scroll to position [606, 0]
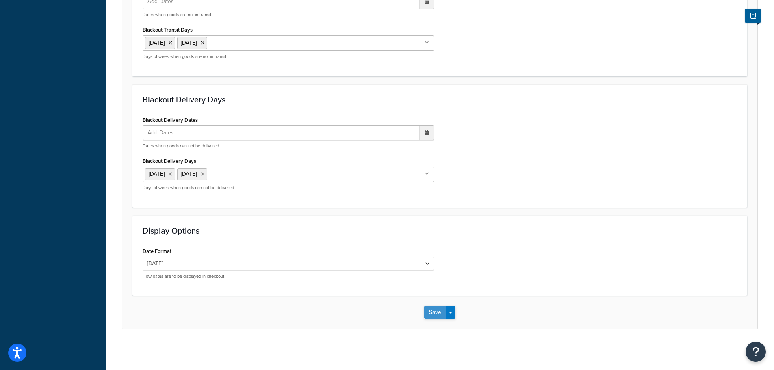
click at [441, 309] on button "Save" at bounding box center [435, 312] width 22 height 13
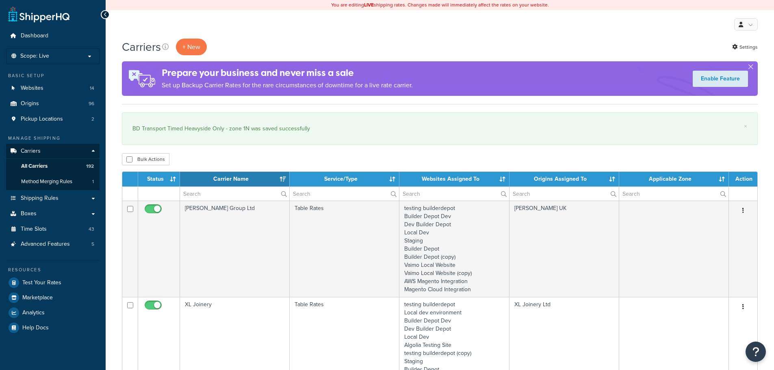
select select "15"
